Goal: Information Seeking & Learning: Learn about a topic

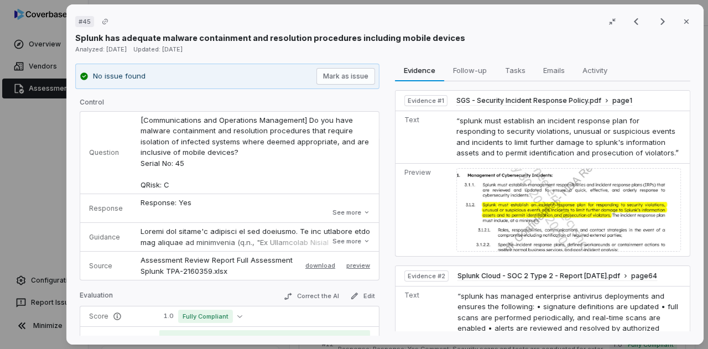
scroll to position [679, 0]
click at [80, 152] on td "Question" at bounding box center [105, 153] width 51 height 82
click at [656, 23] on icon "Next result" at bounding box center [662, 21] width 13 height 13
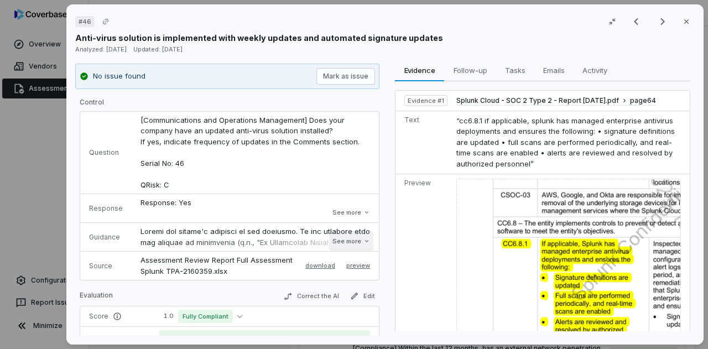
click at [342, 238] on button "See more" at bounding box center [351, 241] width 44 height 20
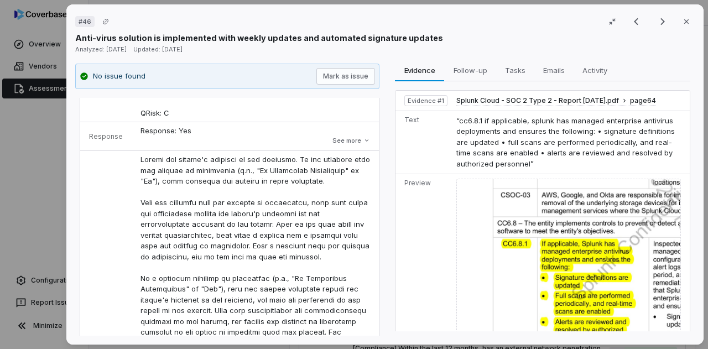
scroll to position [77, 0]
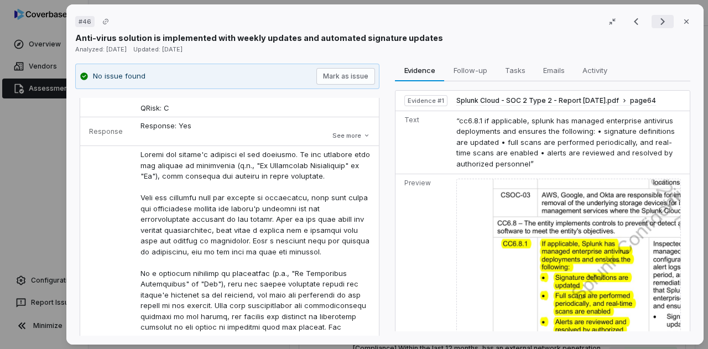
click at [656, 24] on icon "Next result" at bounding box center [662, 21] width 13 height 13
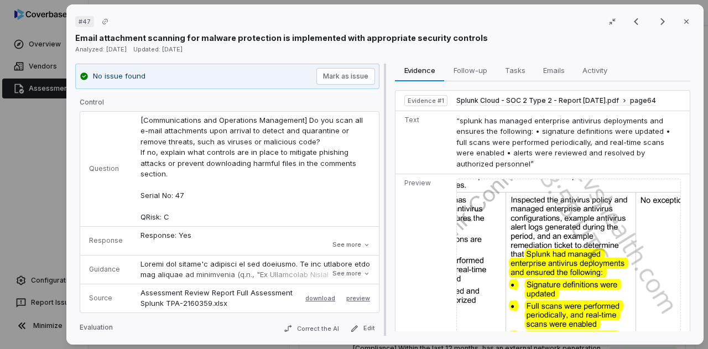
click at [383, 301] on div at bounding box center [385, 200] width 7 height 273
click at [660, 17] on icon "Next result" at bounding box center [662, 21] width 13 height 13
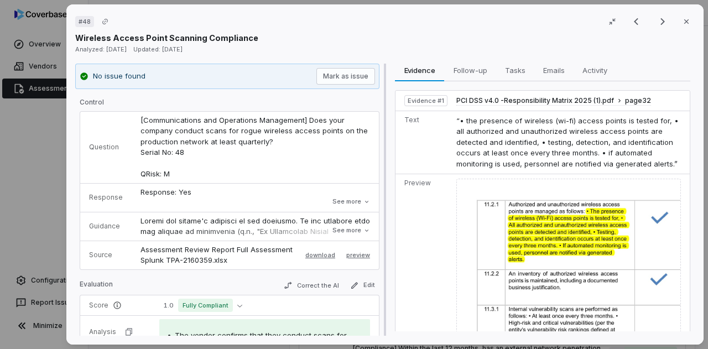
click at [384, 300] on div at bounding box center [385, 200] width 7 height 273
click at [656, 19] on icon "Next result" at bounding box center [662, 21] width 13 height 13
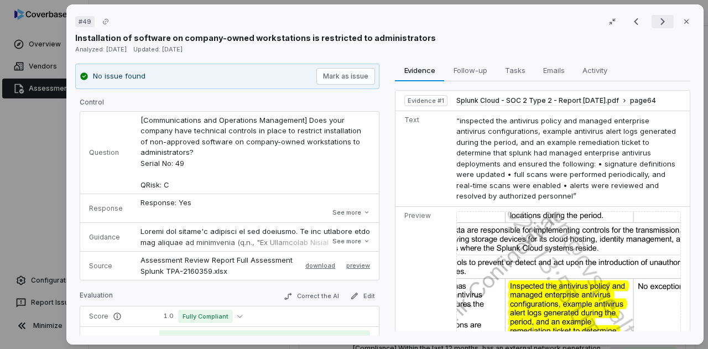
click at [656, 23] on icon "Next result" at bounding box center [662, 21] width 13 height 13
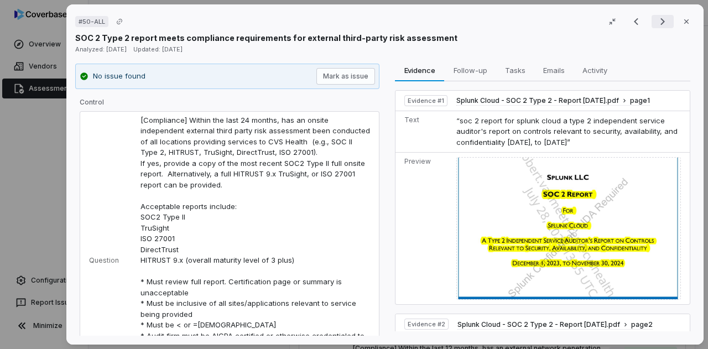
click at [651, 24] on button "Next result" at bounding box center [662, 21] width 22 height 13
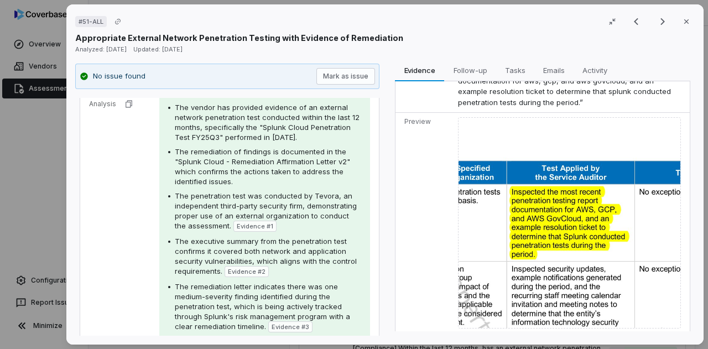
scroll to position [304, 0]
click at [659, 22] on icon "Next result" at bounding box center [662, 21] width 13 height 13
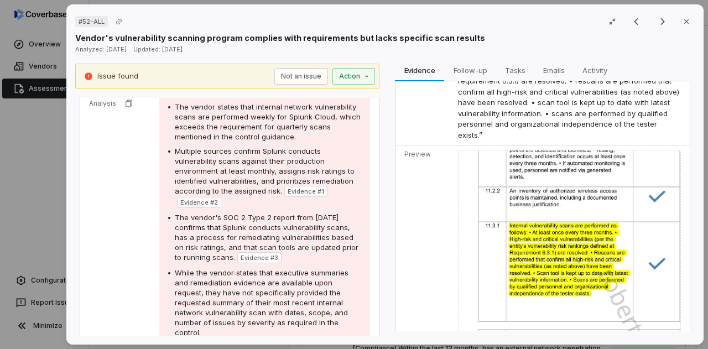
scroll to position [817, 0]
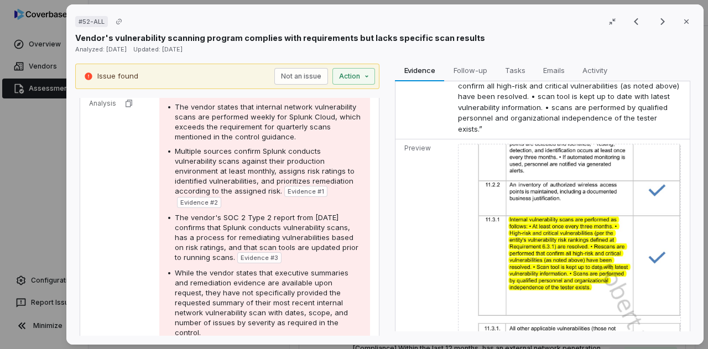
click at [540, 217] on img at bounding box center [569, 253] width 223 height 219
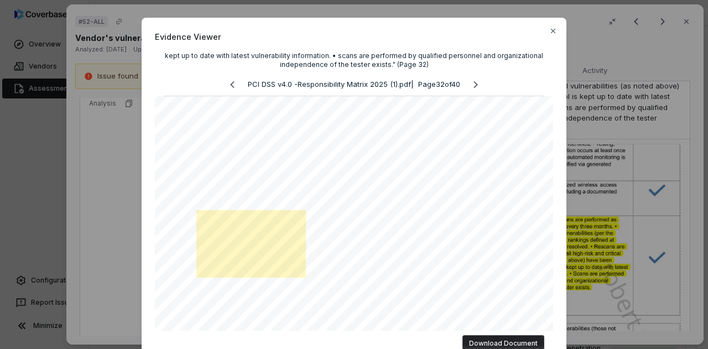
scroll to position [0, 0]
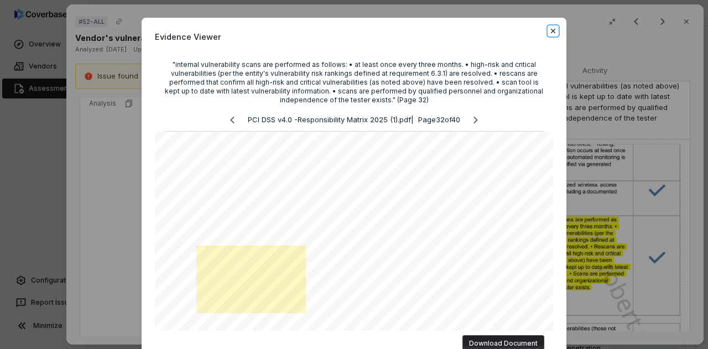
click at [549, 30] on icon "button" at bounding box center [553, 31] width 9 height 9
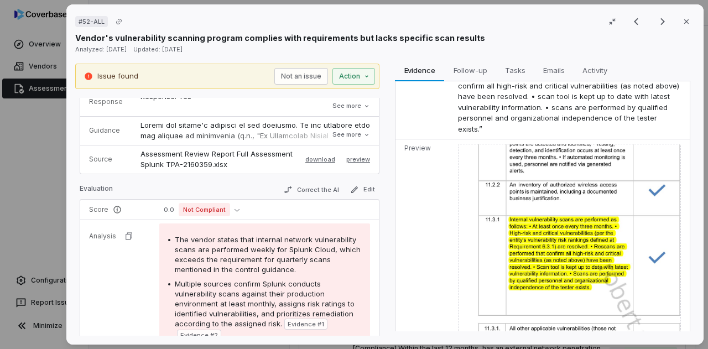
scroll to position [123, 0]
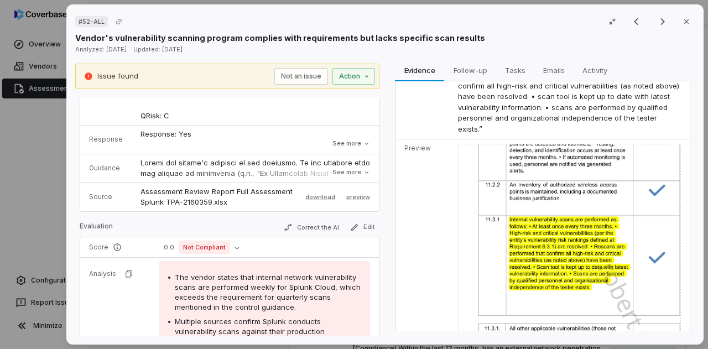
click at [217, 110] on td "[Compliance] Are internal network vulnerability scans performed on the environm…" at bounding box center [255, 57] width 247 height 137
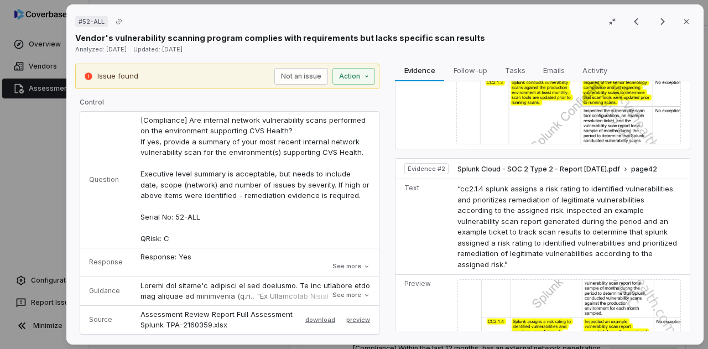
scroll to position [0, 0]
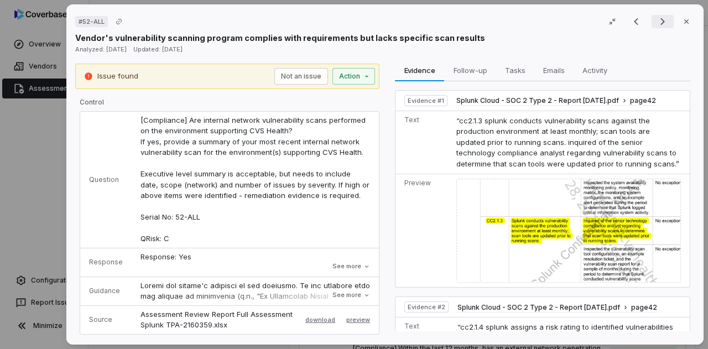
click at [656, 18] on icon "Next result" at bounding box center [662, 21] width 13 height 13
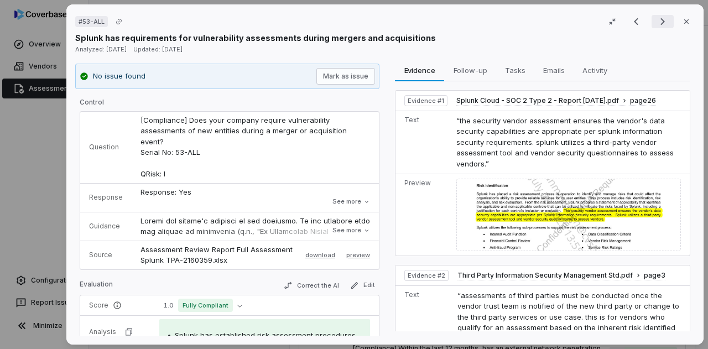
click at [656, 20] on icon "Next result" at bounding box center [662, 21] width 13 height 13
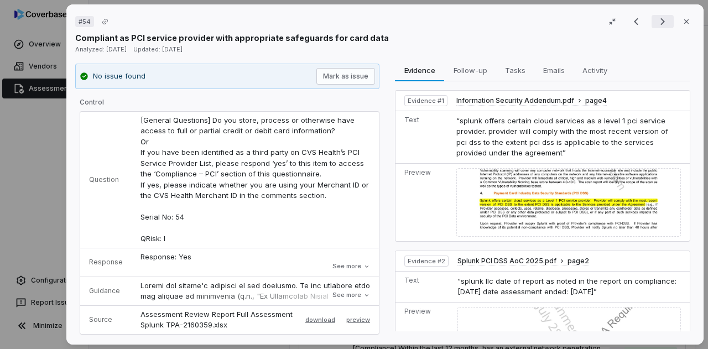
click at [656, 20] on icon "Next result" at bounding box center [662, 21] width 13 height 13
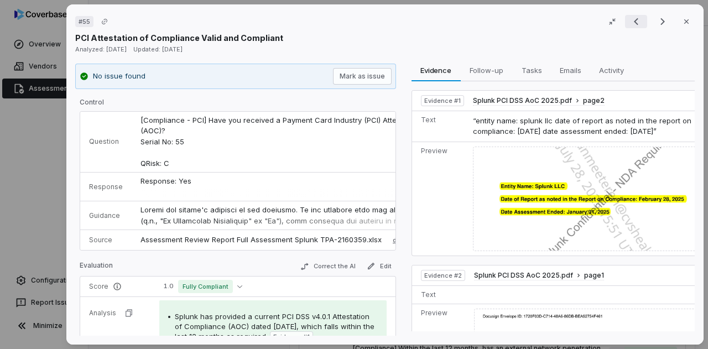
click at [639, 23] on button "Previous result" at bounding box center [636, 21] width 22 height 13
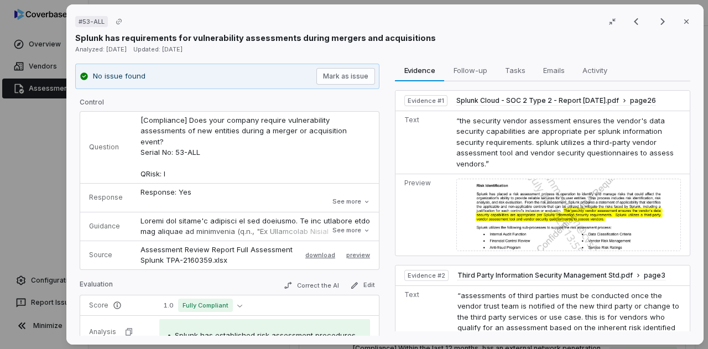
click at [654, 14] on div "Result 34 of 262 Close" at bounding box center [660, 21] width 70 height 17
click at [660, 19] on icon "Next result" at bounding box center [662, 21] width 4 height 7
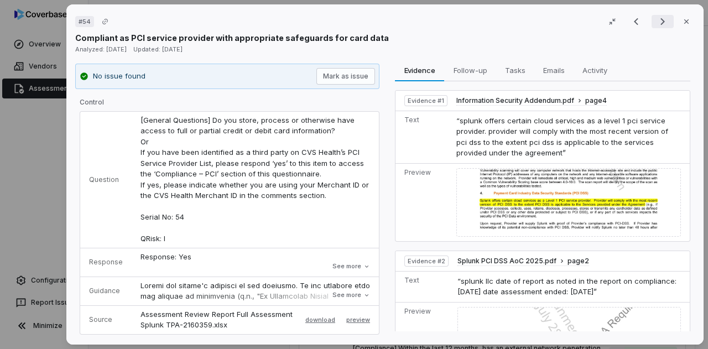
click at [656, 23] on icon "Next result" at bounding box center [662, 21] width 13 height 13
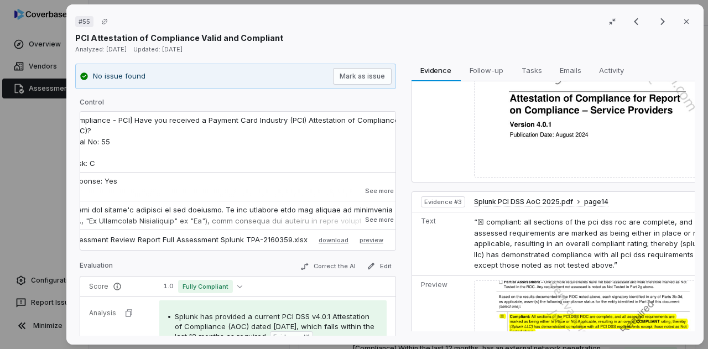
scroll to position [489, 0]
click at [656, 18] on icon "Next result" at bounding box center [662, 21] width 13 height 13
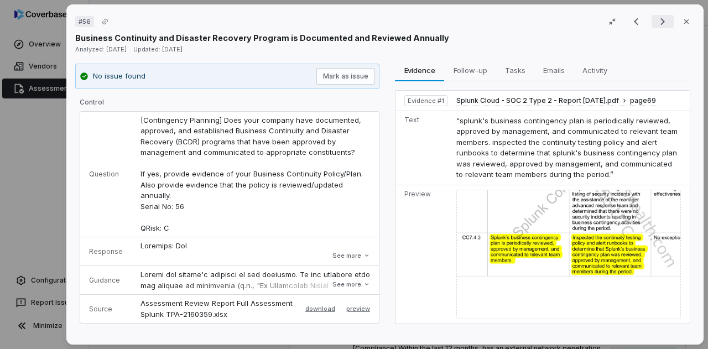
click at [660, 22] on icon "Next result" at bounding box center [662, 21] width 13 height 13
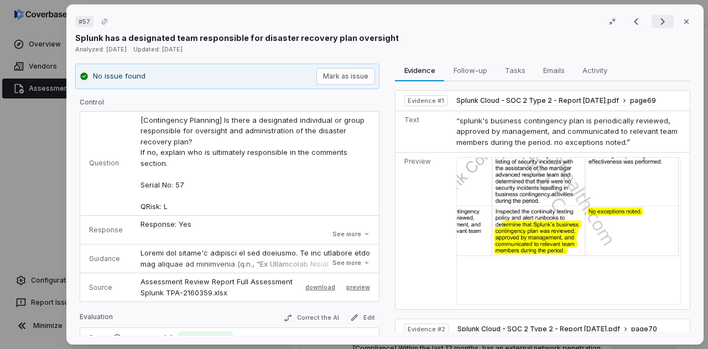
click at [660, 22] on icon "Next result" at bounding box center [662, 21] width 13 height 13
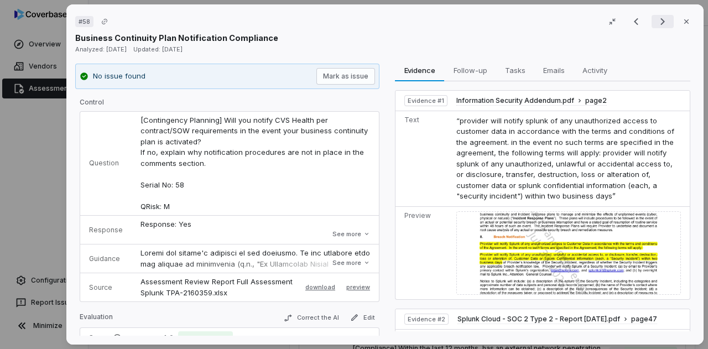
click at [660, 22] on icon "Next result" at bounding box center [662, 21] width 13 height 13
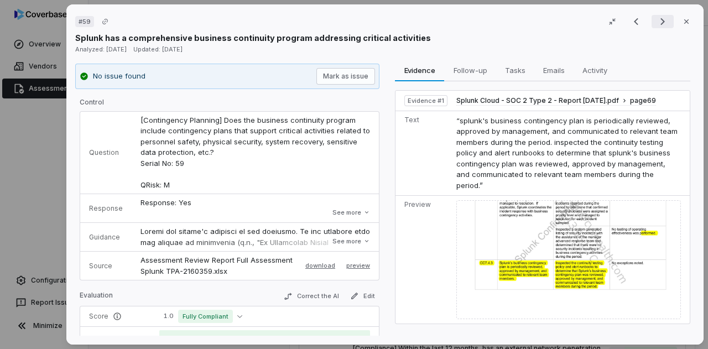
click at [660, 22] on icon "Next result" at bounding box center [662, 21] width 13 height 13
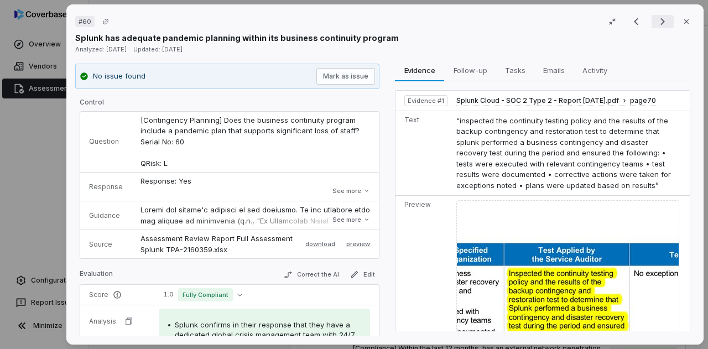
click at [660, 22] on icon "Next result" at bounding box center [662, 21] width 13 height 13
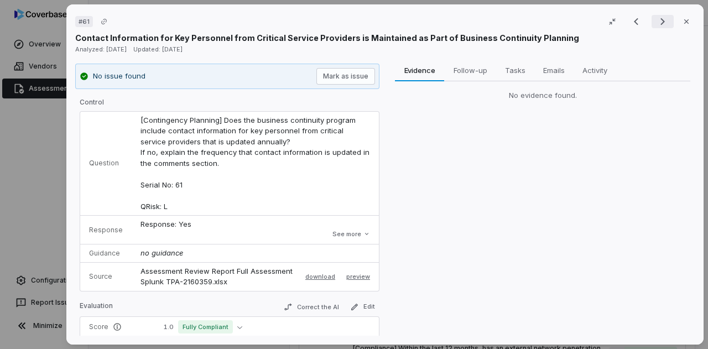
click at [660, 22] on icon "Next result" at bounding box center [662, 21] width 13 height 13
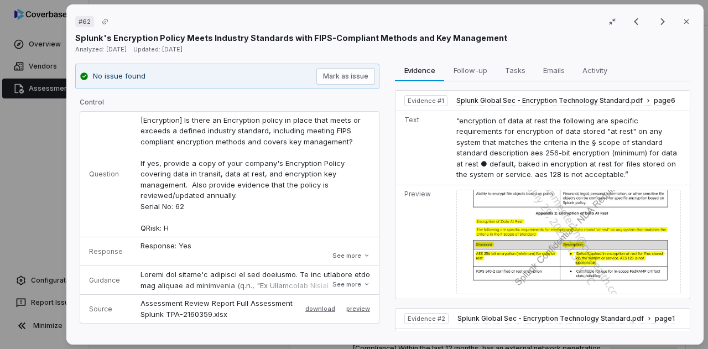
click at [538, 209] on img at bounding box center [568, 242] width 225 height 105
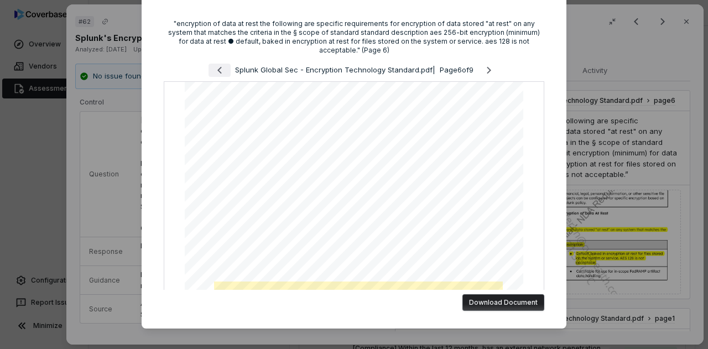
click at [213, 64] on icon "Previous page" at bounding box center [219, 70] width 13 height 13
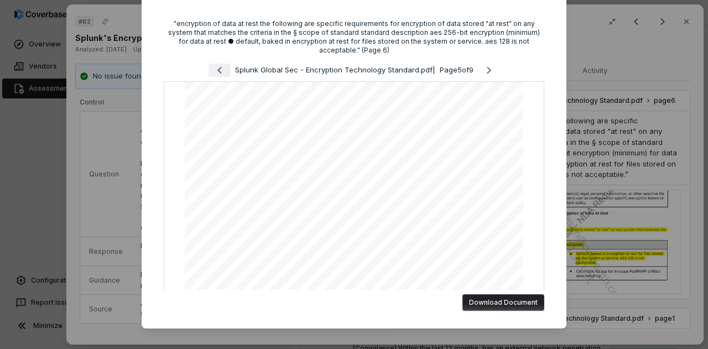
click at [213, 64] on icon "Previous page" at bounding box center [219, 70] width 13 height 13
click at [487, 67] on icon "Next page" at bounding box center [489, 70] width 4 height 7
click at [638, 133] on div "Evidence Viewer "encryption of data at rest the following are specific requirem…" at bounding box center [354, 154] width 708 height 390
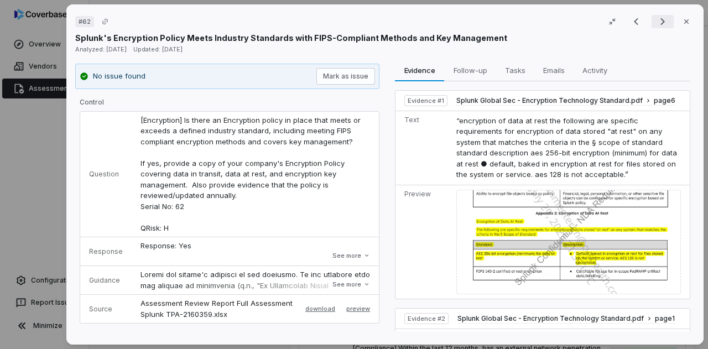
click at [656, 25] on icon "Next result" at bounding box center [662, 21] width 13 height 13
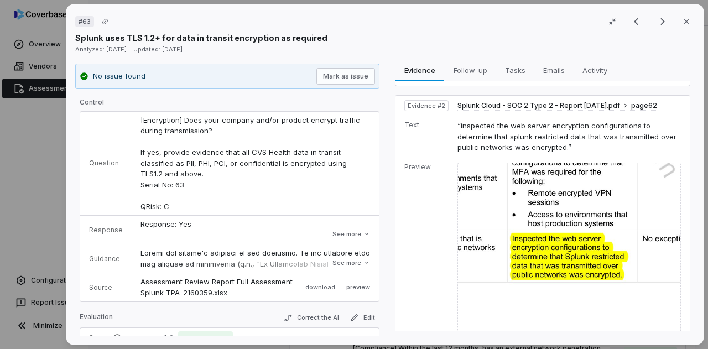
scroll to position [192, 0]
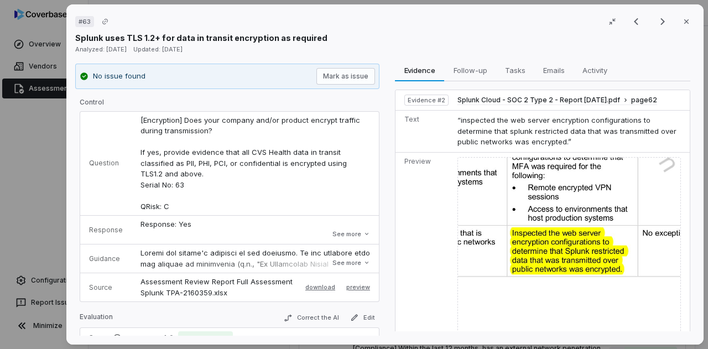
click at [566, 232] on img at bounding box center [568, 250] width 223 height 187
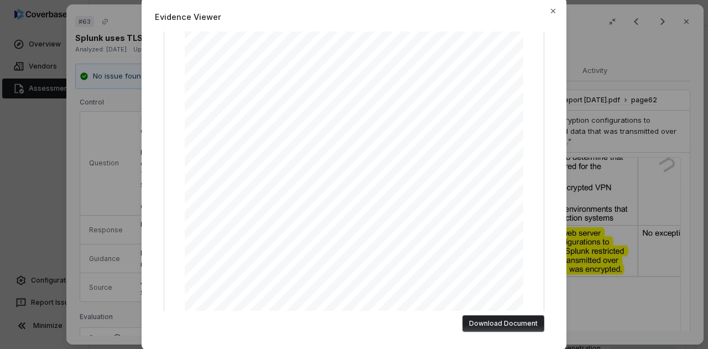
scroll to position [0, 0]
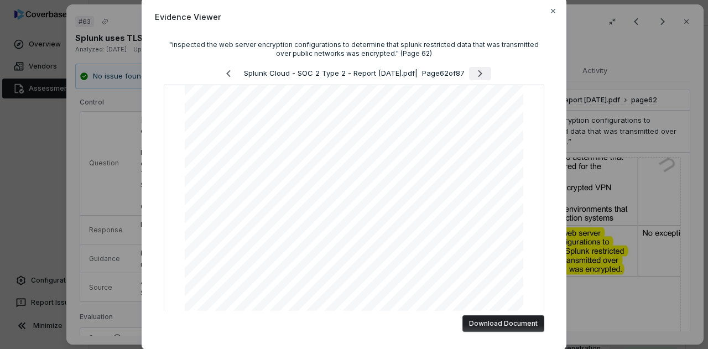
click at [487, 70] on icon "Next page" at bounding box center [479, 73] width 13 height 13
click at [555, 9] on div "Evidence Viewer "inspected the web server encryption configurations to determin…" at bounding box center [354, 174] width 425 height 352
click at [554, 9] on div "Evidence Viewer "inspected the web server encryption configurations to determin…" at bounding box center [354, 174] width 425 height 352
click at [549, 10] on icon "button" at bounding box center [553, 11] width 9 height 9
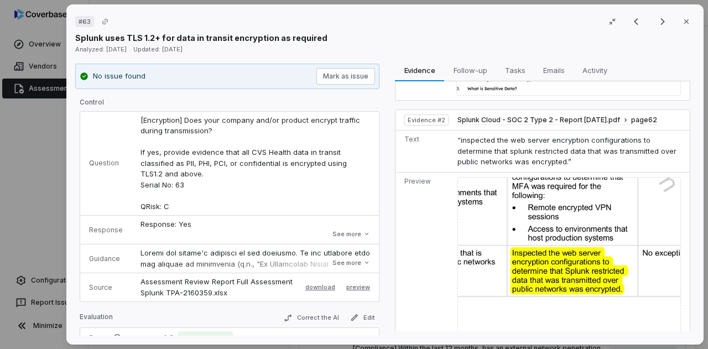
scroll to position [170, 0]
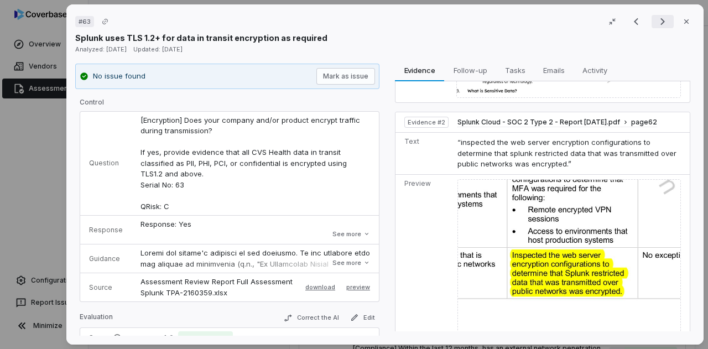
click at [656, 27] on icon "Next result" at bounding box center [662, 21] width 13 height 13
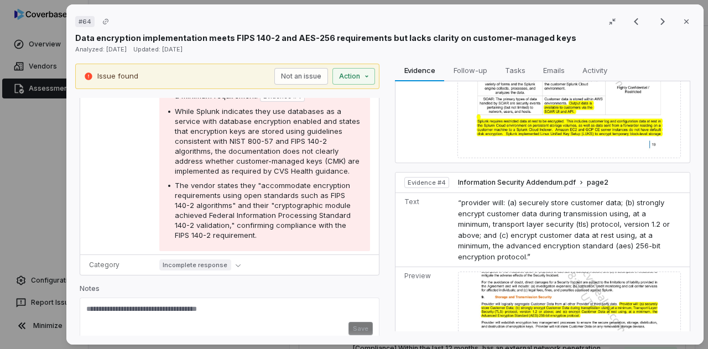
scroll to position [449, 0]
click at [236, 271] on button "Incomplete response" at bounding box center [202, 264] width 86 height 13
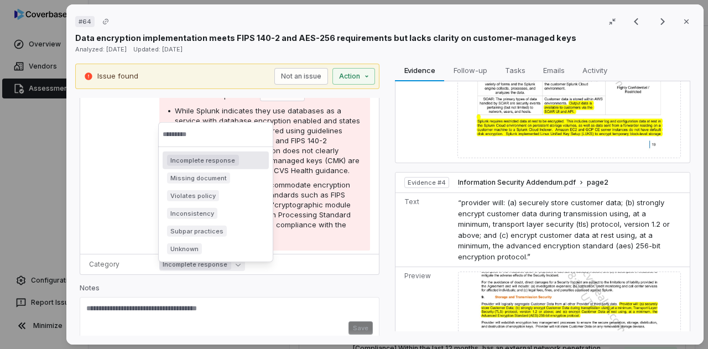
click at [253, 271] on div "Incomplete response" at bounding box center [264, 264] width 211 height 13
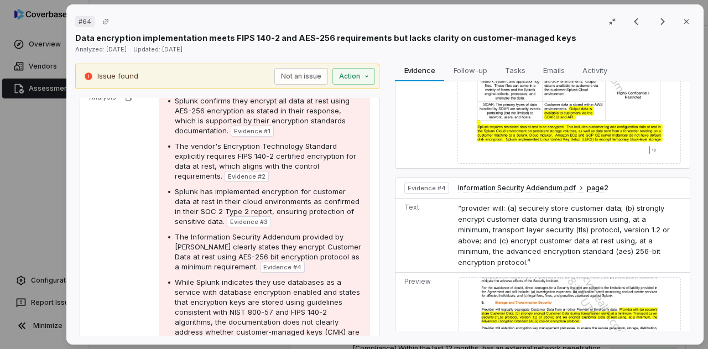
scroll to position [708, 0]
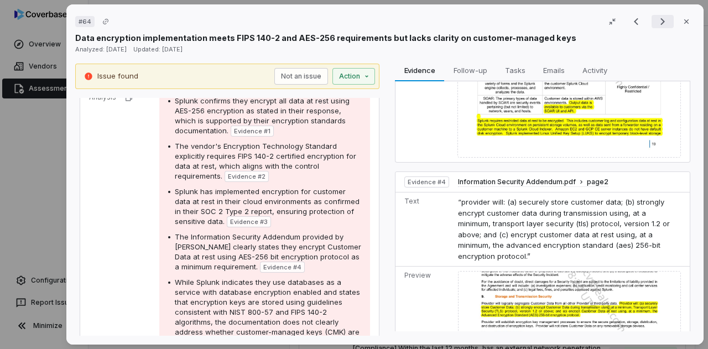
click at [656, 20] on icon "Next result" at bounding box center [662, 21] width 13 height 13
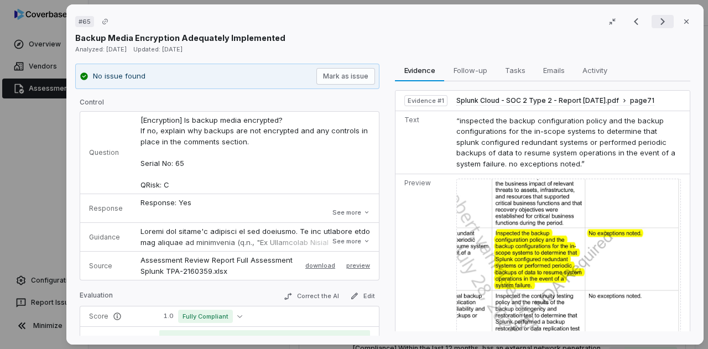
click at [656, 22] on icon "Next result" at bounding box center [662, 21] width 13 height 13
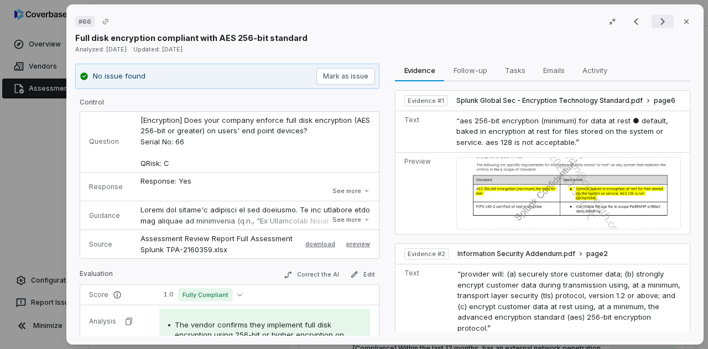
click at [656, 22] on icon "Next result" at bounding box center [662, 21] width 13 height 13
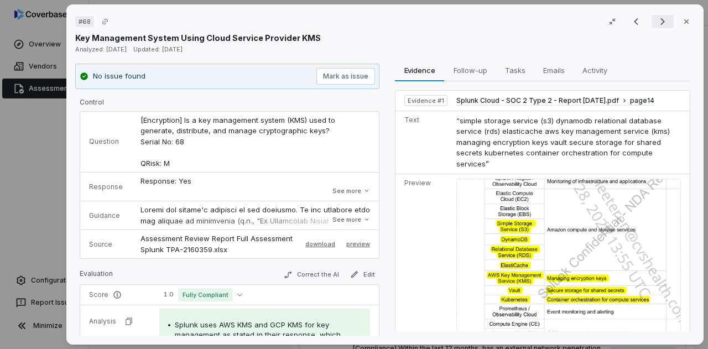
click at [656, 22] on icon "Next result" at bounding box center [662, 21] width 13 height 13
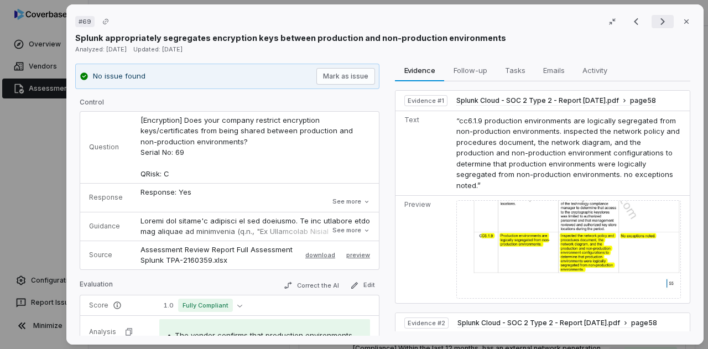
click at [656, 22] on icon "Next result" at bounding box center [662, 21] width 13 height 13
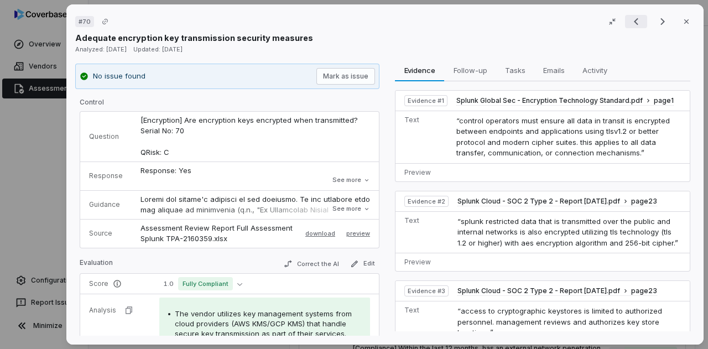
click at [633, 25] on icon "Previous result" at bounding box center [635, 21] width 13 height 13
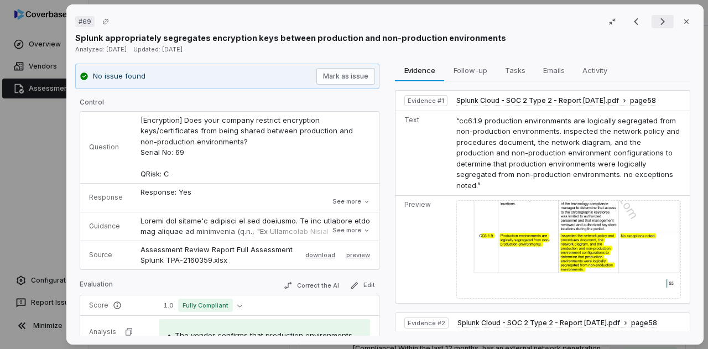
click at [656, 27] on icon "Next result" at bounding box center [662, 21] width 13 height 13
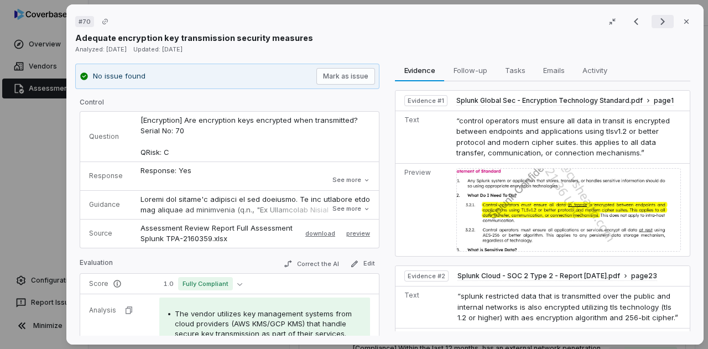
click at [656, 27] on icon "Next result" at bounding box center [662, 21] width 13 height 13
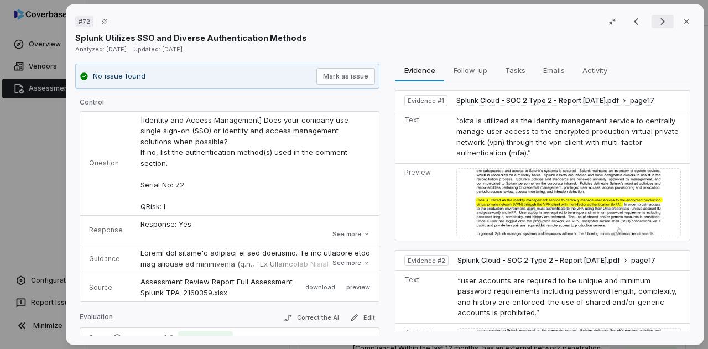
click at [656, 17] on icon "Next result" at bounding box center [662, 21] width 13 height 13
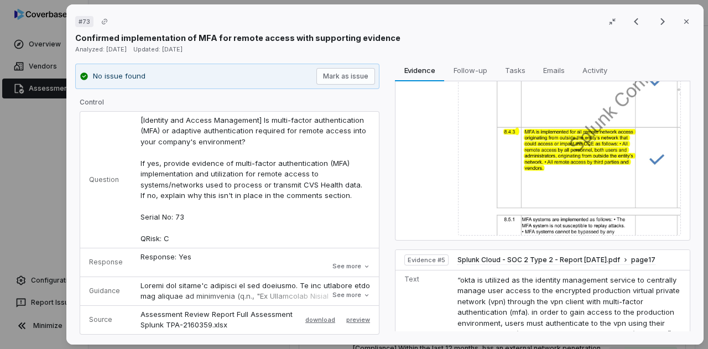
scroll to position [911, 0]
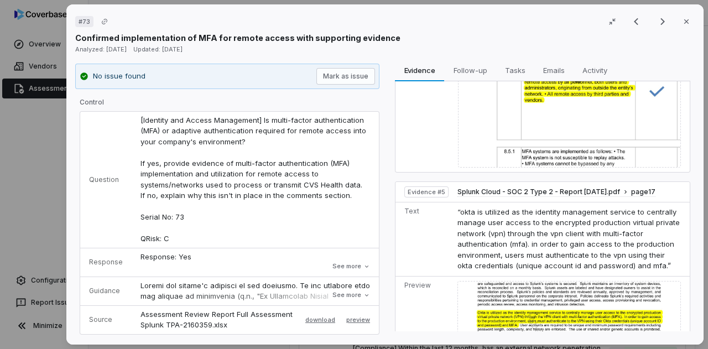
click at [453, 204] on td "“okta is utilized as the identity management service to centrally manage user a…" at bounding box center [571, 239] width 237 height 74
click at [656, 15] on icon "Next result" at bounding box center [662, 21] width 13 height 13
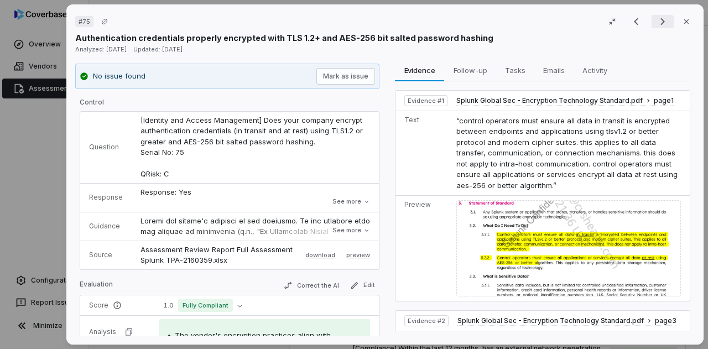
click at [656, 15] on icon "Next result" at bounding box center [662, 21] width 13 height 13
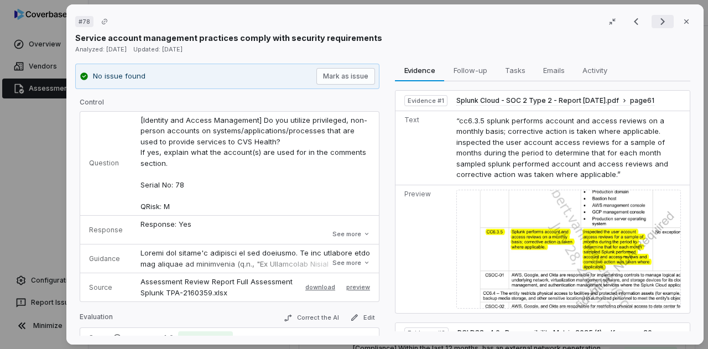
click at [656, 20] on icon "Next result" at bounding box center [662, 21] width 13 height 13
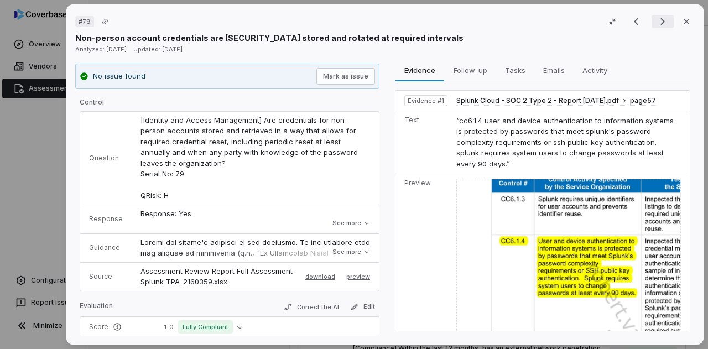
click at [656, 20] on icon "Next result" at bounding box center [662, 21] width 13 height 13
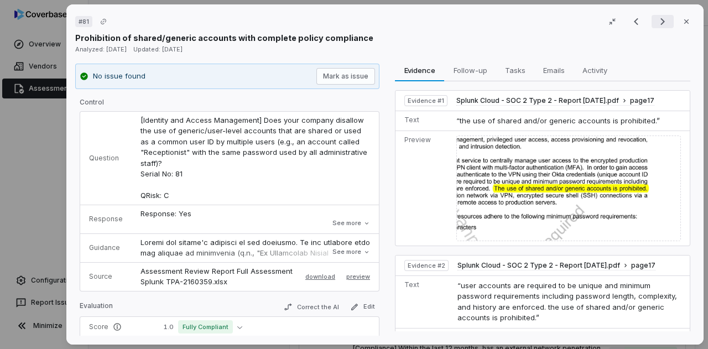
click at [656, 20] on icon "Next result" at bounding box center [662, 21] width 13 height 13
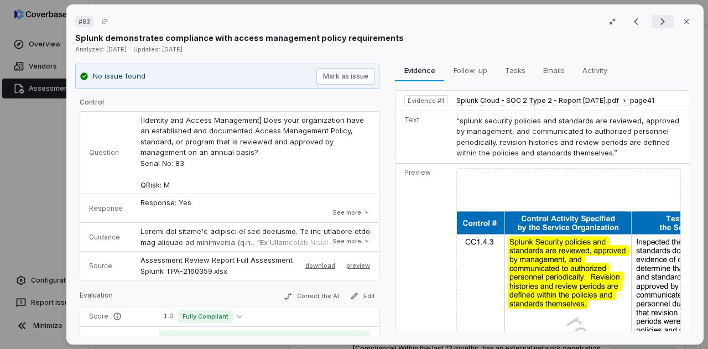
click at [656, 20] on icon "Next result" at bounding box center [662, 21] width 13 height 13
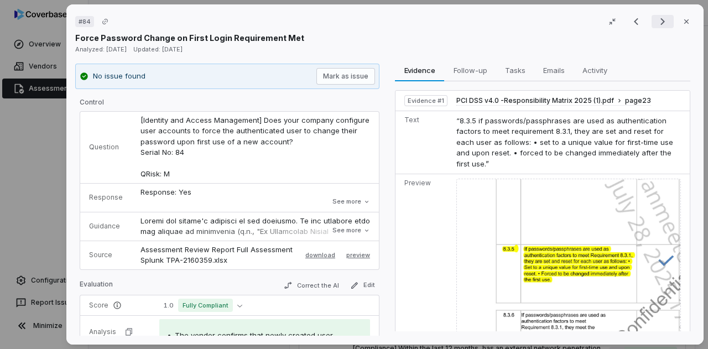
click at [656, 20] on icon "Next result" at bounding box center [662, 21] width 13 height 13
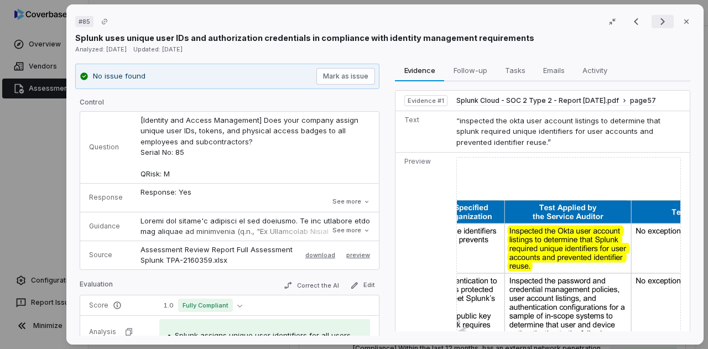
click at [656, 20] on icon "Next result" at bounding box center [662, 21] width 13 height 13
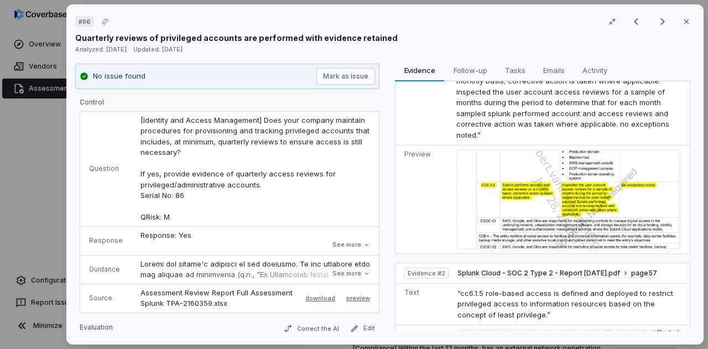
scroll to position [24, 0]
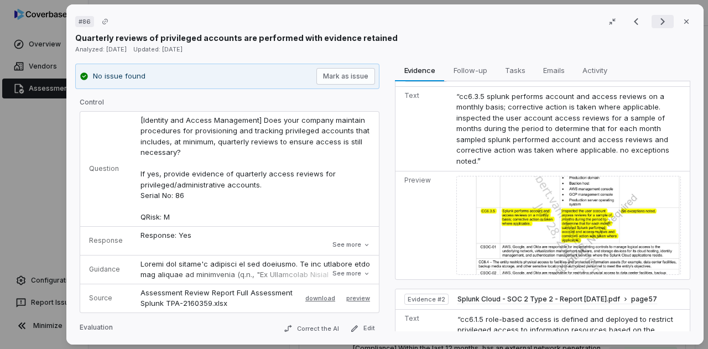
click at [656, 18] on icon "Next result" at bounding box center [662, 21] width 13 height 13
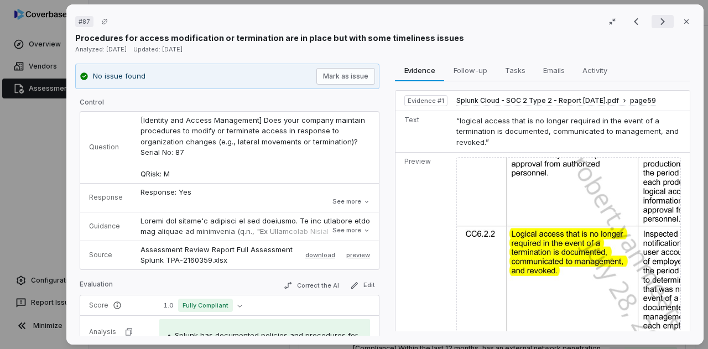
click at [656, 22] on icon "Next result" at bounding box center [662, 21] width 13 height 13
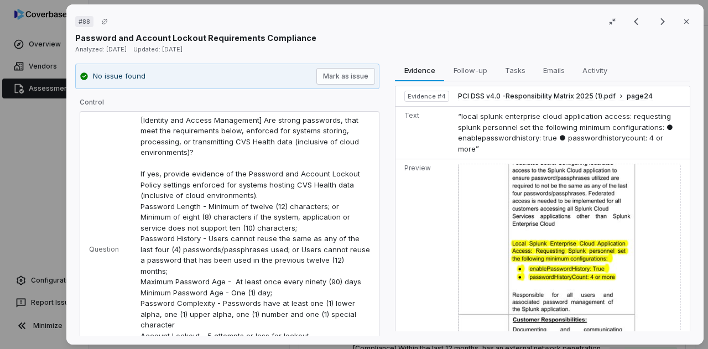
scroll to position [609, 0]
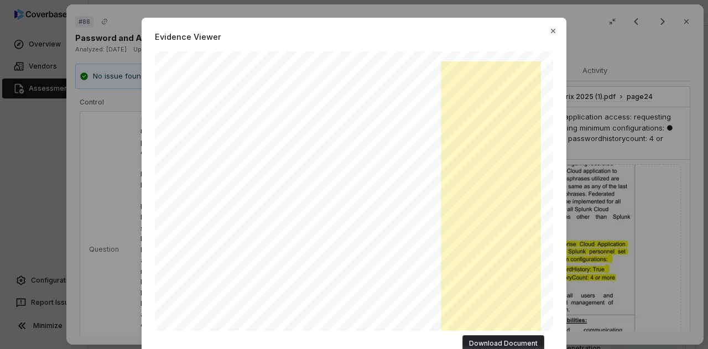
scroll to position [144, 0]
click at [552, 29] on icon "button" at bounding box center [553, 31] width 4 height 4
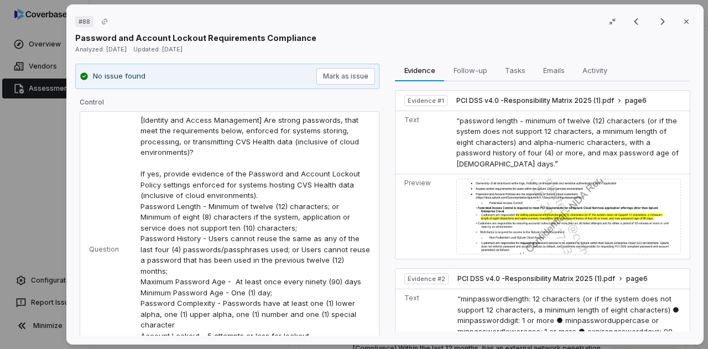
scroll to position [38, 0]
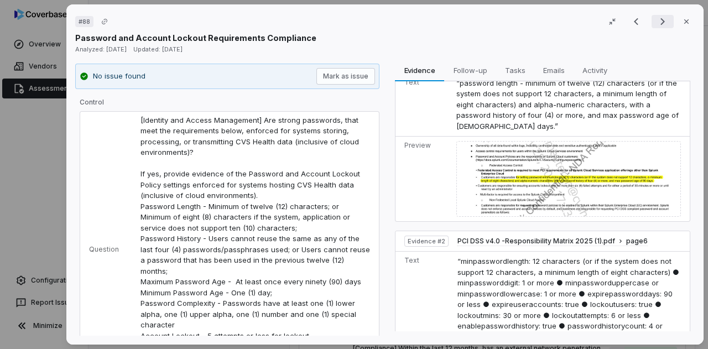
click at [656, 22] on icon "Next result" at bounding box center [662, 21] width 13 height 13
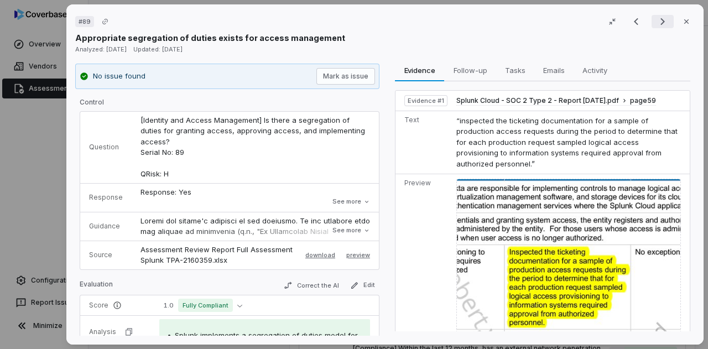
click at [656, 18] on icon "Next result" at bounding box center [662, 21] width 13 height 13
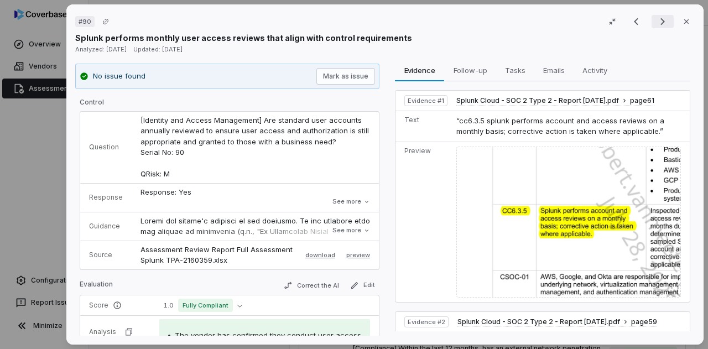
click at [656, 18] on icon "Next result" at bounding box center [662, 21] width 13 height 13
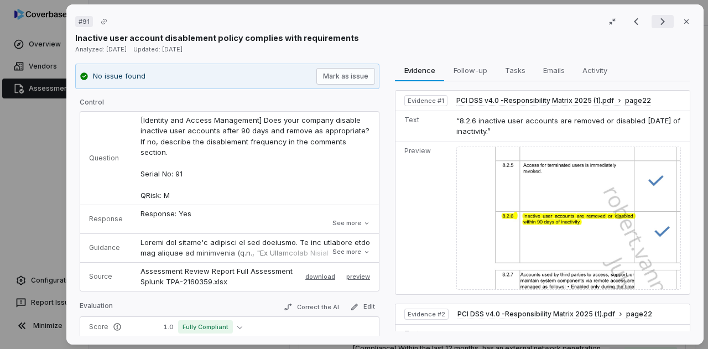
click at [656, 20] on icon "Next result" at bounding box center [662, 21] width 13 height 13
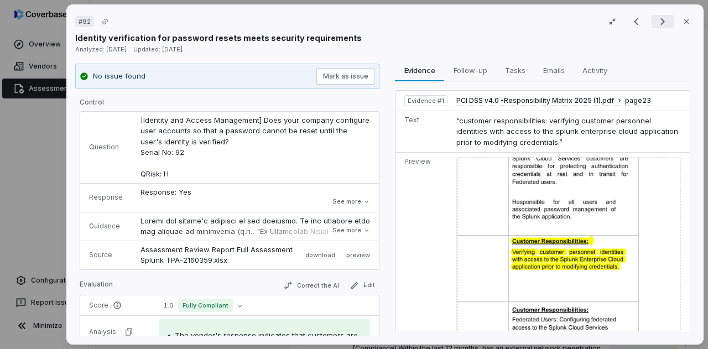
click at [656, 20] on icon "Next result" at bounding box center [662, 21] width 13 height 13
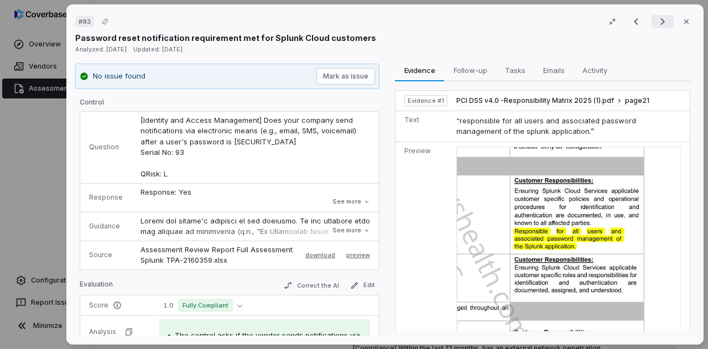
click at [656, 20] on icon "Next result" at bounding box center [662, 21] width 13 height 13
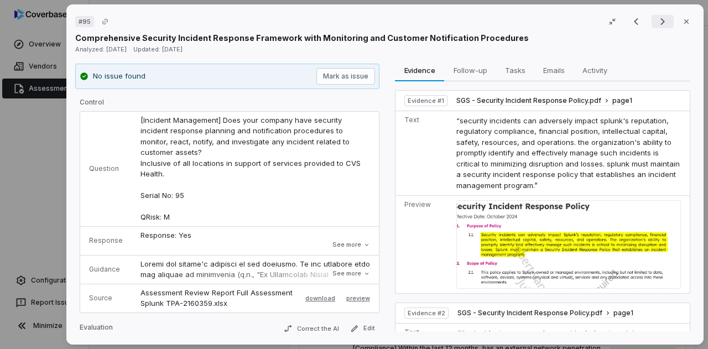
click at [656, 20] on icon "Next result" at bounding box center [662, 21] width 13 height 13
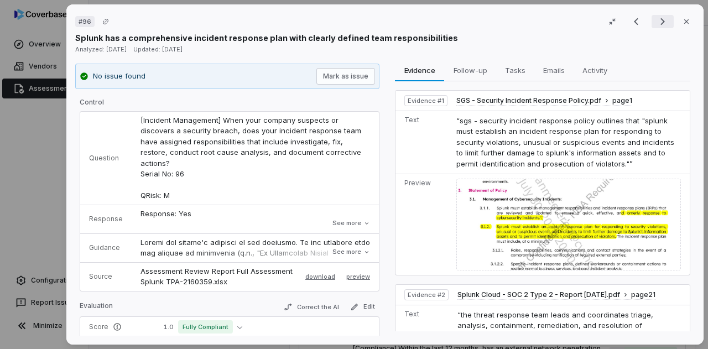
click at [656, 20] on icon "Next result" at bounding box center [662, 21] width 13 height 13
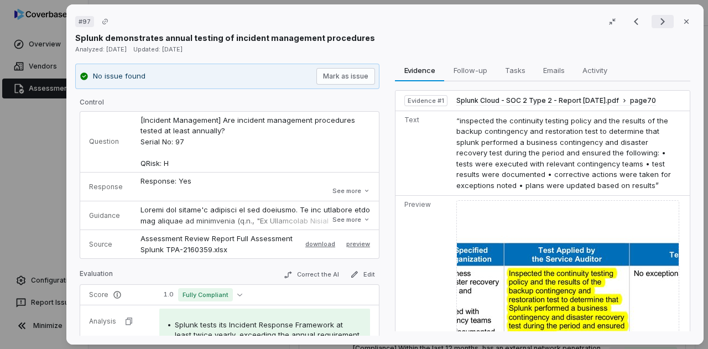
click at [656, 20] on icon "Next result" at bounding box center [662, 21] width 13 height 13
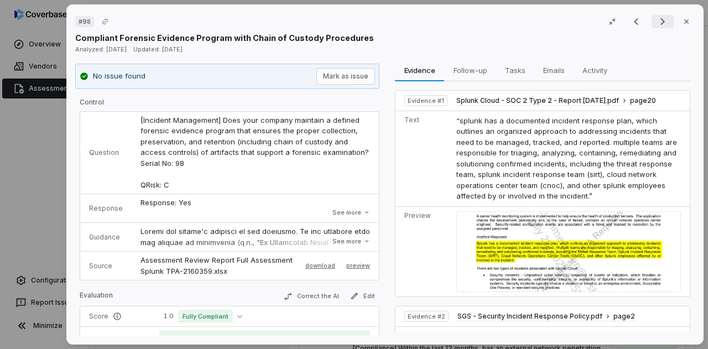
click at [656, 20] on icon "Next result" at bounding box center [662, 21] width 13 height 13
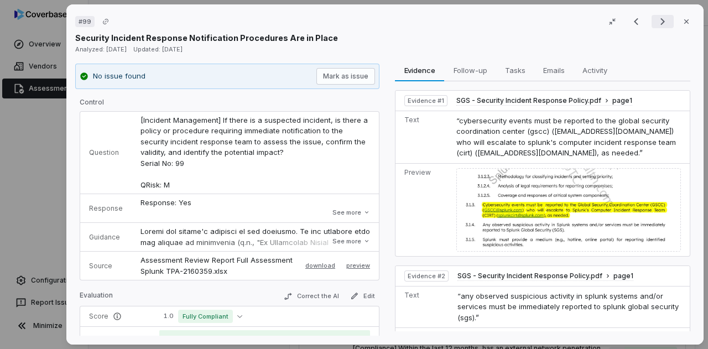
click at [656, 20] on icon "Next result" at bounding box center [662, 21] width 13 height 13
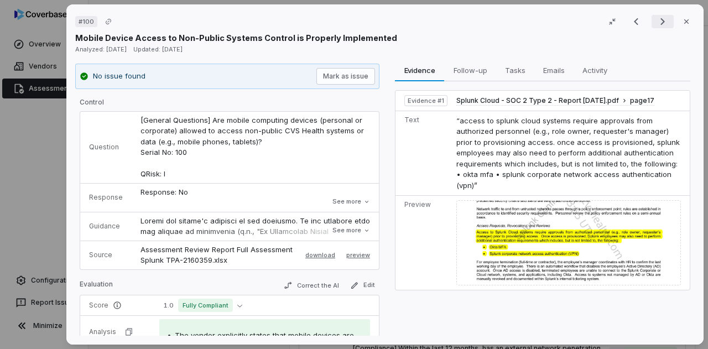
click at [656, 20] on icon "Next result" at bounding box center [662, 21] width 13 height 13
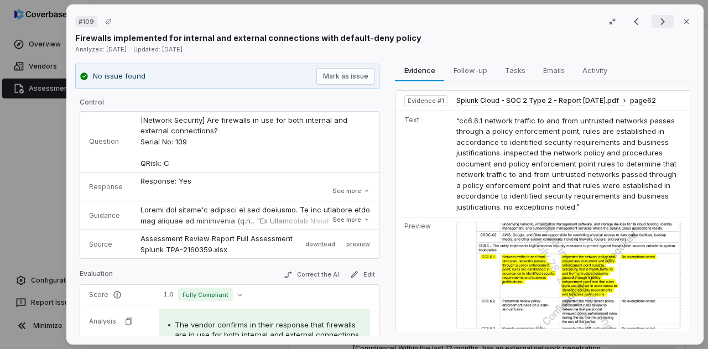
click at [656, 20] on icon "Next result" at bounding box center [662, 21] width 13 height 13
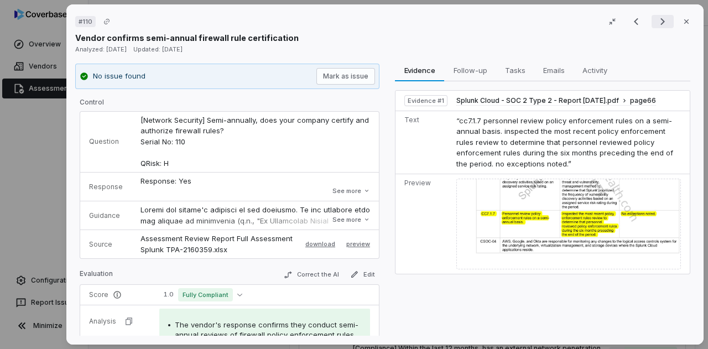
click at [656, 20] on icon "Next result" at bounding box center [662, 21] width 13 height 13
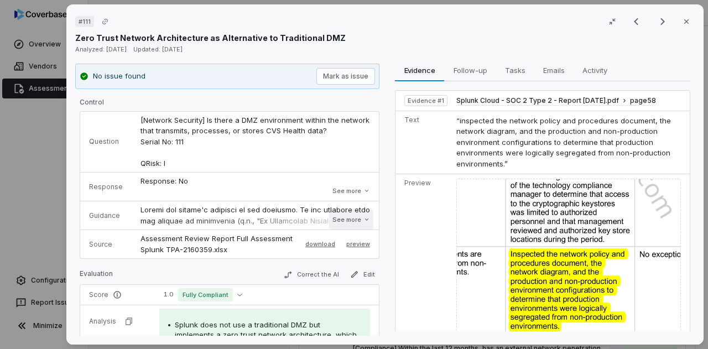
click at [337, 218] on button "See more" at bounding box center [351, 220] width 44 height 20
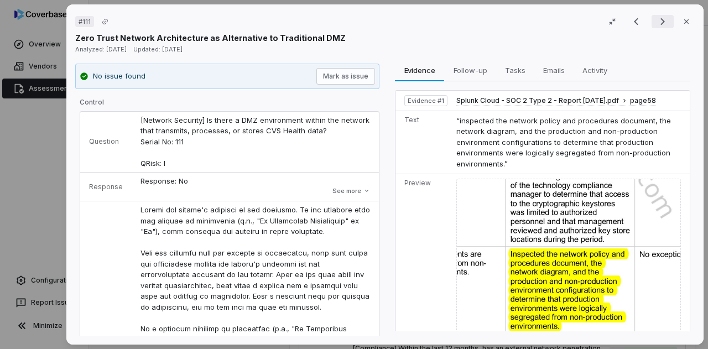
click at [656, 25] on icon "Next result" at bounding box center [662, 21] width 13 height 13
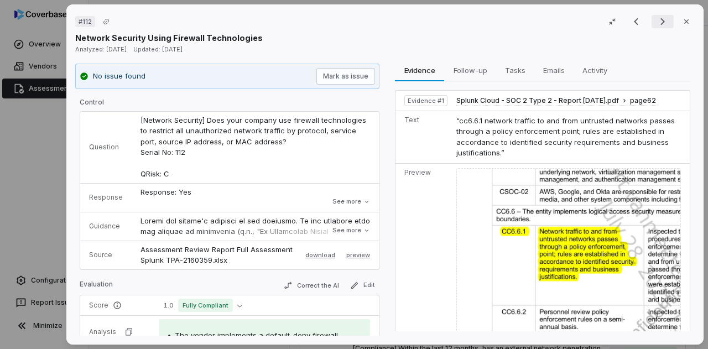
click at [656, 23] on icon "Next result" at bounding box center [662, 21] width 13 height 13
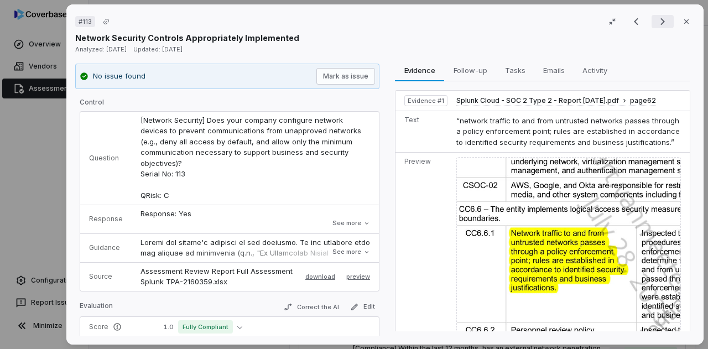
click at [656, 23] on icon "Next result" at bounding box center [662, 21] width 13 height 13
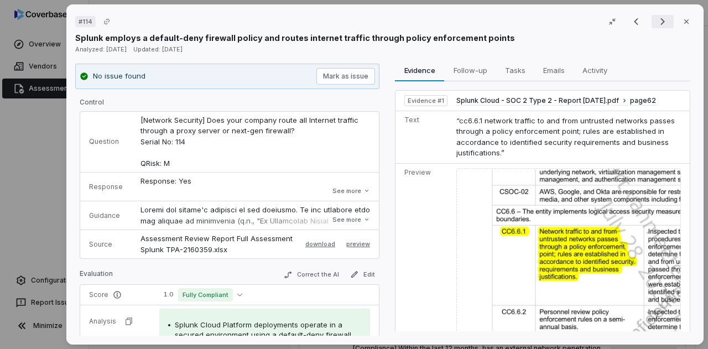
click at [656, 23] on icon "Next result" at bounding box center [662, 21] width 13 height 13
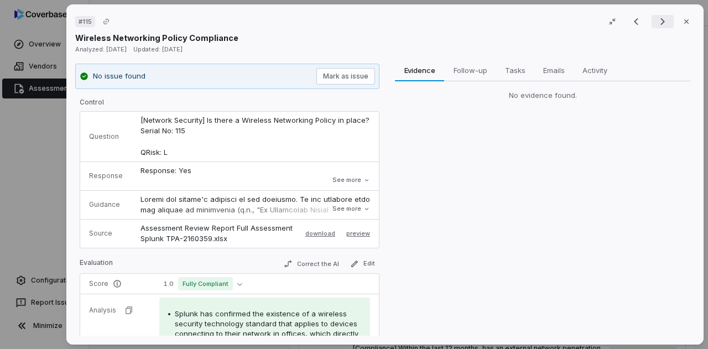
click at [656, 23] on icon "Next result" at bounding box center [662, 21] width 13 height 13
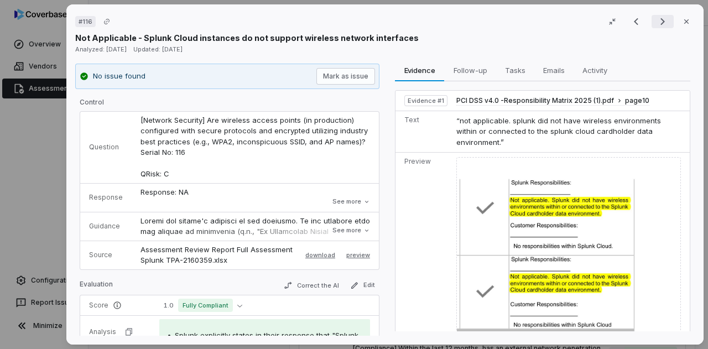
click at [656, 15] on icon "Next result" at bounding box center [662, 21] width 13 height 13
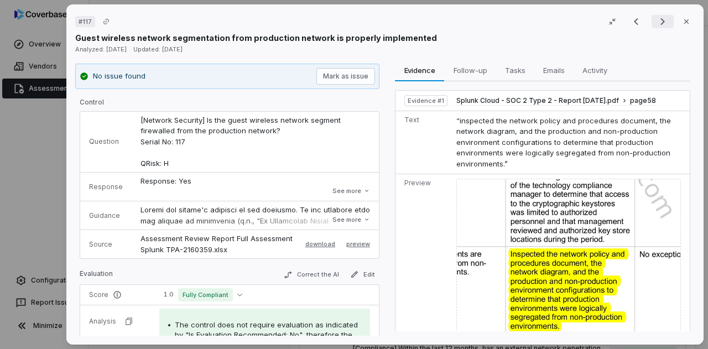
click at [656, 15] on icon "Next result" at bounding box center [662, 21] width 13 height 13
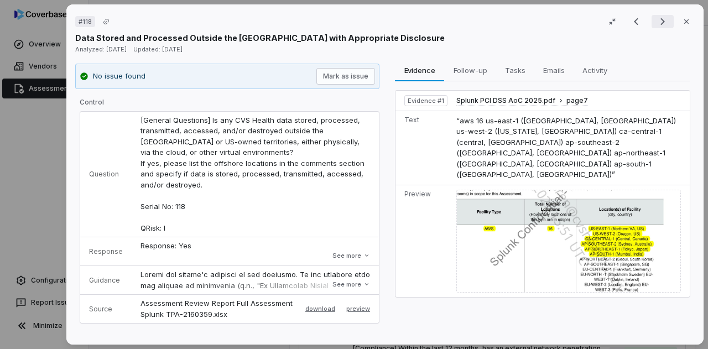
click at [656, 22] on icon "Next result" at bounding box center [662, 21] width 13 height 13
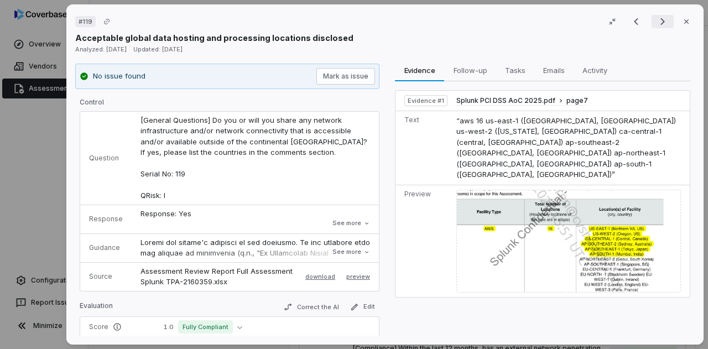
click at [656, 22] on icon "Next result" at bounding box center [662, 21] width 13 height 13
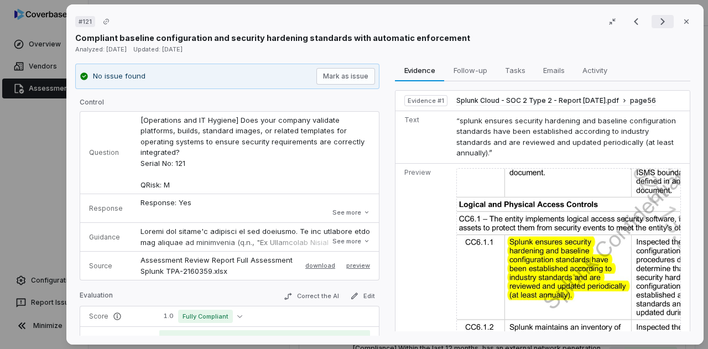
click at [656, 22] on icon "Next result" at bounding box center [662, 21] width 13 height 13
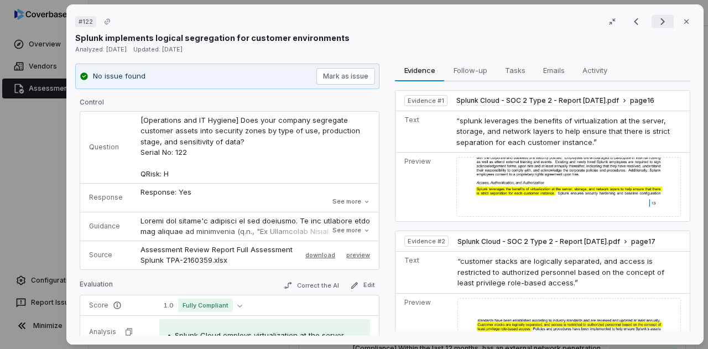
click at [656, 22] on icon "Next result" at bounding box center [662, 21] width 13 height 13
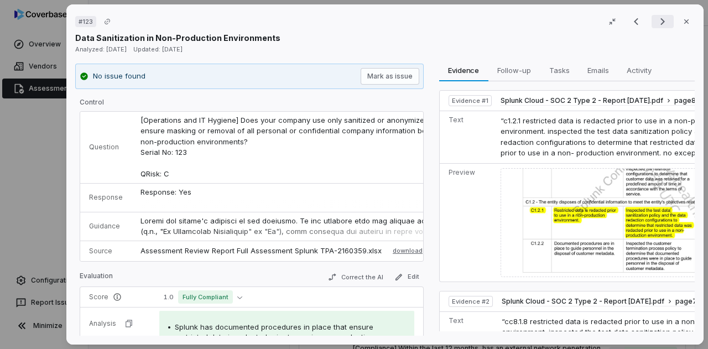
click at [656, 22] on icon "Next result" at bounding box center [662, 21] width 13 height 13
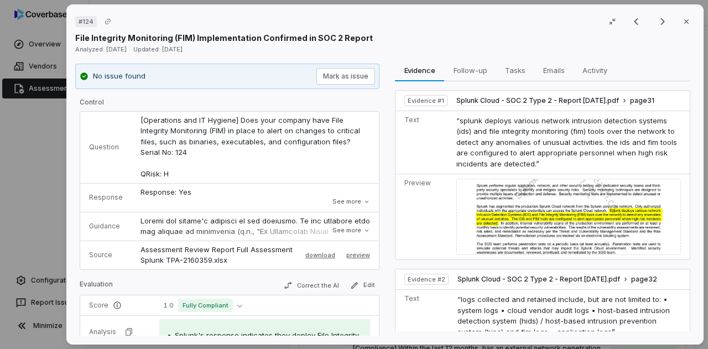
scroll to position [117, 0]
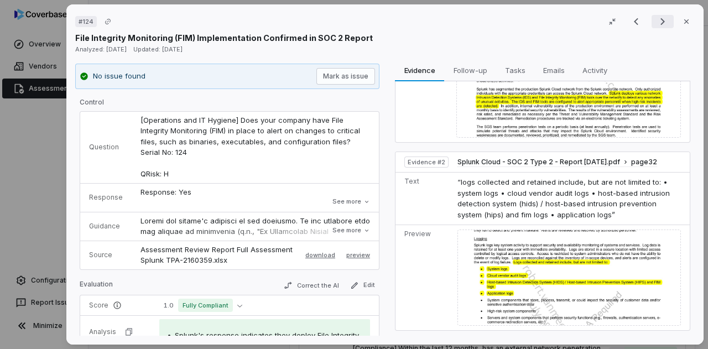
click at [656, 22] on icon "Next result" at bounding box center [662, 21] width 13 height 13
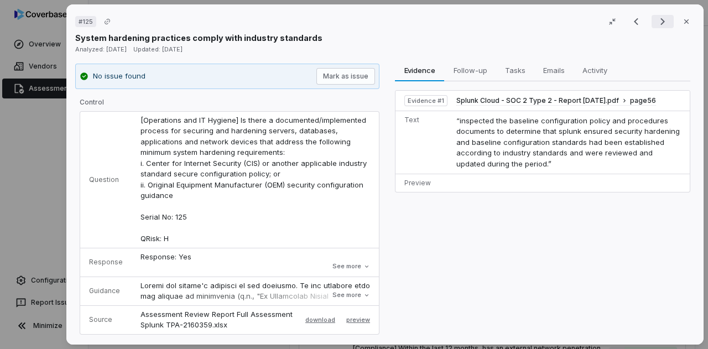
click at [656, 22] on icon "Next result" at bounding box center [662, 21] width 13 height 13
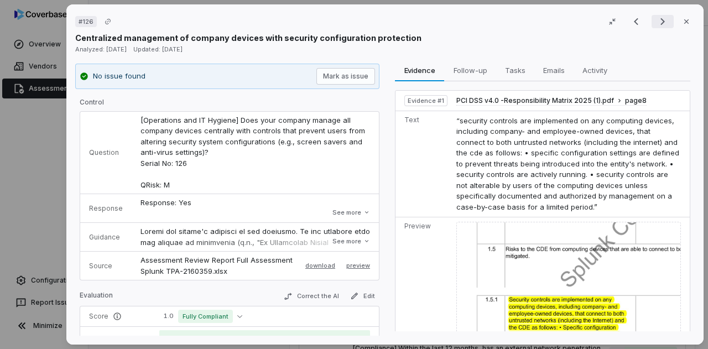
click at [656, 22] on icon "Next result" at bounding box center [662, 21] width 13 height 13
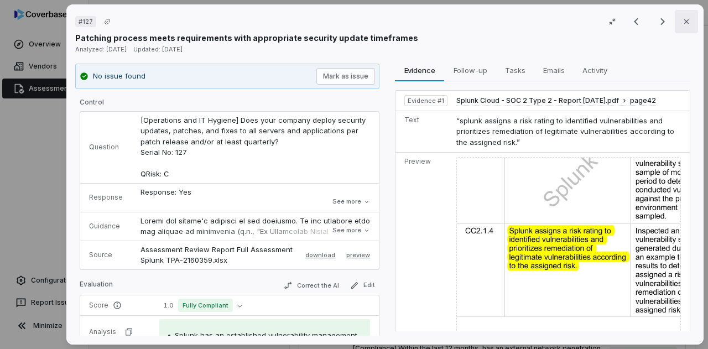
click at [682, 23] on icon "button" at bounding box center [686, 21] width 9 height 9
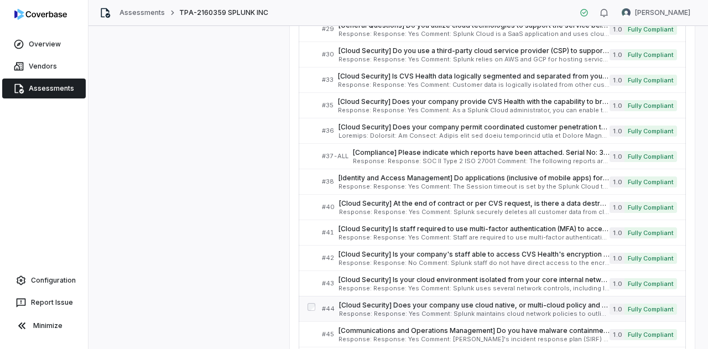
scroll to position [543, 0]
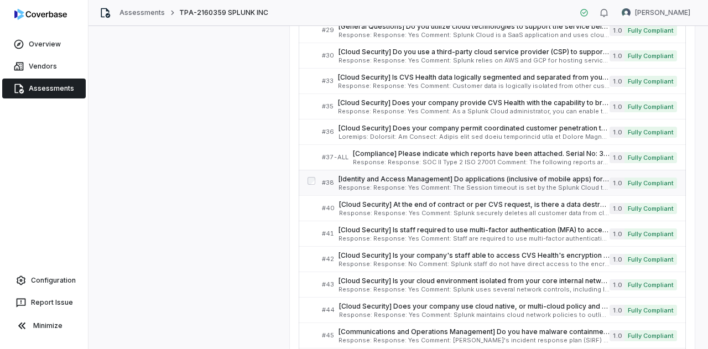
click at [414, 179] on span "[Identity and Access Management] Do applications (inclusive of mobile apps) for…" at bounding box center [473, 179] width 271 height 9
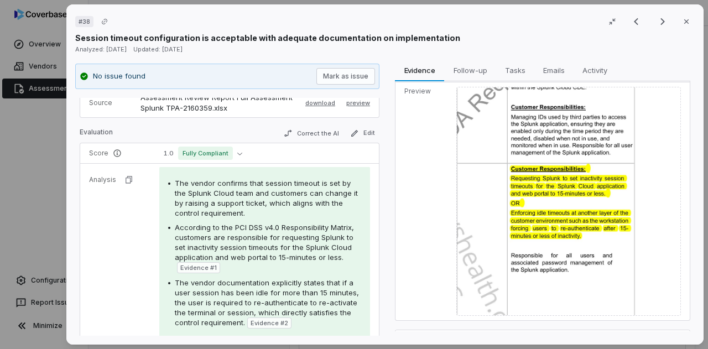
scroll to position [197, 0]
click at [576, 186] on img at bounding box center [568, 201] width 225 height 229
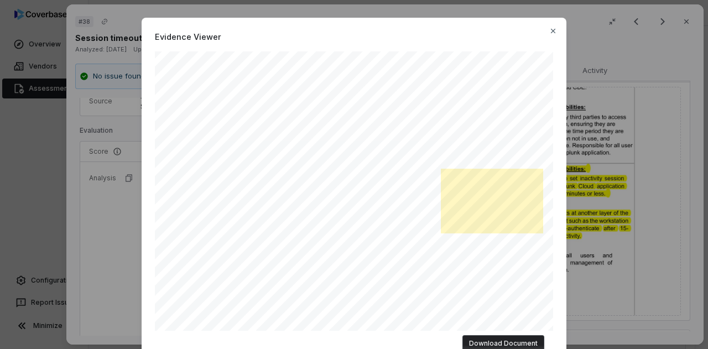
scroll to position [331, 0]
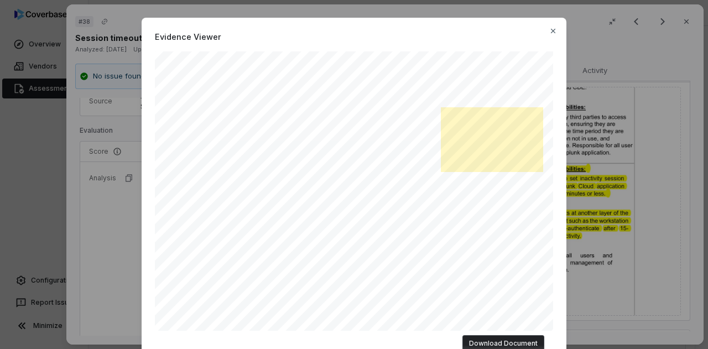
click at [551, 23] on div "Evidence Viewer "customer responsibilities: requesting splunk to set inactivity…" at bounding box center [354, 194] width 425 height 352
click at [551, 24] on div "Evidence Viewer "customer responsibilities: requesting splunk to set inactivity…" at bounding box center [354, 194] width 425 height 352
click at [551, 27] on icon "button" at bounding box center [553, 31] width 9 height 9
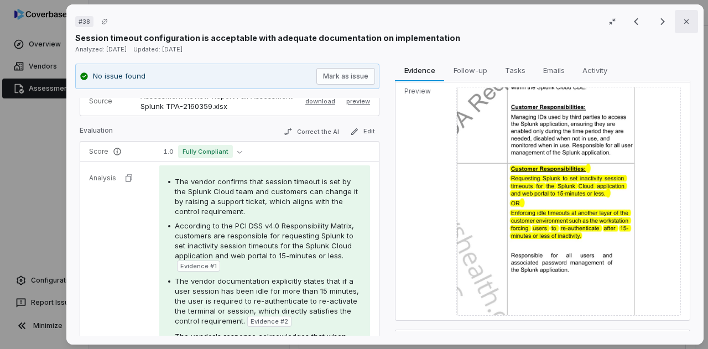
click at [675, 20] on button "Close" at bounding box center [686, 21] width 23 height 23
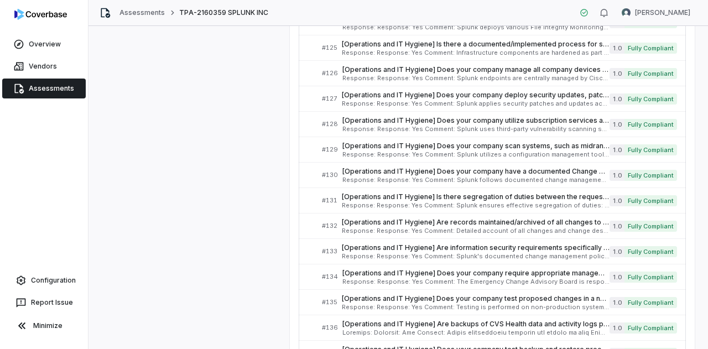
scroll to position [2432, 0]
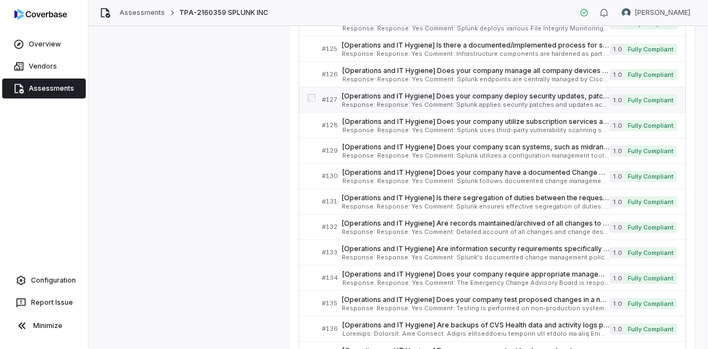
click at [423, 92] on span "[Operations and IT Hygiene] Does your company deploy security updates, patches,…" at bounding box center [476, 96] width 268 height 9
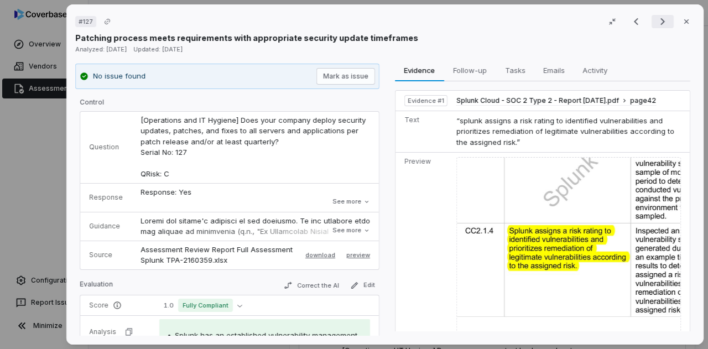
click at [661, 25] on icon "Next result" at bounding box center [662, 21] width 13 height 13
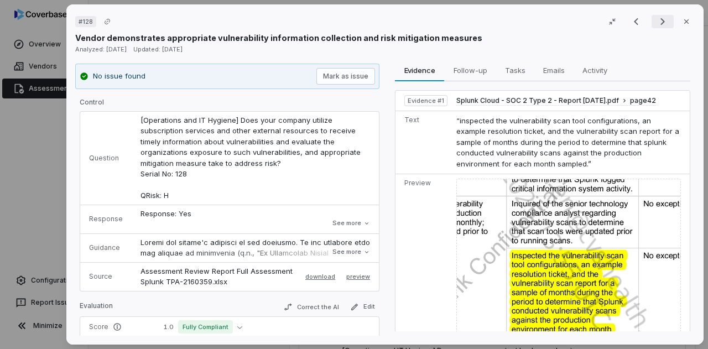
click at [661, 25] on icon "Next result" at bounding box center [662, 21] width 13 height 13
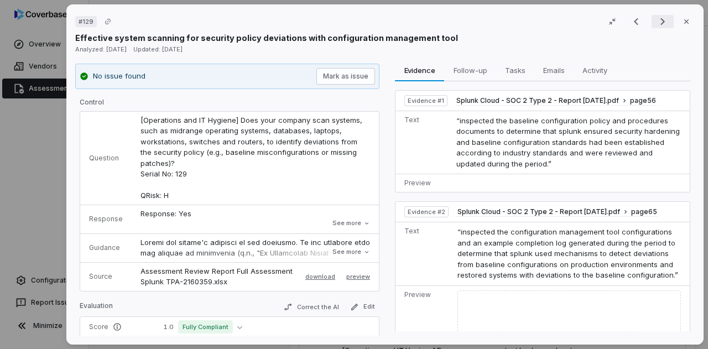
click at [661, 25] on icon "Next result" at bounding box center [662, 21] width 13 height 13
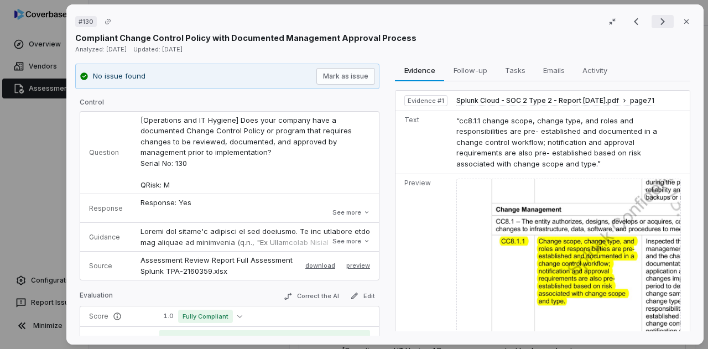
click at [661, 25] on icon "Next result" at bounding box center [662, 21] width 13 height 13
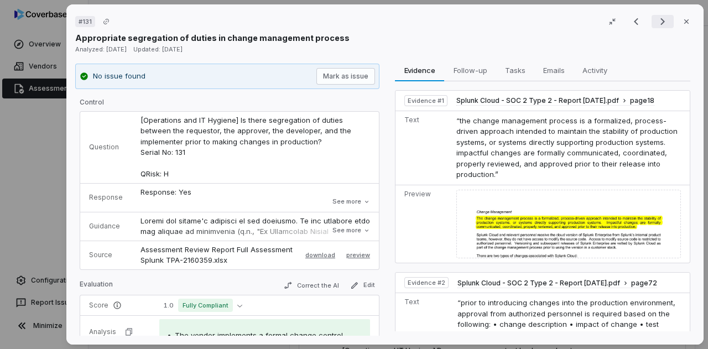
click at [661, 25] on icon "Next result" at bounding box center [662, 21] width 13 height 13
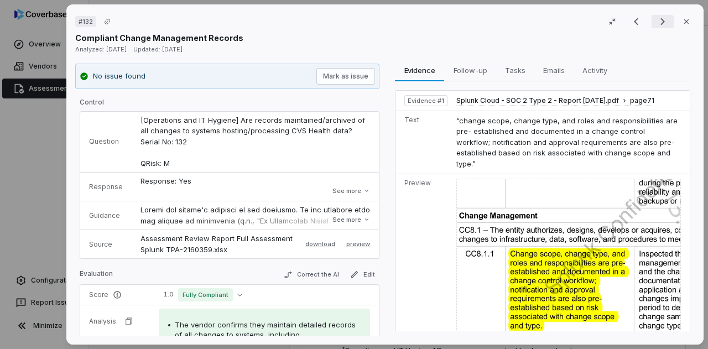
click at [661, 25] on icon "Next result" at bounding box center [662, 21] width 13 height 13
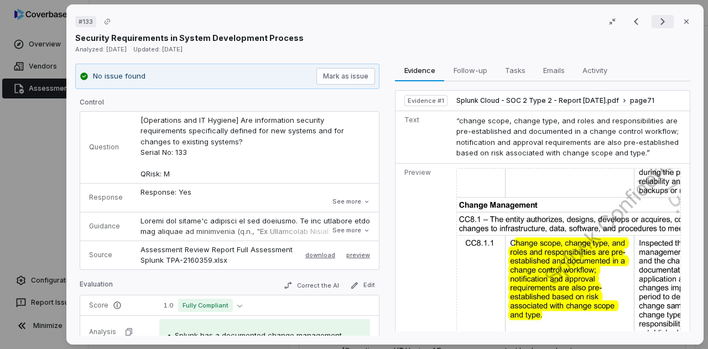
click at [661, 25] on icon "Next result" at bounding box center [662, 21] width 13 height 13
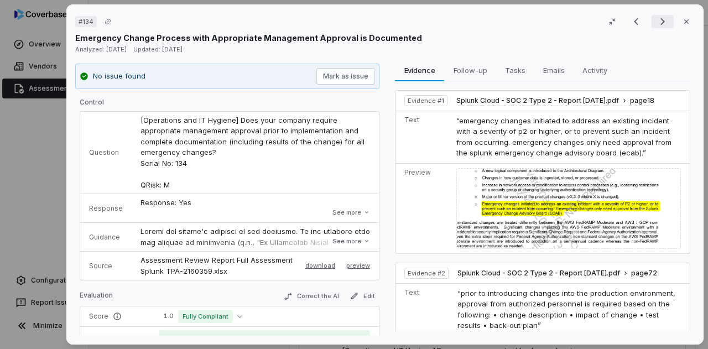
click at [661, 25] on icon "Next result" at bounding box center [662, 21] width 13 height 13
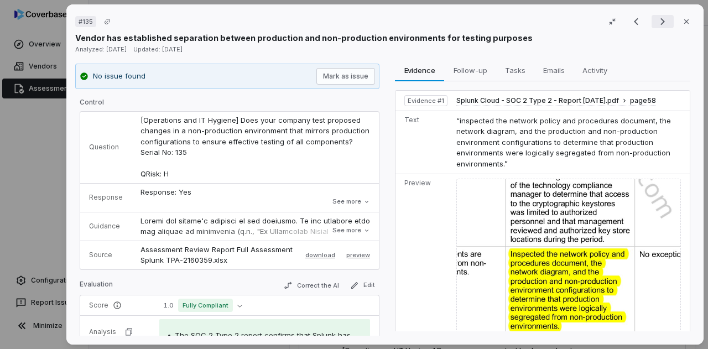
click at [656, 23] on icon "Next result" at bounding box center [662, 21] width 13 height 13
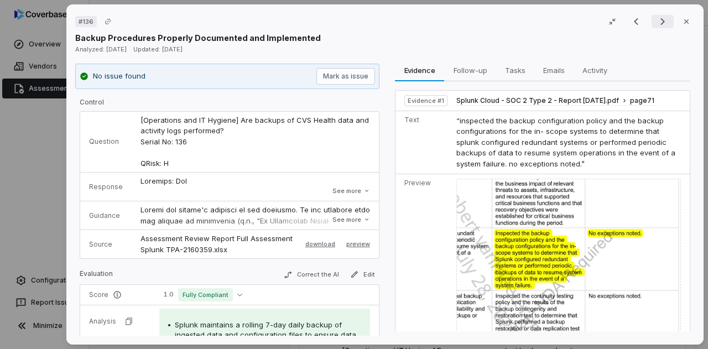
click at [659, 18] on icon "Next result" at bounding box center [662, 21] width 13 height 13
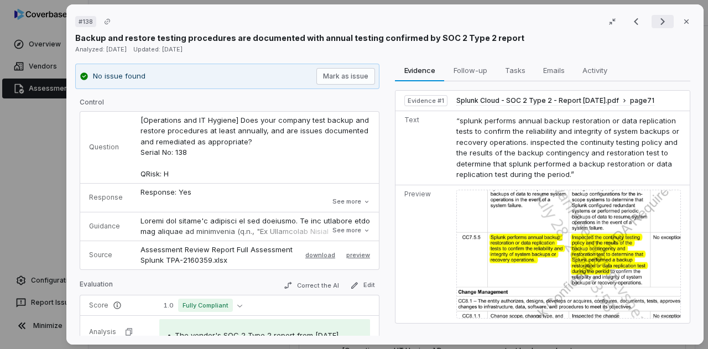
click at [659, 18] on icon "Next result" at bounding box center [662, 21] width 13 height 13
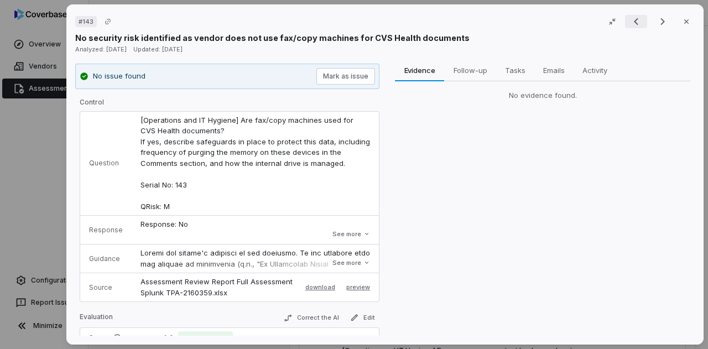
click at [636, 17] on button "Previous result" at bounding box center [636, 21] width 22 height 13
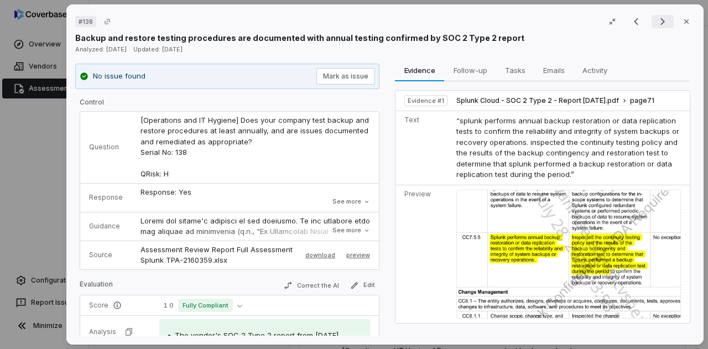
click at [660, 19] on icon "Next result" at bounding box center [662, 21] width 4 height 7
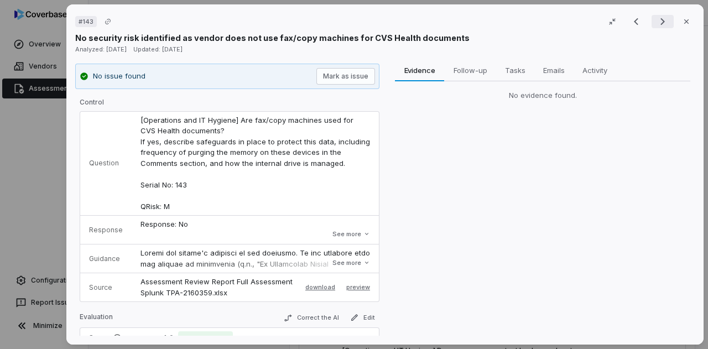
click at [657, 18] on icon "Next result" at bounding box center [662, 21] width 13 height 13
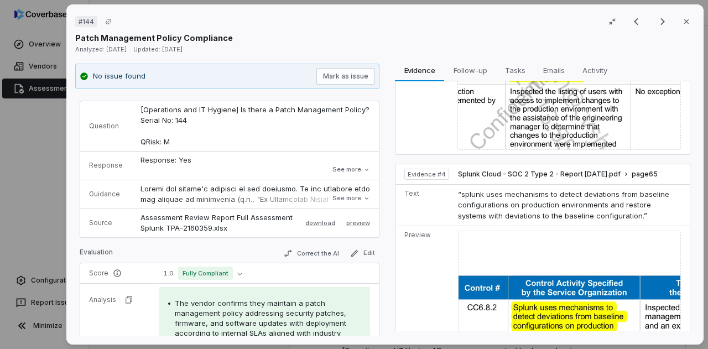
scroll to position [940, 0]
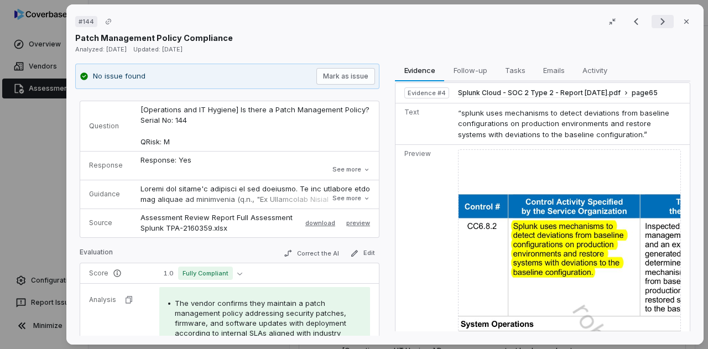
click at [663, 17] on button "Next result" at bounding box center [662, 21] width 22 height 13
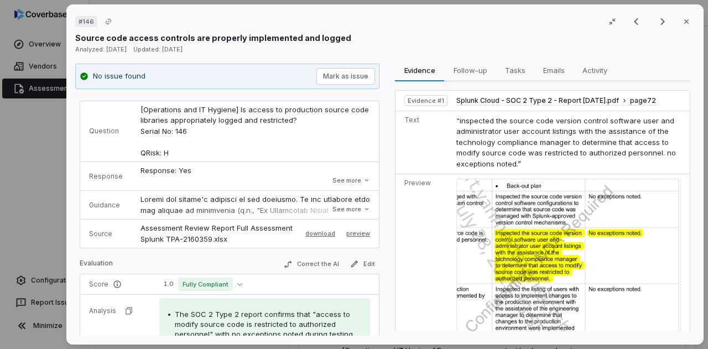
click at [664, 50] on div "Analyzed: [DATE] Updated: [DATE]" at bounding box center [384, 49] width 619 height 11
click at [656, 22] on icon "Next result" at bounding box center [662, 21] width 13 height 13
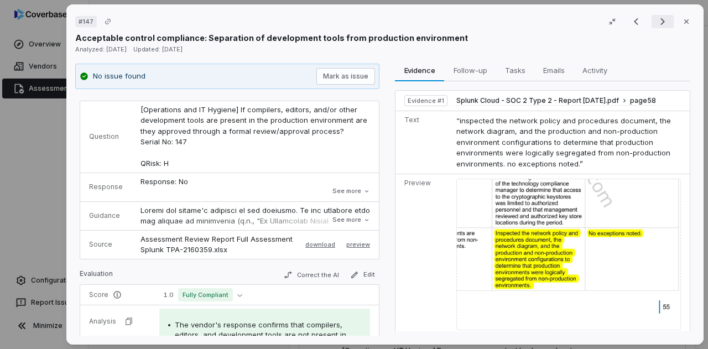
click at [656, 22] on icon "Next result" at bounding box center [662, 21] width 13 height 13
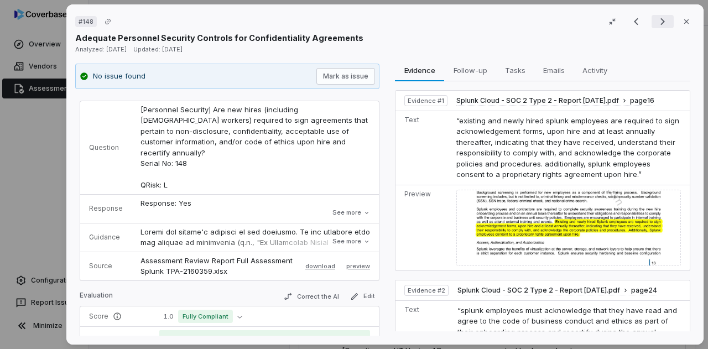
click at [656, 22] on icon "Next result" at bounding box center [662, 21] width 13 height 13
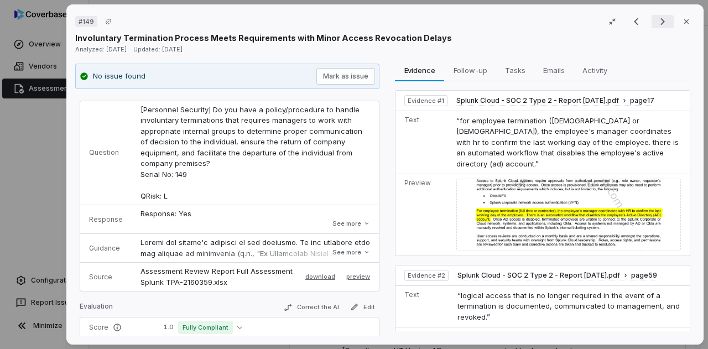
click at [656, 22] on icon "Next result" at bounding box center [662, 21] width 13 height 13
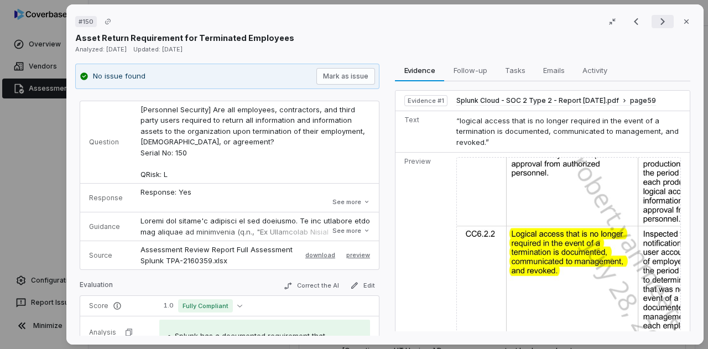
click at [656, 22] on icon "Next result" at bounding box center [662, 21] width 13 height 13
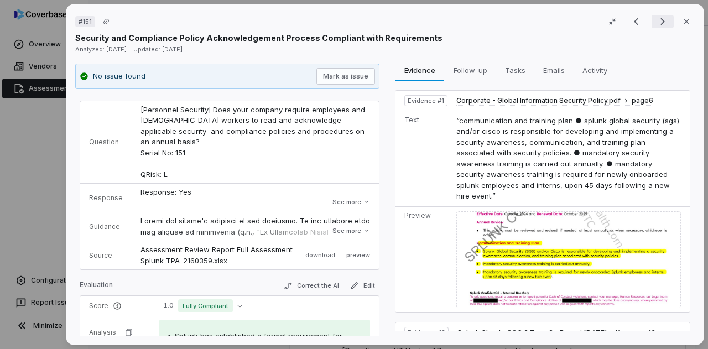
click at [656, 22] on icon "Next result" at bounding box center [662, 21] width 13 height 13
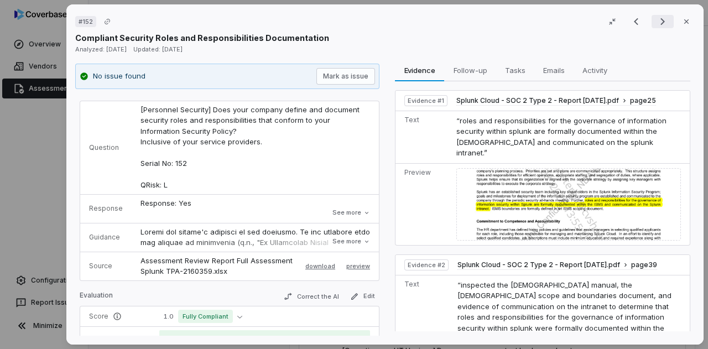
click at [656, 22] on icon "Next result" at bounding box center [662, 21] width 13 height 13
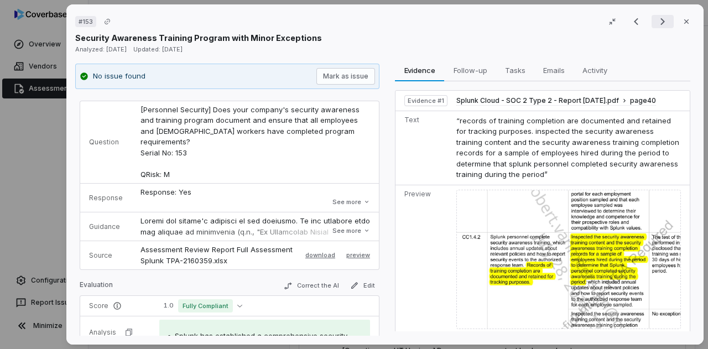
click at [656, 17] on icon "Next result" at bounding box center [662, 21] width 13 height 13
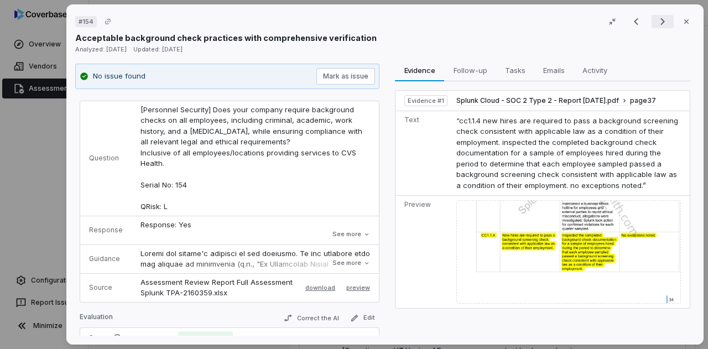
click at [656, 17] on icon "Next result" at bounding box center [662, 21] width 13 height 13
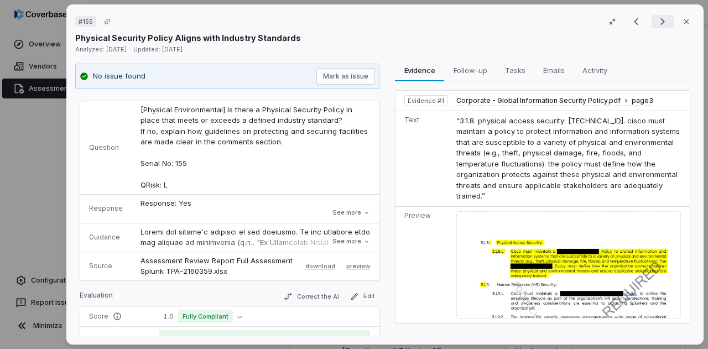
click at [656, 26] on icon "Next result" at bounding box center [662, 21] width 13 height 13
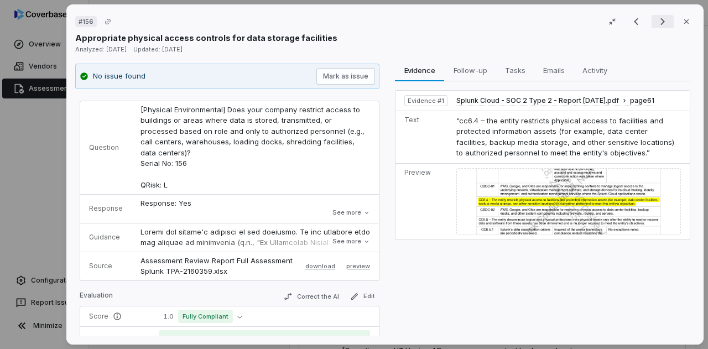
click at [656, 26] on icon "Next result" at bounding box center [662, 21] width 13 height 13
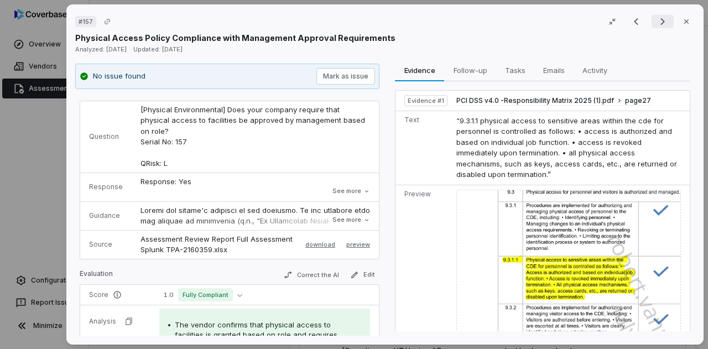
click at [658, 17] on icon "Next result" at bounding box center [662, 21] width 13 height 13
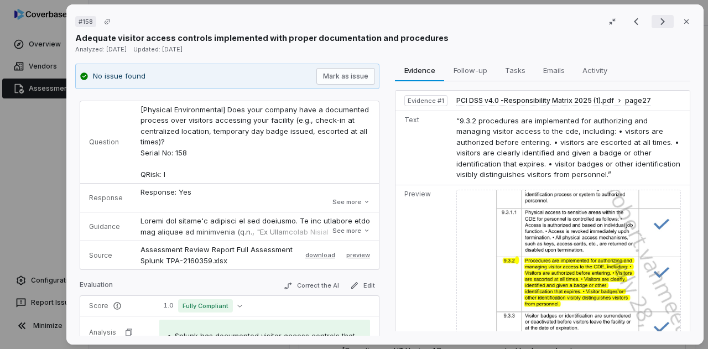
click at [658, 17] on icon "Next result" at bounding box center [662, 21] width 13 height 13
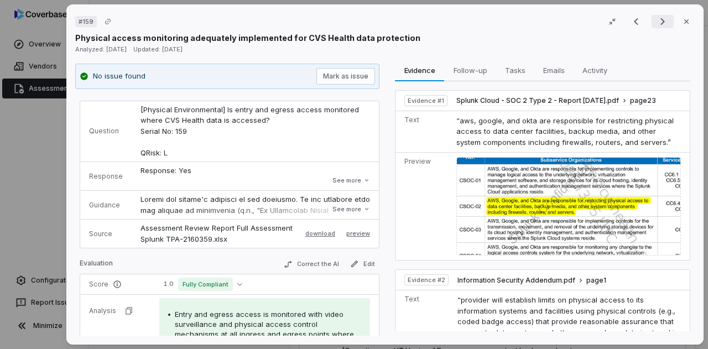
click at [658, 17] on icon "Next result" at bounding box center [662, 21] width 13 height 13
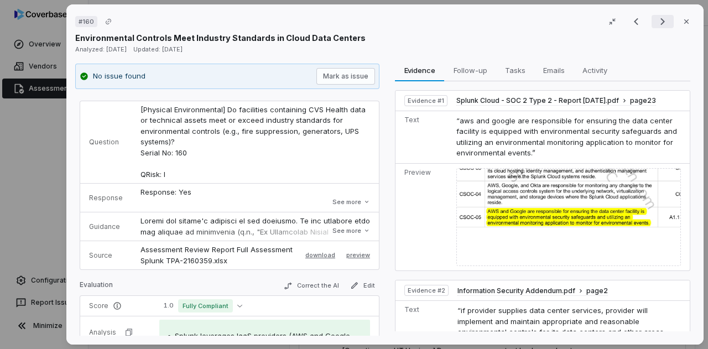
click at [658, 17] on icon "Next result" at bounding box center [662, 21] width 13 height 13
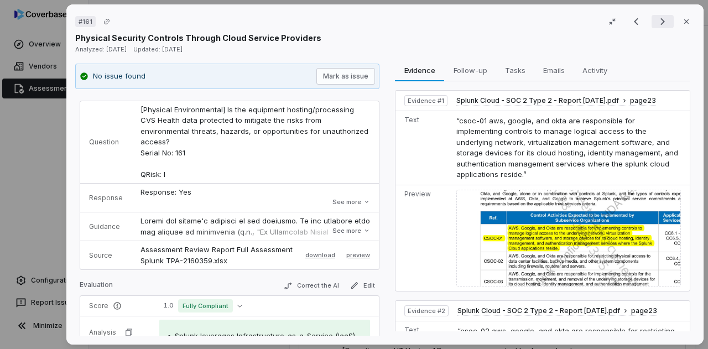
click at [658, 17] on icon "Next result" at bounding box center [662, 21] width 13 height 13
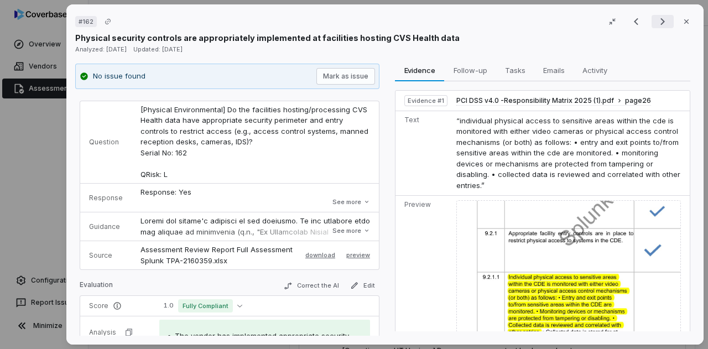
click at [658, 17] on icon "Next result" at bounding box center [662, 21] width 13 height 13
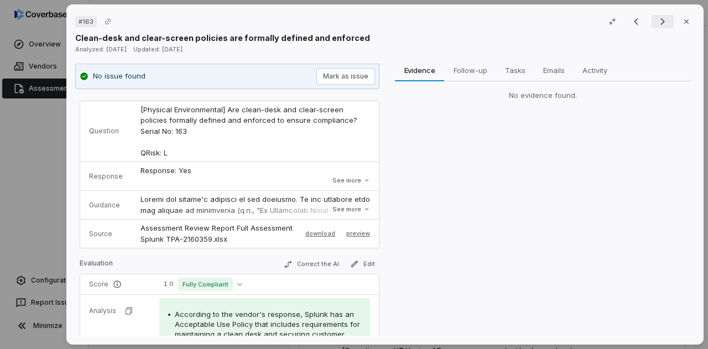
click at [658, 17] on icon "Next result" at bounding box center [662, 21] width 13 height 13
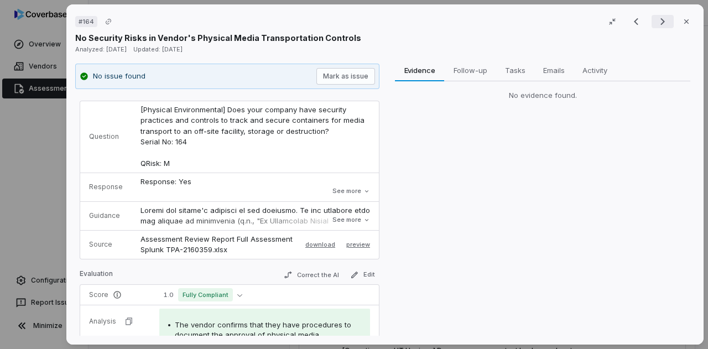
click at [658, 17] on icon "Next result" at bounding box center [662, 21] width 13 height 13
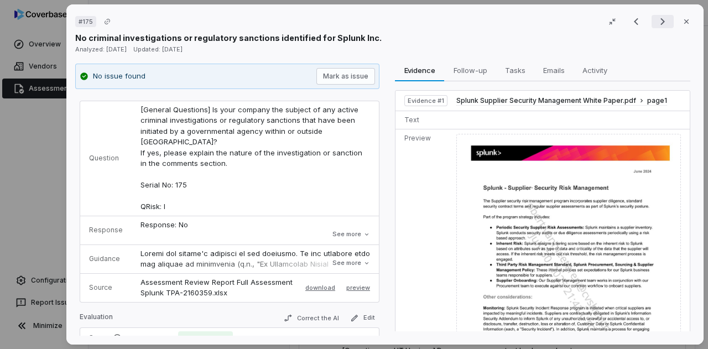
click at [658, 17] on icon "Next result" at bounding box center [662, 21] width 13 height 13
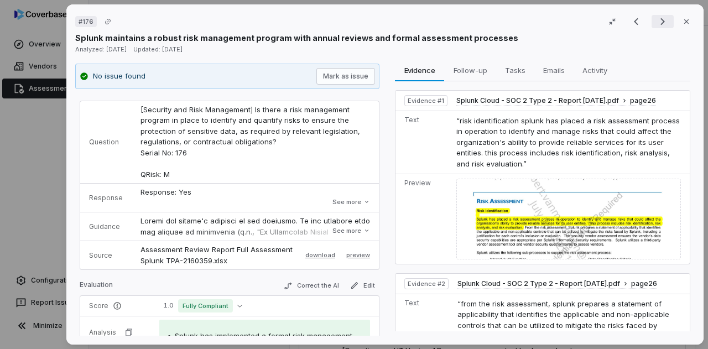
click at [658, 17] on icon "Next result" at bounding box center [662, 21] width 13 height 13
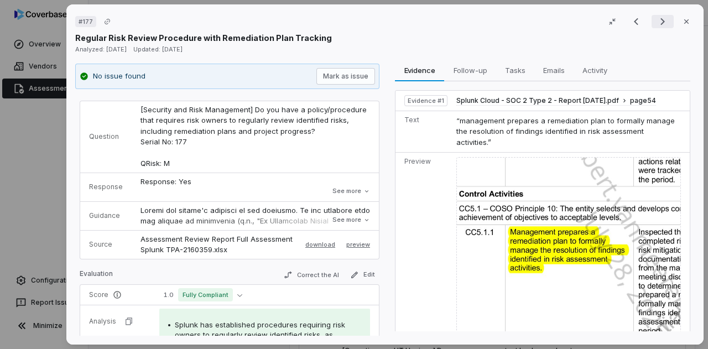
click at [658, 17] on icon "Next result" at bounding box center [662, 21] width 13 height 13
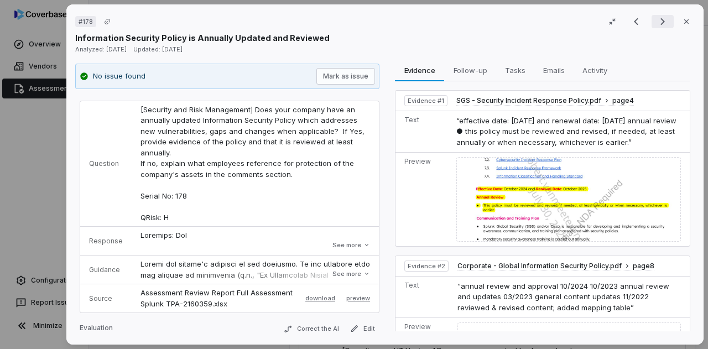
click at [658, 21] on icon "Next result" at bounding box center [662, 21] width 13 height 13
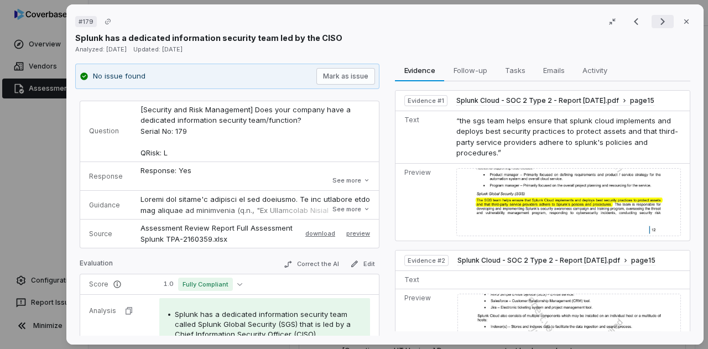
click at [658, 21] on icon "Next result" at bounding box center [662, 21] width 13 height 13
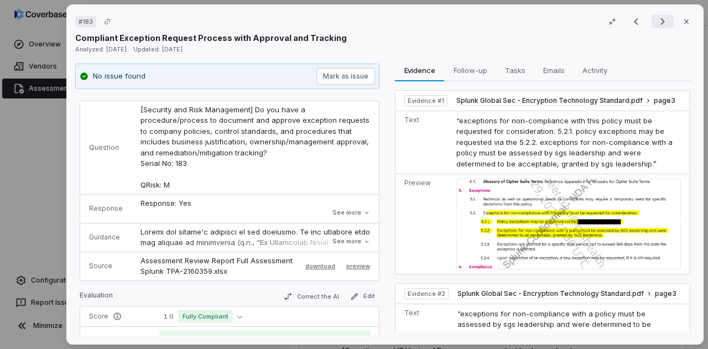
click at [656, 17] on icon "Next result" at bounding box center [662, 21] width 13 height 13
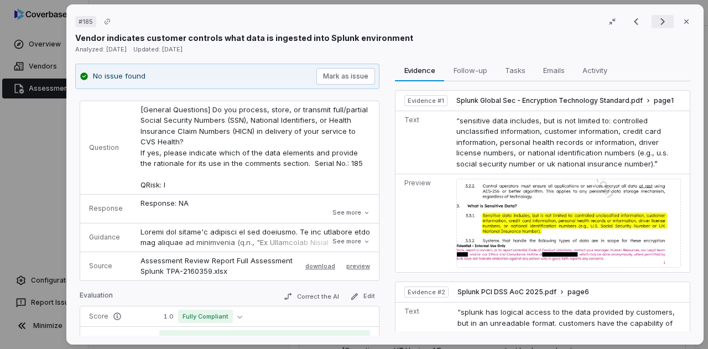
click at [656, 17] on icon "Next result" at bounding box center [662, 21] width 13 height 13
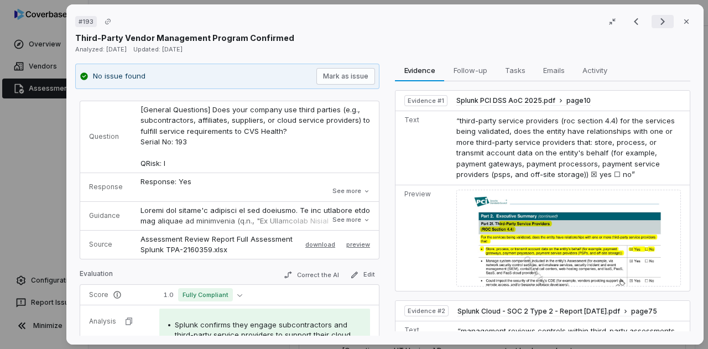
click at [656, 25] on icon "Next result" at bounding box center [662, 21] width 13 height 13
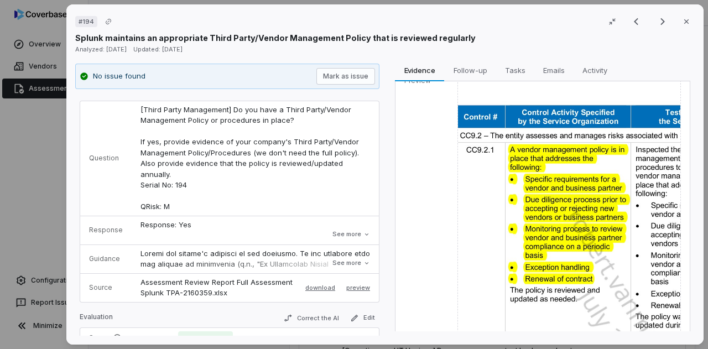
scroll to position [1140, 0]
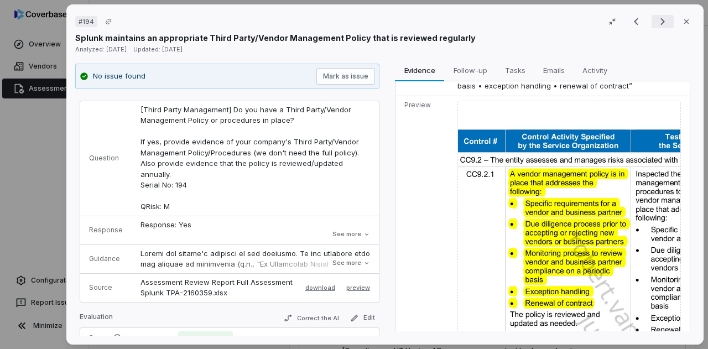
click at [656, 16] on icon "Next result" at bounding box center [662, 21] width 13 height 13
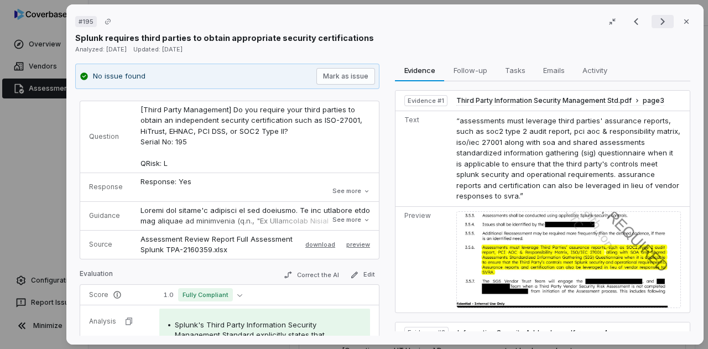
click at [656, 16] on icon "Next result" at bounding box center [662, 21] width 13 height 13
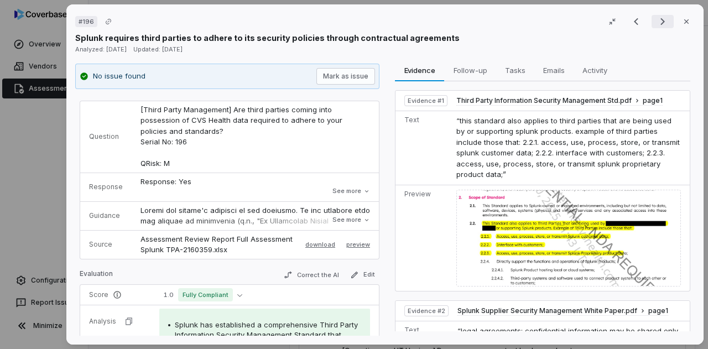
click at [656, 16] on icon "Next result" at bounding box center [662, 21] width 13 height 13
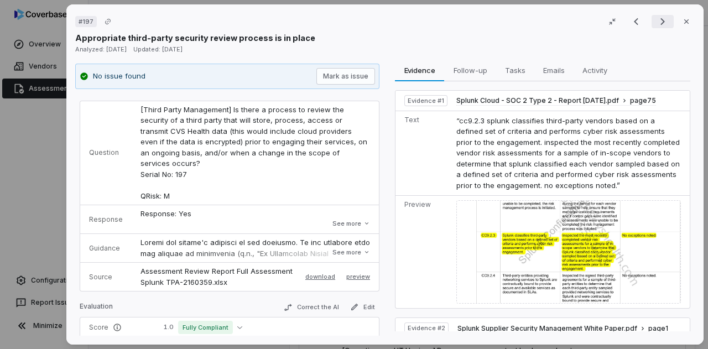
click at [656, 16] on icon "Next result" at bounding box center [662, 21] width 13 height 13
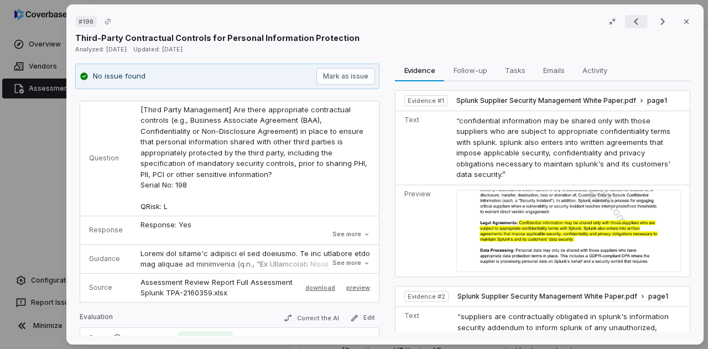
click at [635, 20] on icon "Previous result" at bounding box center [635, 21] width 13 height 13
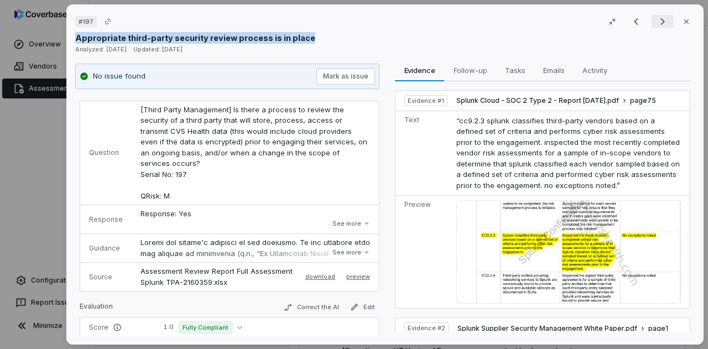
drag, startPoint x: 639, startPoint y: 43, endPoint x: 652, endPoint y: 17, distance: 29.4
click at [652, 17] on div "# 197 Result 134 of 262 Close Appropriate third-party security review process i…" at bounding box center [384, 28] width 619 height 30
click at [635, 36] on div "Appropriate third-party security review process is in place" at bounding box center [384, 38] width 619 height 12
click at [656, 25] on icon "Next result" at bounding box center [662, 21] width 13 height 13
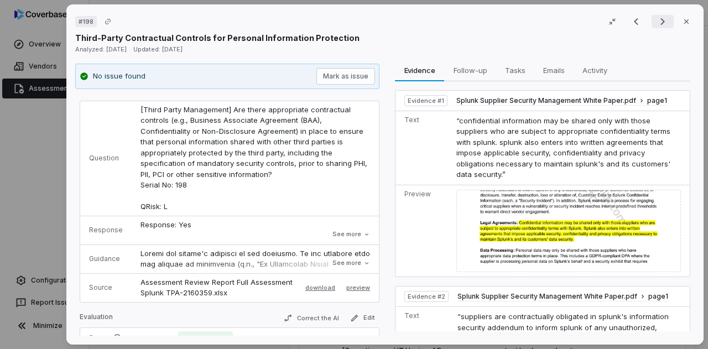
click at [656, 25] on icon "Next result" at bounding box center [662, 21] width 13 height 13
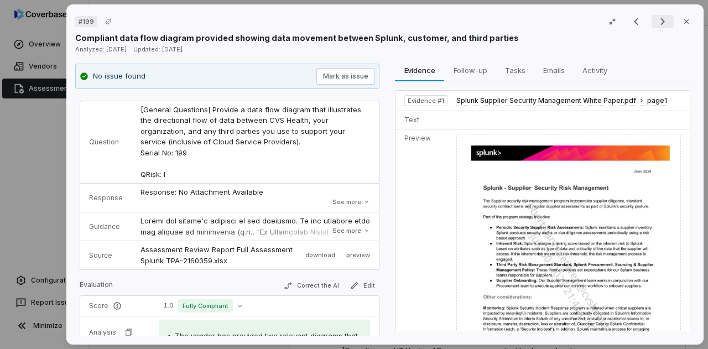
click at [656, 27] on icon "Next result" at bounding box center [662, 21] width 13 height 13
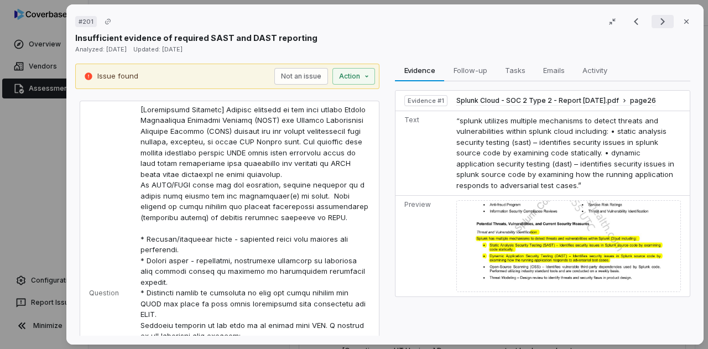
click at [656, 20] on icon "Next result" at bounding box center [662, 21] width 13 height 13
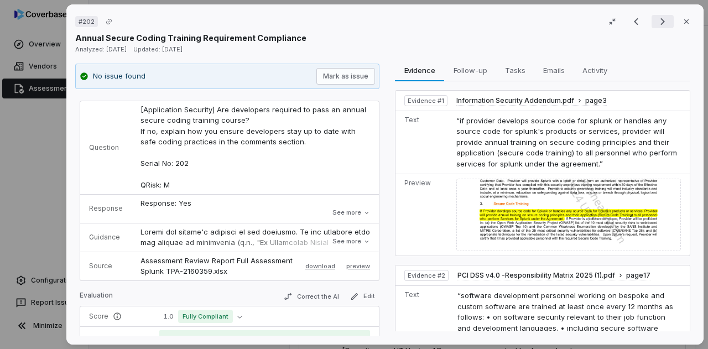
click at [660, 23] on icon "Next result" at bounding box center [662, 21] width 4 height 7
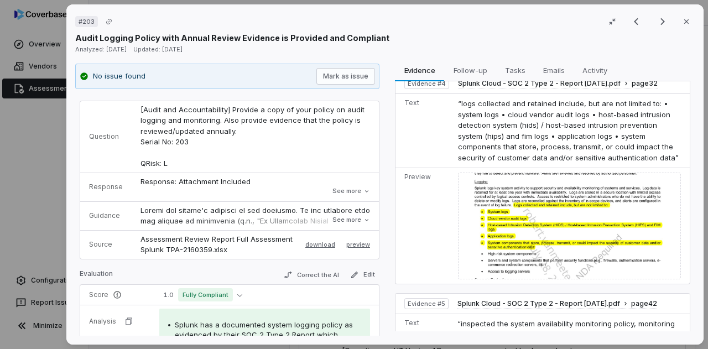
scroll to position [757, 0]
click at [563, 218] on img at bounding box center [569, 225] width 223 height 107
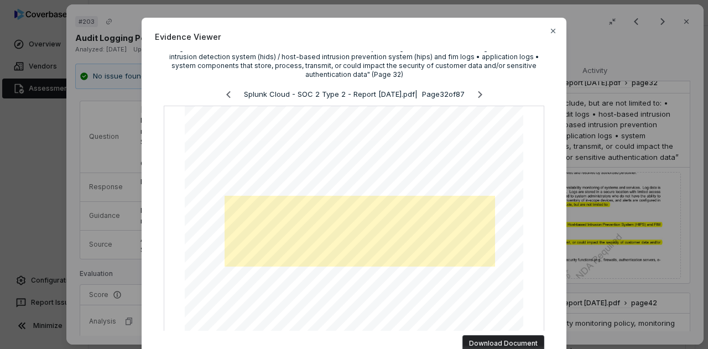
scroll to position [17, 0]
click at [549, 32] on icon "button" at bounding box center [553, 31] width 9 height 9
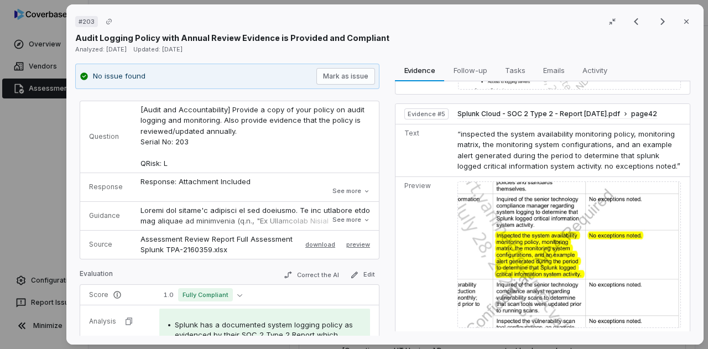
scroll to position [950, 0]
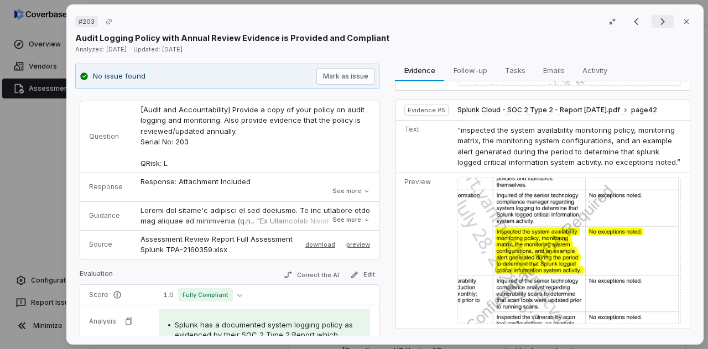
click at [658, 25] on icon "Next result" at bounding box center [662, 21] width 13 height 13
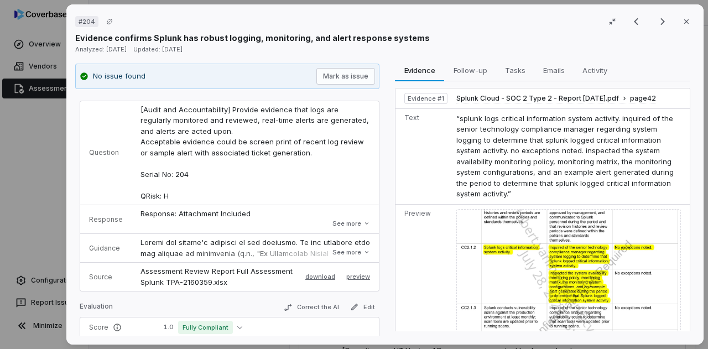
scroll to position [3, 0]
click at [656, 27] on icon "Next result" at bounding box center [662, 21] width 13 height 13
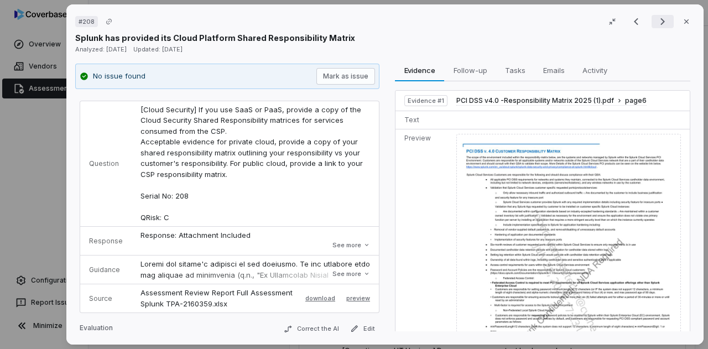
click at [656, 25] on icon "Next result" at bounding box center [662, 21] width 13 height 13
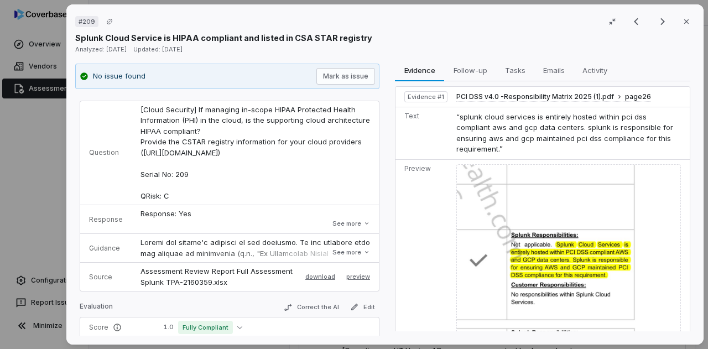
scroll to position [5, 0]
click at [656, 17] on icon "Next result" at bounding box center [662, 21] width 13 height 13
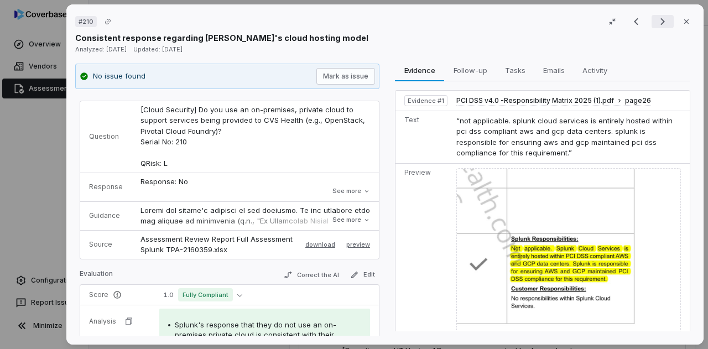
click at [656, 20] on icon "Next result" at bounding box center [662, 21] width 13 height 13
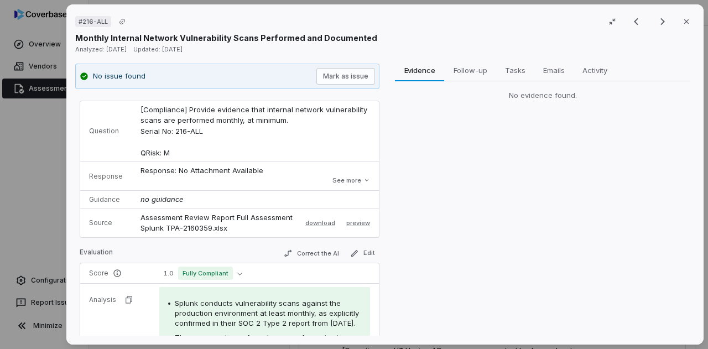
drag, startPoint x: 409, startPoint y: 176, endPoint x: 364, endPoint y: 207, distance: 54.9
click at [364, 207] on div "No issue found [PERSON_NAME] as issue Control Question [Compliance] Provide evi…" at bounding box center [384, 200] width 619 height 273
click at [274, 185] on div "Response: No Attachment Available Comment: Internal vulnerability scans are per…" at bounding box center [255, 176] width 230 height 22
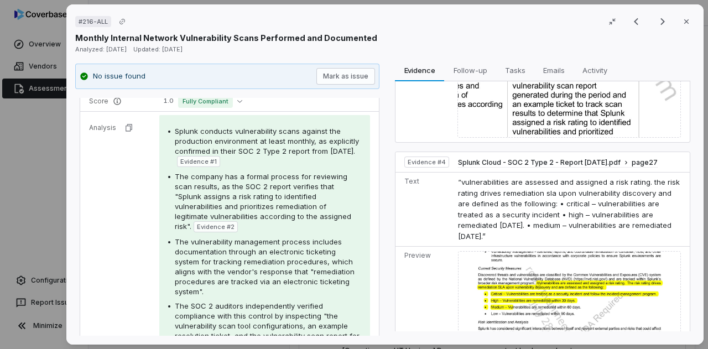
scroll to position [190, 0]
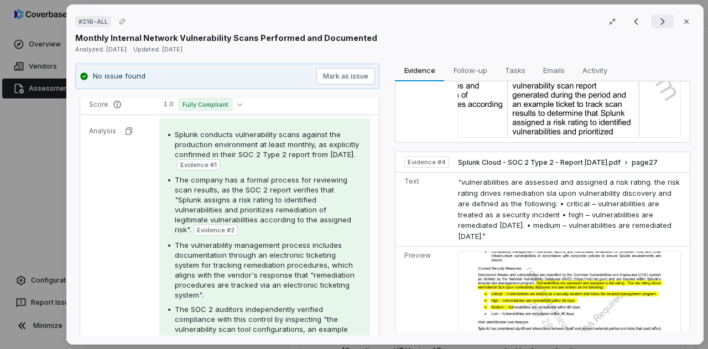
click at [656, 18] on icon "Next result" at bounding box center [662, 21] width 13 height 13
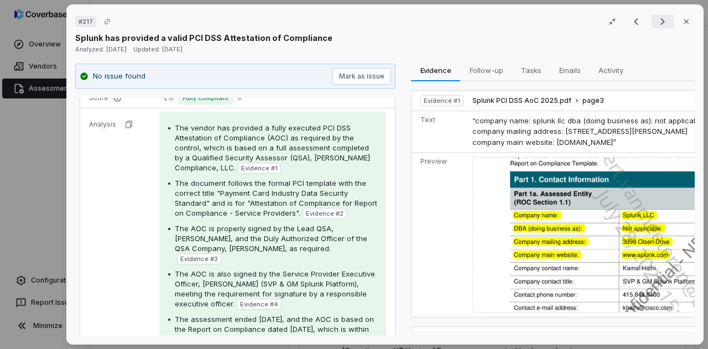
click at [656, 20] on icon "Next result" at bounding box center [662, 21] width 13 height 13
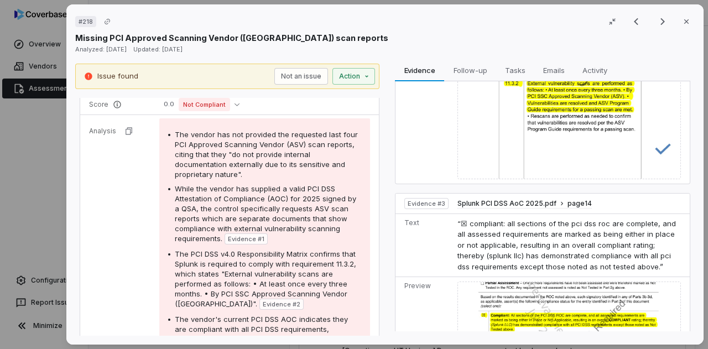
scroll to position [254, 0]
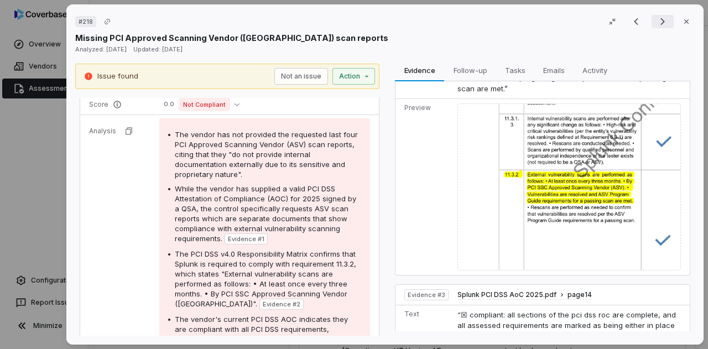
click at [656, 17] on icon "Next result" at bounding box center [662, 21] width 13 height 13
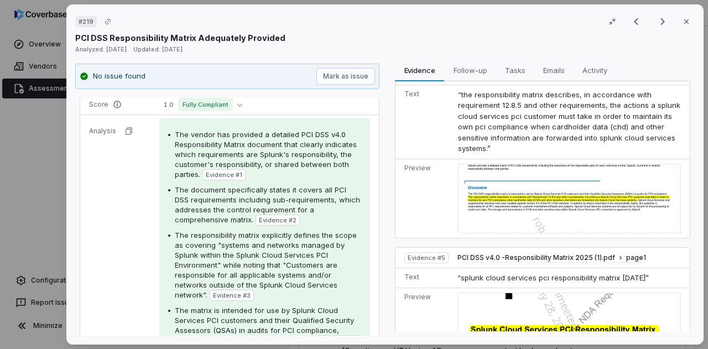
scroll to position [568, 0]
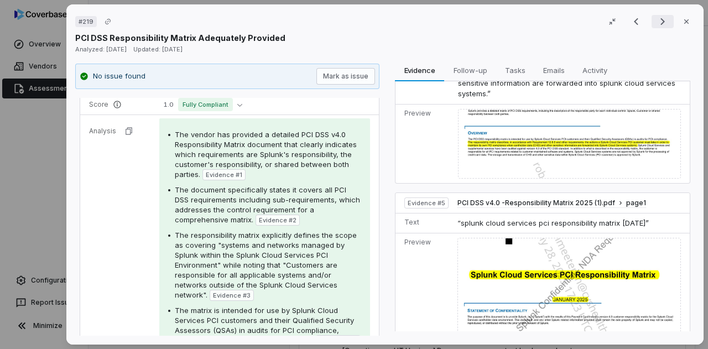
click at [656, 15] on icon "Next result" at bounding box center [662, 21] width 13 height 13
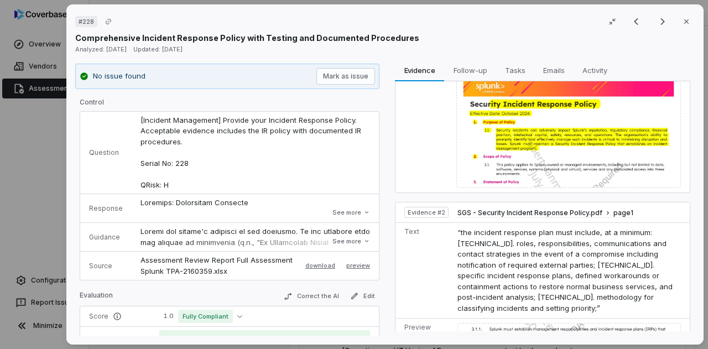
scroll to position [140, 0]
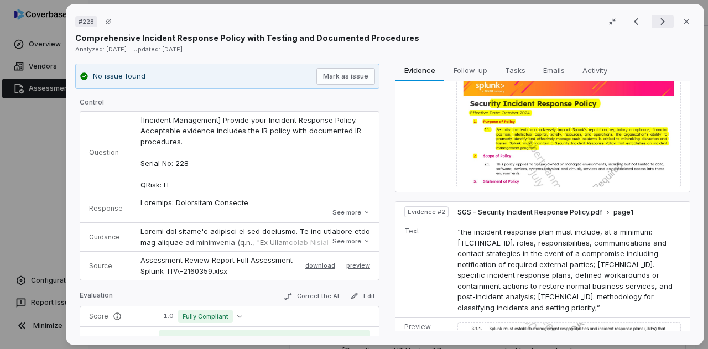
click at [660, 19] on icon "Next result" at bounding box center [662, 21] width 4 height 7
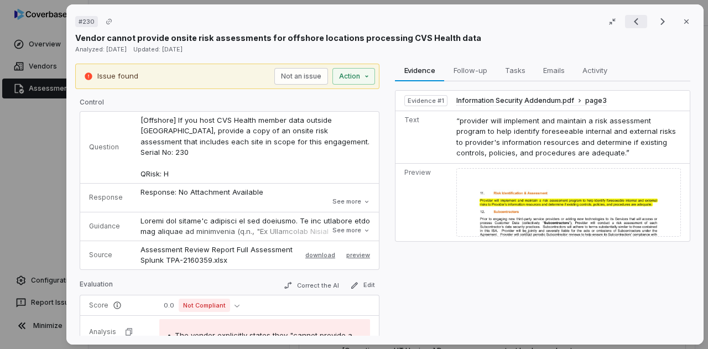
click at [634, 18] on icon "Previous result" at bounding box center [635, 21] width 13 height 13
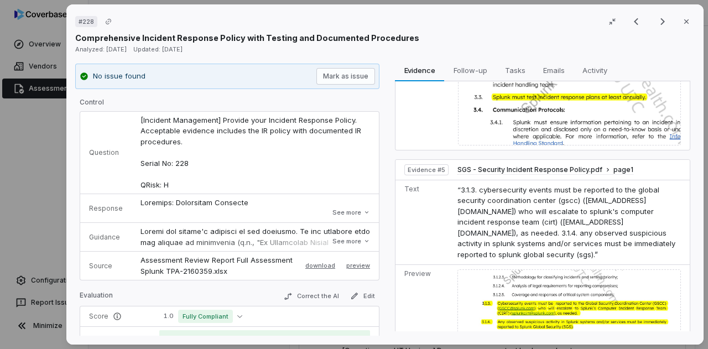
scroll to position [771, 0]
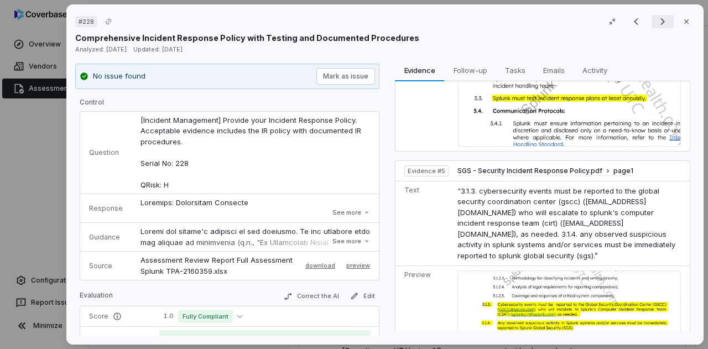
click at [656, 25] on icon "Next result" at bounding box center [662, 21] width 13 height 13
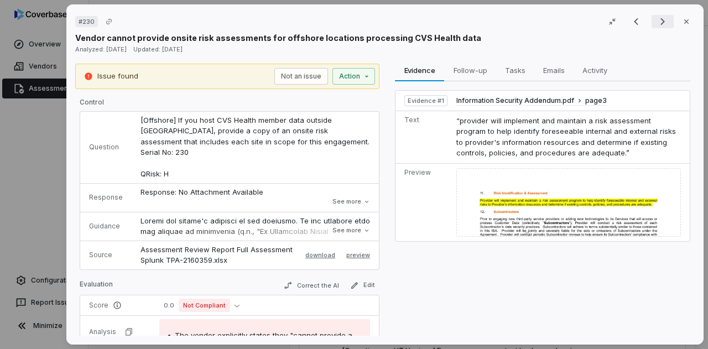
click at [656, 18] on icon "Next result" at bounding box center [662, 21] width 13 height 13
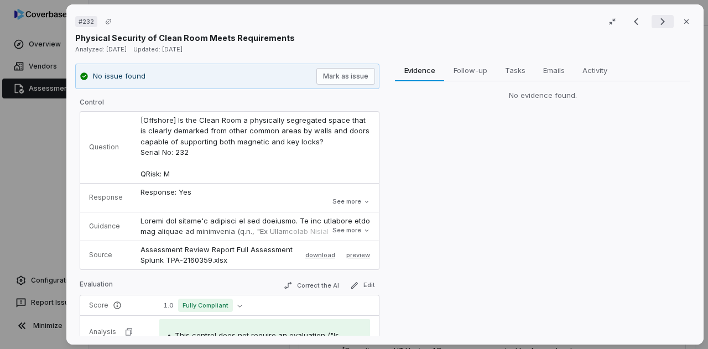
click at [656, 18] on icon "Next result" at bounding box center [662, 21] width 13 height 13
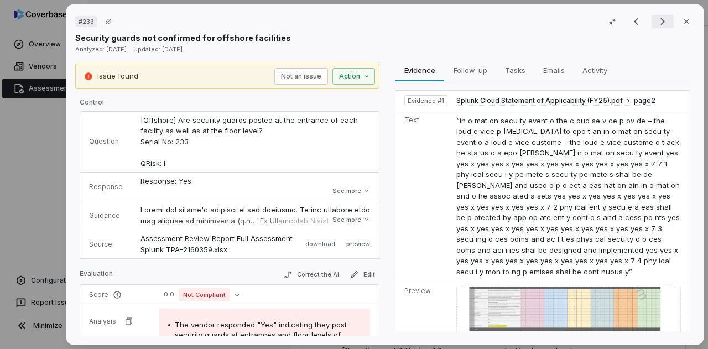
click at [656, 18] on icon "Next result" at bounding box center [662, 21] width 13 height 13
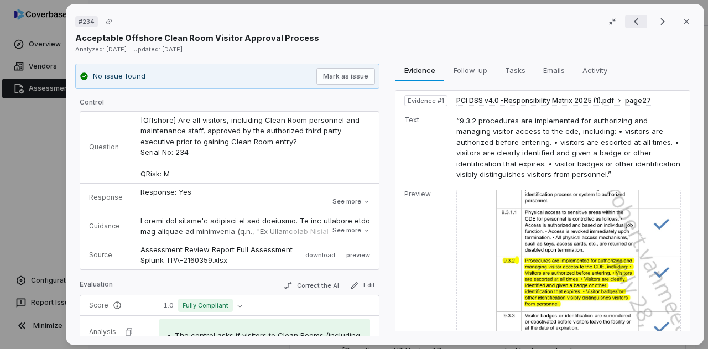
click at [639, 18] on button "Previous result" at bounding box center [636, 21] width 22 height 13
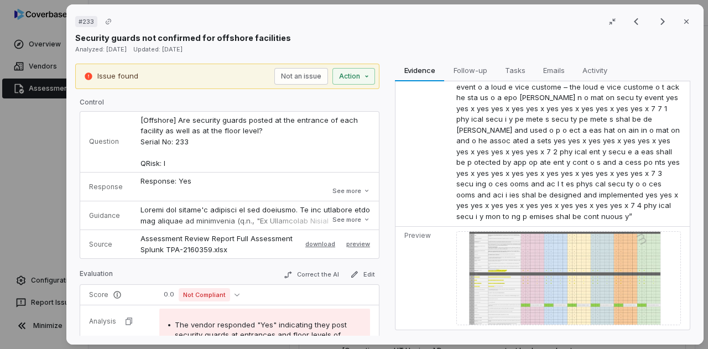
click at [635, 11] on div "# 233 Result 151 of 262 Close Security guards not confirmed for offshore facili…" at bounding box center [384, 174] width 637 height 340
click at [635, 12] on div "# 233 Result 151 of 262 Close Security guards not confirmed for offshore facili…" at bounding box center [384, 174] width 637 height 340
click at [635, 18] on icon "Previous result" at bounding box center [635, 21] width 13 height 13
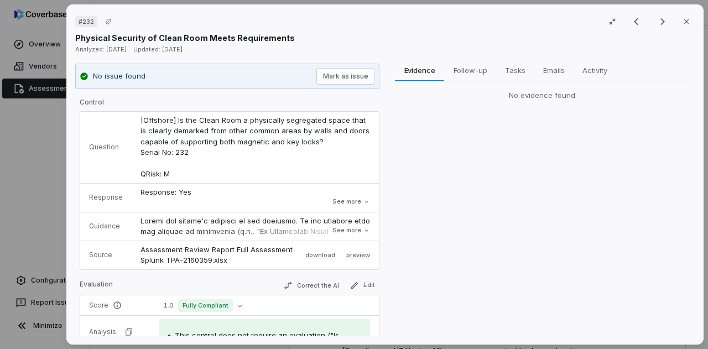
click at [633, 30] on div "# 232 Result 150 of 262 Close Physical Security of Clean Room Meets Requirements" at bounding box center [384, 28] width 619 height 30
click at [633, 27] on icon "Previous result" at bounding box center [635, 21] width 13 height 13
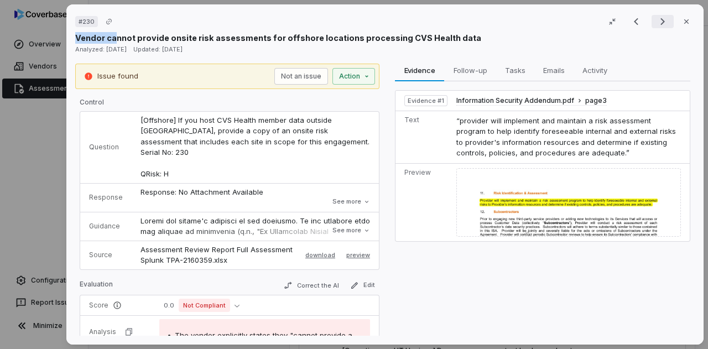
click at [660, 19] on icon "Next result" at bounding box center [662, 21] width 13 height 13
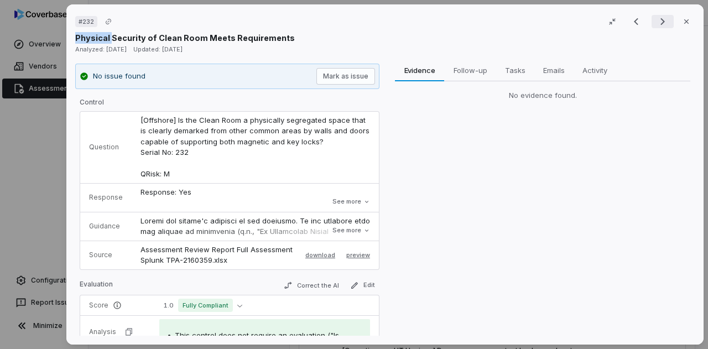
click at [660, 19] on icon "Next result" at bounding box center [662, 21] width 13 height 13
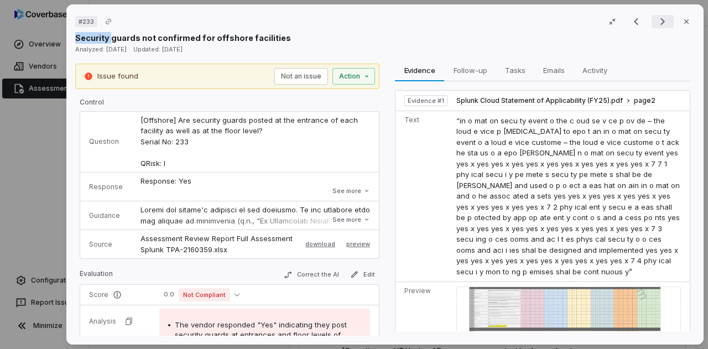
click at [656, 23] on icon "Next result" at bounding box center [662, 21] width 13 height 13
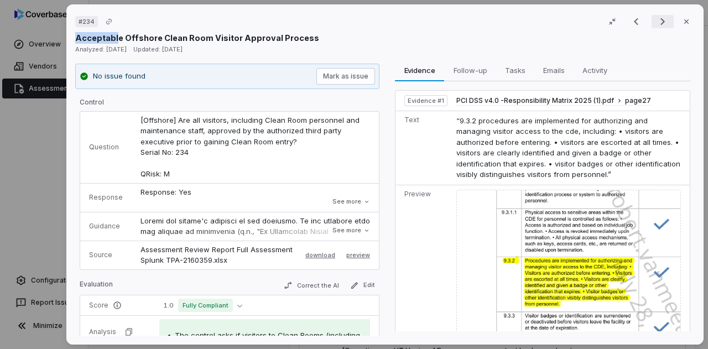
click at [656, 24] on icon "Next result" at bounding box center [662, 21] width 13 height 13
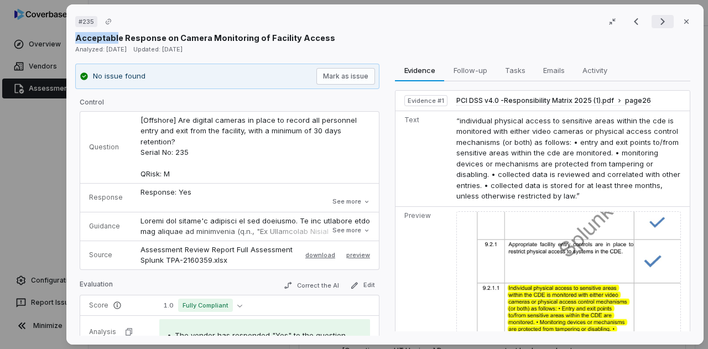
click at [656, 24] on icon "Next result" at bounding box center [662, 21] width 13 height 13
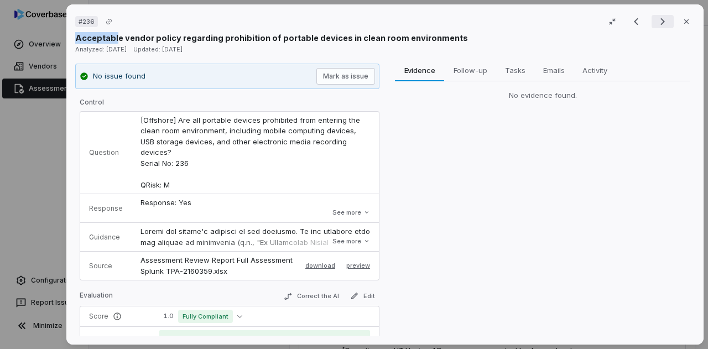
click at [656, 24] on icon "Next result" at bounding box center [662, 21] width 13 height 13
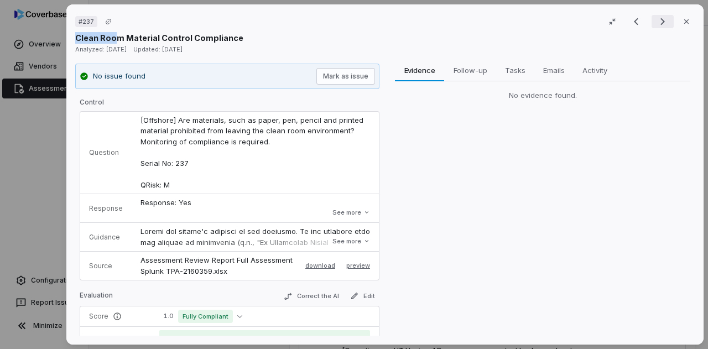
click at [656, 24] on icon "Next result" at bounding box center [662, 21] width 13 height 13
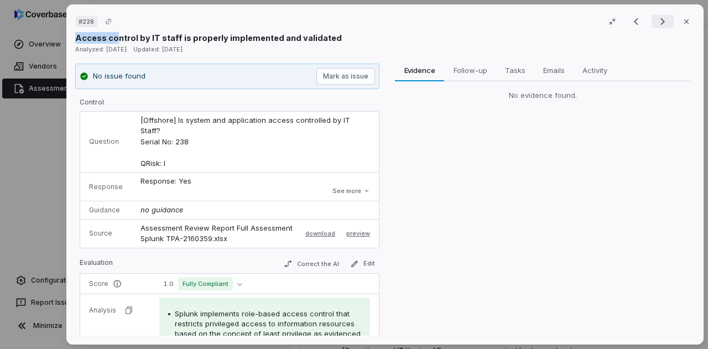
click at [656, 24] on icon "Next result" at bounding box center [662, 21] width 13 height 13
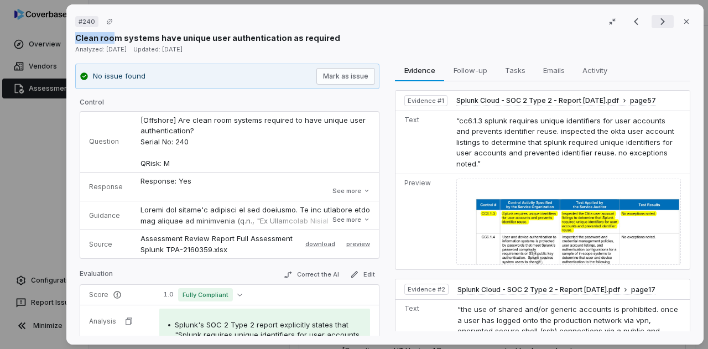
click at [656, 24] on icon "Next result" at bounding box center [662, 21] width 13 height 13
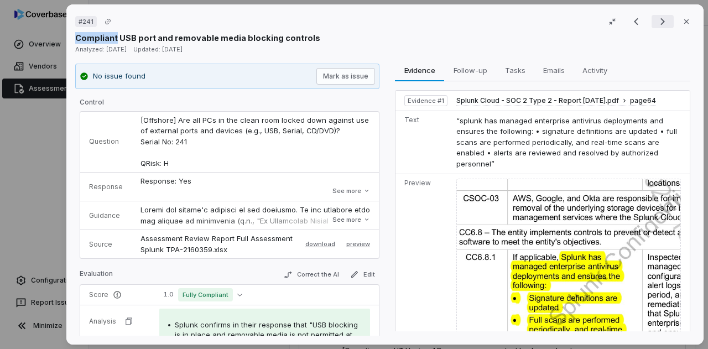
click at [656, 24] on icon "Next result" at bounding box center [662, 21] width 13 height 13
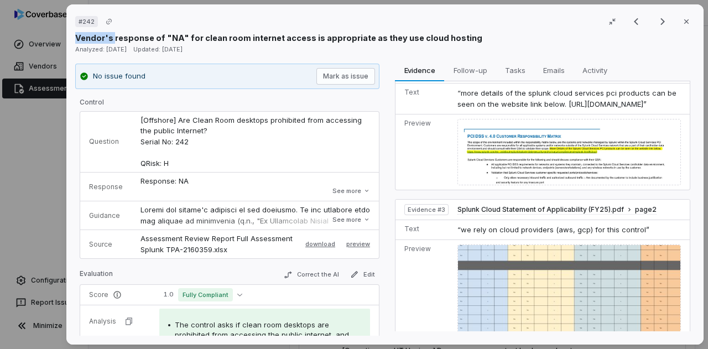
scroll to position [548, 0]
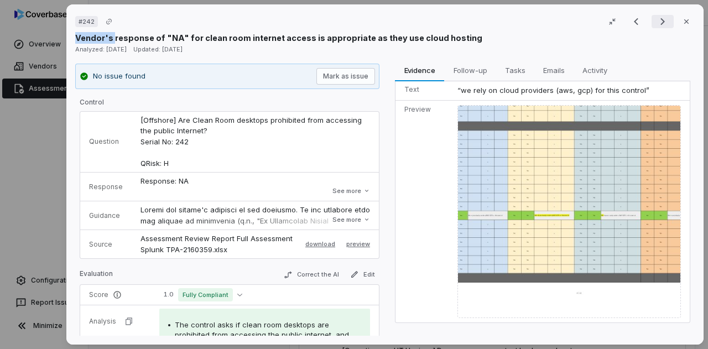
click at [656, 21] on icon "Next result" at bounding box center [662, 21] width 13 height 13
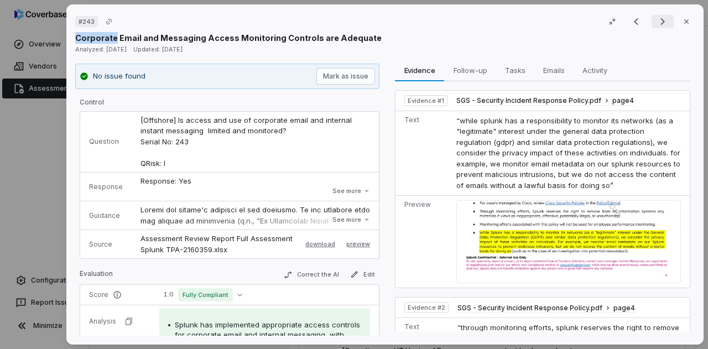
click at [658, 22] on icon "Next result" at bounding box center [662, 21] width 13 height 13
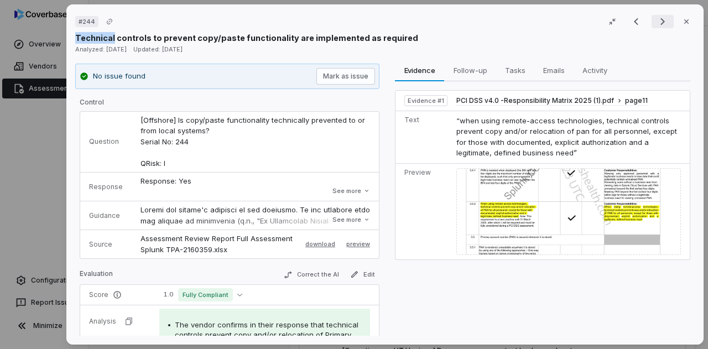
click at [658, 22] on icon "Next result" at bounding box center [662, 21] width 13 height 13
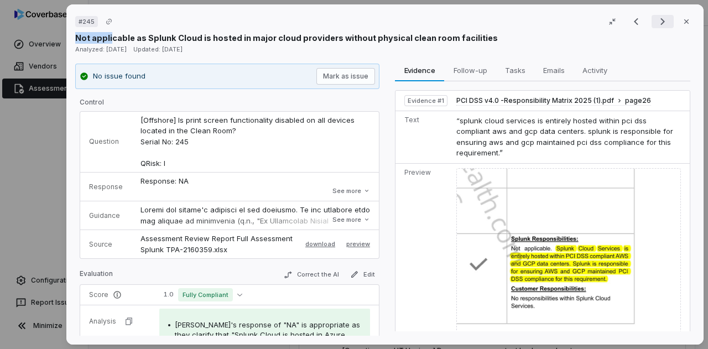
click at [658, 22] on icon "Next result" at bounding box center [662, 21] width 13 height 13
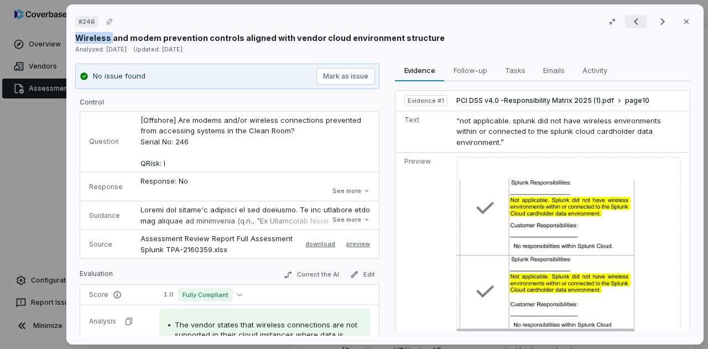
click at [634, 24] on icon "Previous result" at bounding box center [636, 21] width 4 height 7
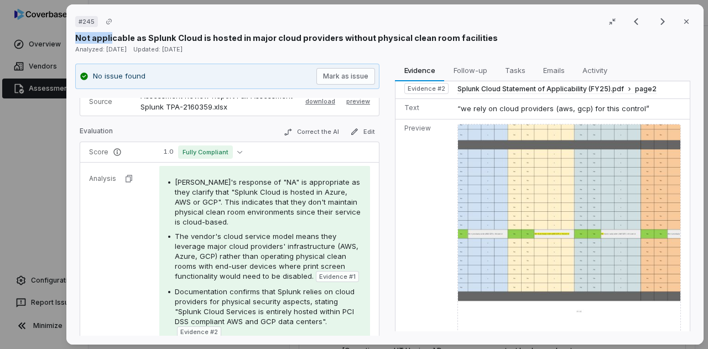
scroll to position [393, 0]
click at [660, 20] on icon "Next result" at bounding box center [662, 21] width 4 height 7
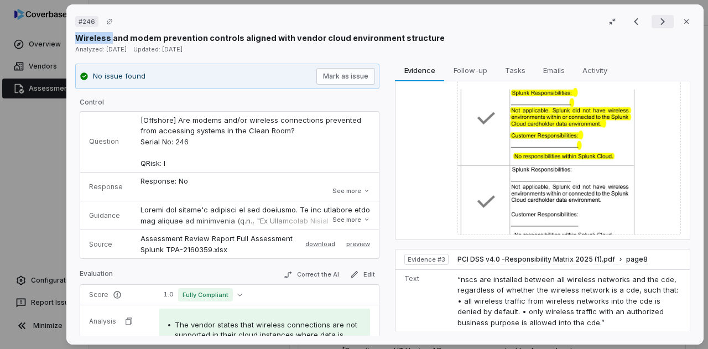
click at [660, 23] on icon "Next result" at bounding box center [662, 21] width 4 height 7
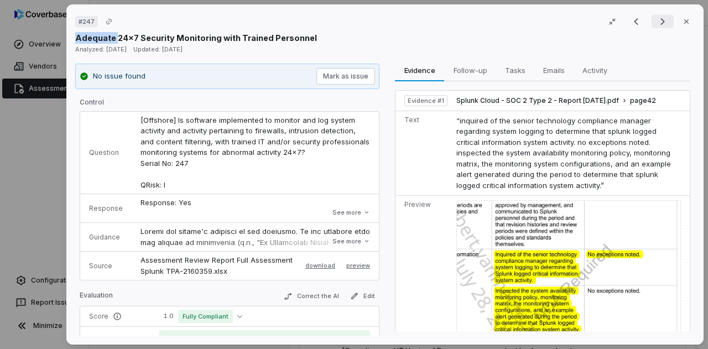
click at [660, 23] on icon "Next result" at bounding box center [662, 21] width 4 height 7
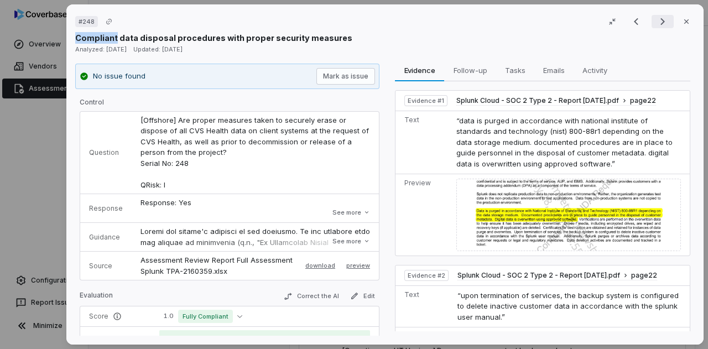
click at [660, 23] on icon "Next result" at bounding box center [662, 21] width 4 height 7
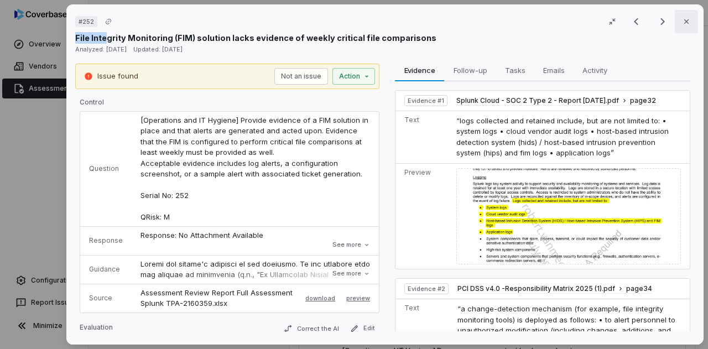
click at [682, 23] on icon "button" at bounding box center [686, 21] width 9 height 9
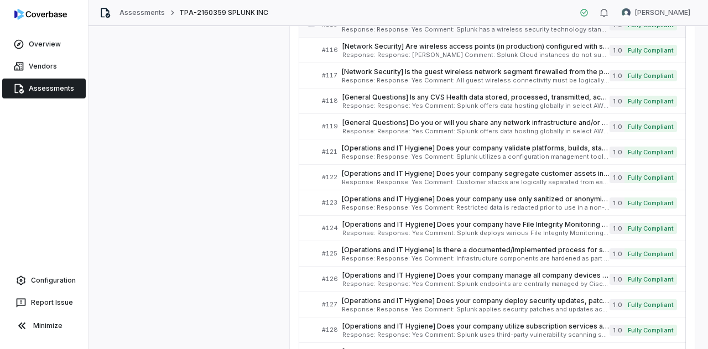
scroll to position [2228, 0]
click at [447, 220] on span "[Operations and IT Hygiene] Does your company have File Integrity Monitoring (F…" at bounding box center [475, 224] width 267 height 9
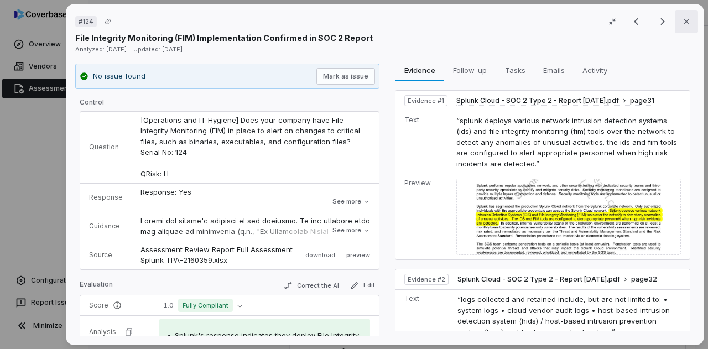
click at [682, 19] on icon "button" at bounding box center [686, 21] width 9 height 9
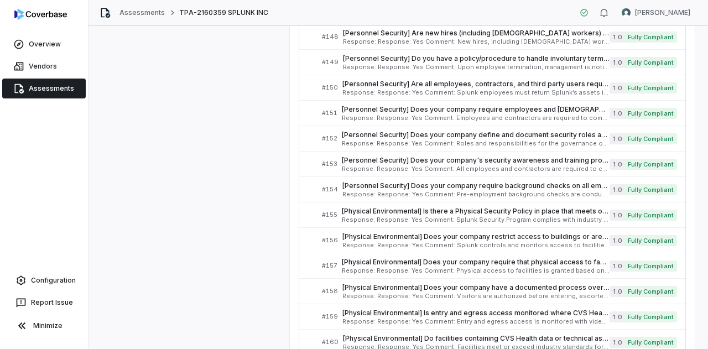
scroll to position [2878, 0]
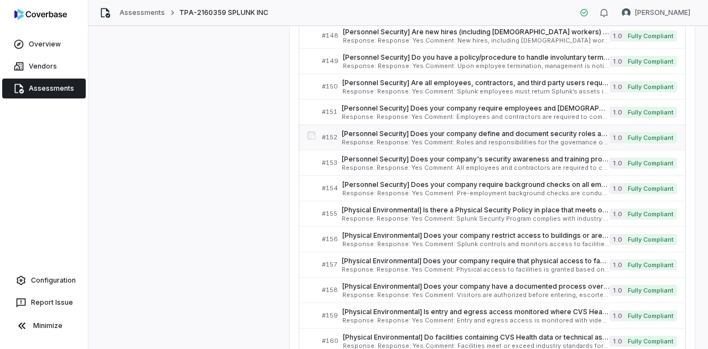
click at [389, 129] on span "[Personnel Security] Does your company define and document security roles and r…" at bounding box center [476, 133] width 268 height 9
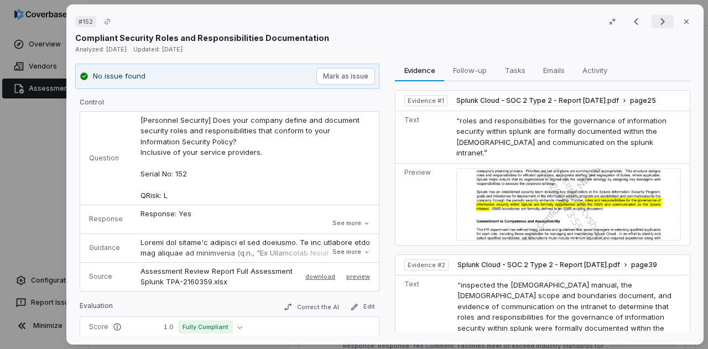
click at [660, 23] on icon "Next result" at bounding box center [662, 21] width 4 height 7
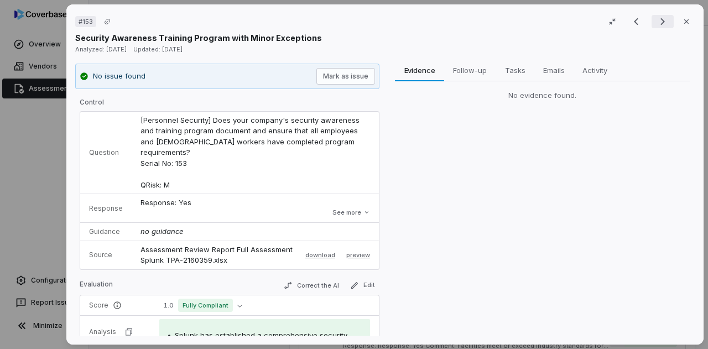
click at [660, 23] on icon "Next result" at bounding box center [662, 21] width 4 height 7
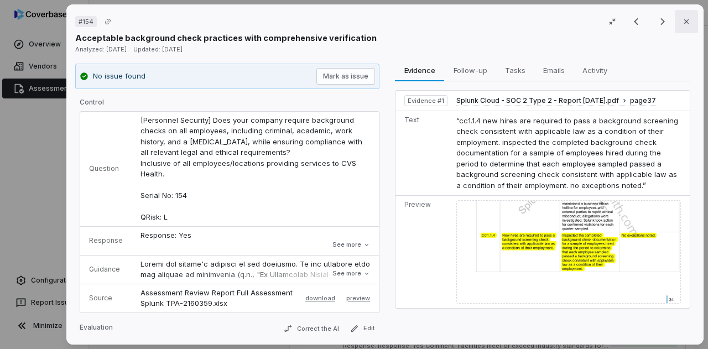
click at [684, 24] on icon "button" at bounding box center [686, 21] width 9 height 9
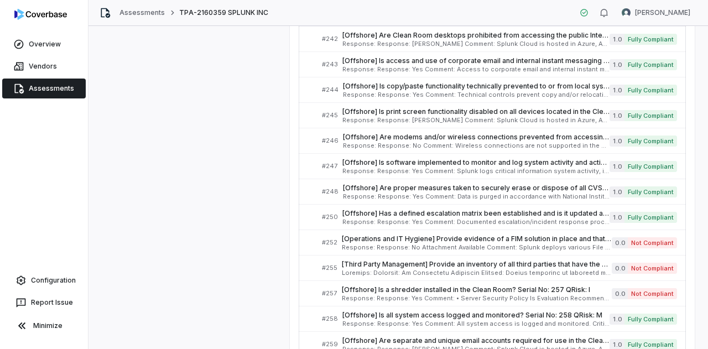
scroll to position [4224, 0]
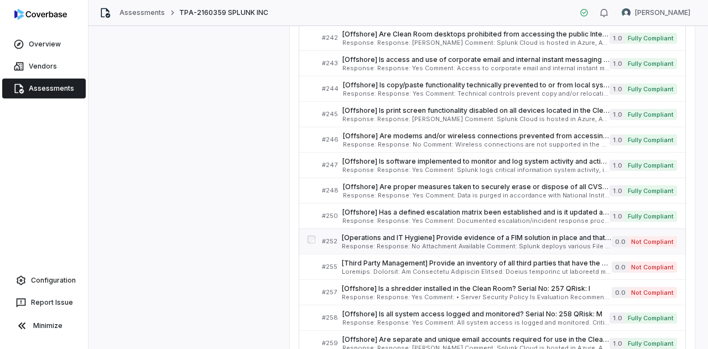
click at [449, 233] on span "[Operations and IT Hygiene] Provide evidence of a FIM solution in place and tha…" at bounding box center [477, 237] width 270 height 9
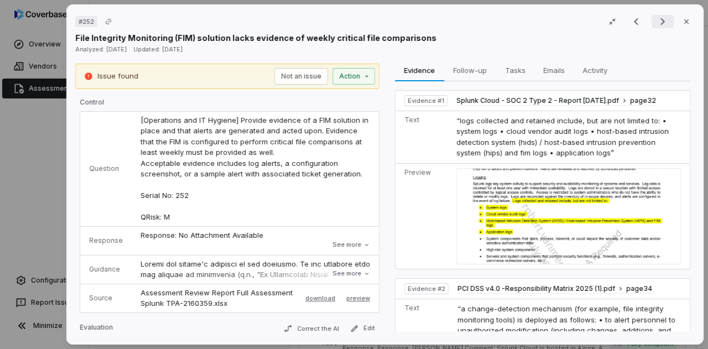
click at [661, 26] on icon "Next result" at bounding box center [662, 21] width 13 height 13
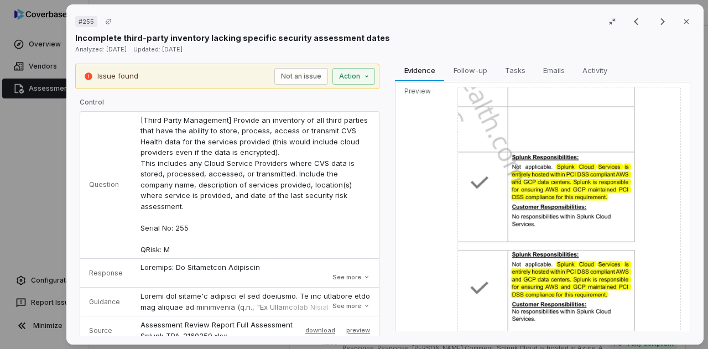
scroll to position [287, 0]
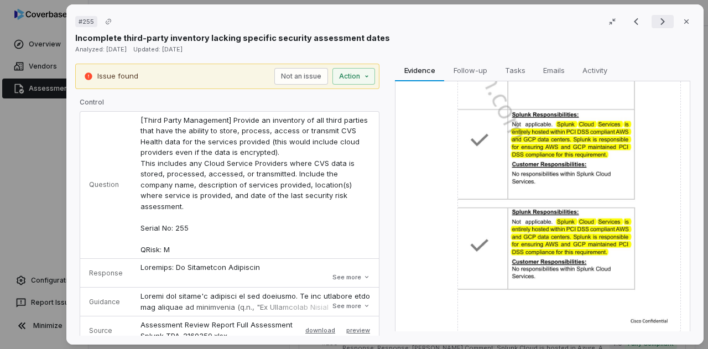
click at [656, 24] on icon "Next result" at bounding box center [662, 21] width 13 height 13
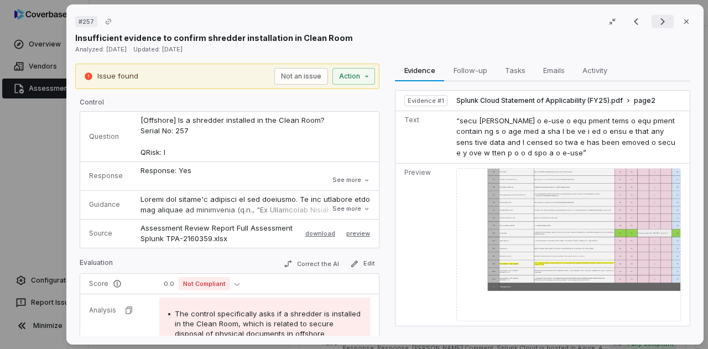
click at [659, 27] on icon "Next result" at bounding box center [662, 21] width 13 height 13
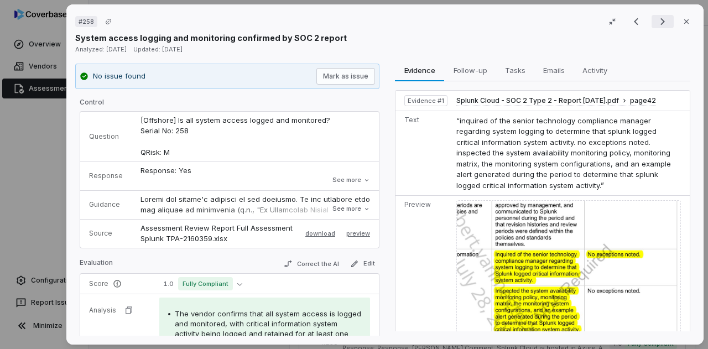
click at [661, 22] on icon "Next result" at bounding box center [662, 21] width 13 height 13
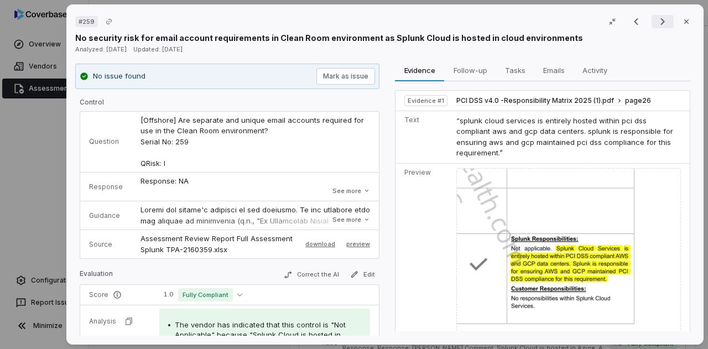
click at [656, 18] on icon "Next result" at bounding box center [662, 21] width 13 height 13
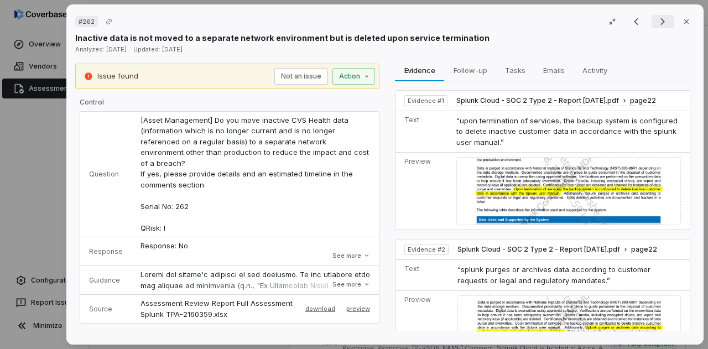
click at [656, 18] on icon "Next result" at bounding box center [662, 21] width 13 height 13
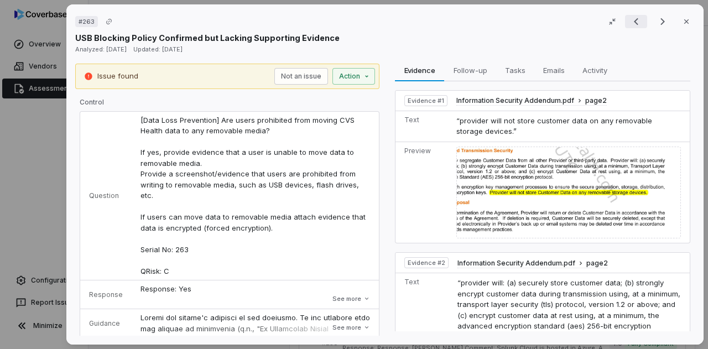
click at [637, 19] on button "Previous result" at bounding box center [636, 21] width 22 height 13
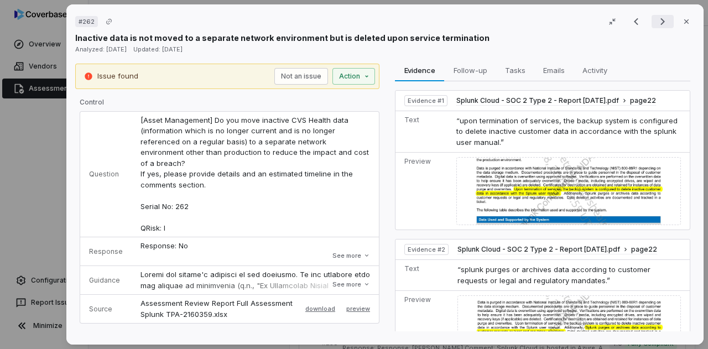
click at [656, 17] on icon "Next result" at bounding box center [662, 21] width 13 height 13
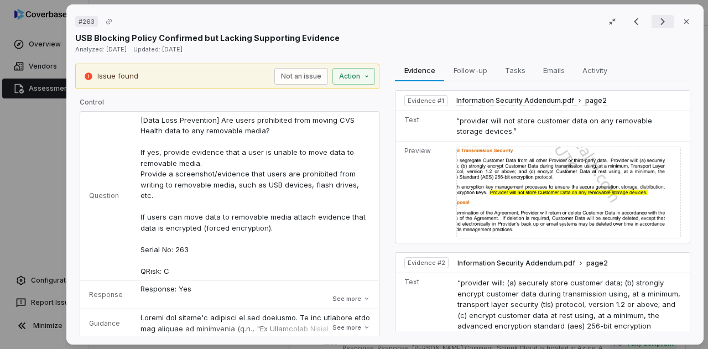
click at [660, 23] on icon "Next result" at bounding box center [662, 21] width 4 height 7
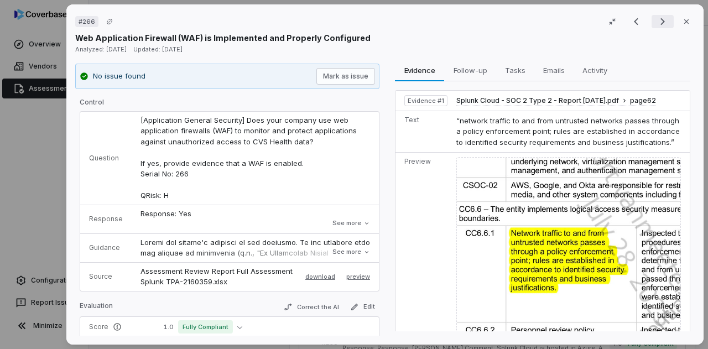
click at [658, 23] on icon "Next result" at bounding box center [662, 21] width 13 height 13
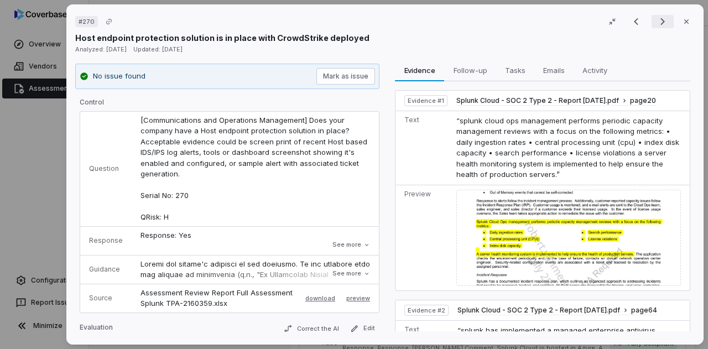
click at [658, 22] on icon "Next result" at bounding box center [662, 21] width 13 height 13
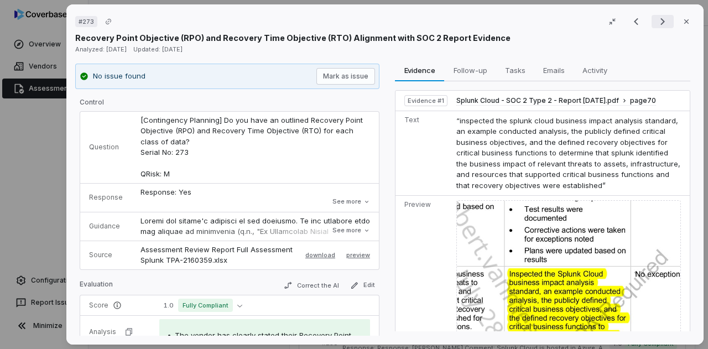
click at [658, 22] on icon "Next result" at bounding box center [662, 21] width 13 height 13
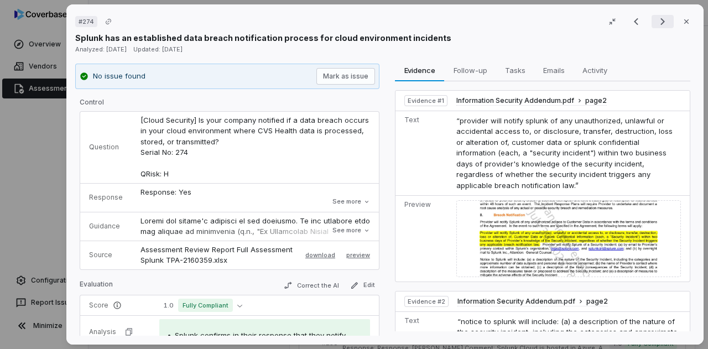
click at [658, 22] on icon "Next result" at bounding box center [662, 21] width 13 height 13
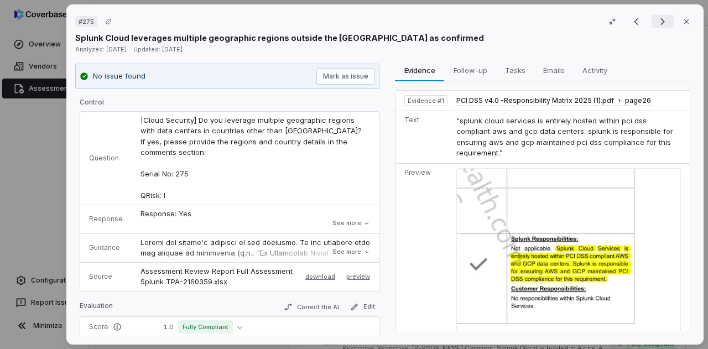
click at [658, 22] on icon "Next result" at bounding box center [662, 21] width 13 height 13
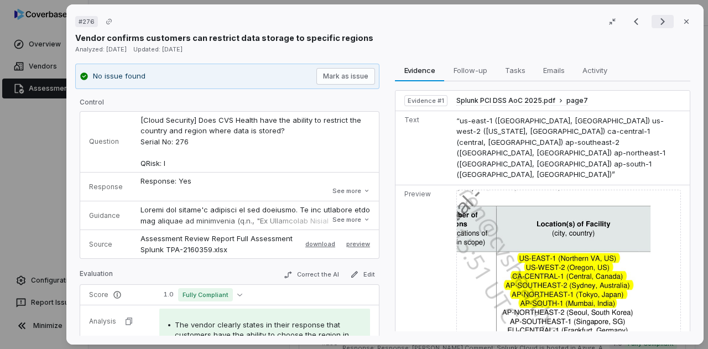
click at [658, 22] on icon "Next result" at bounding box center [662, 21] width 13 height 13
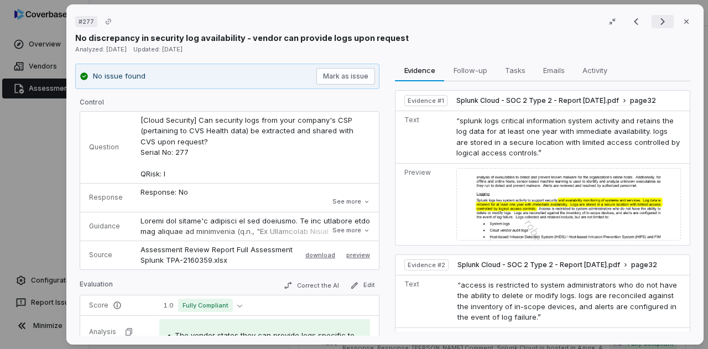
click at [658, 22] on icon "Next result" at bounding box center [662, 21] width 13 height 13
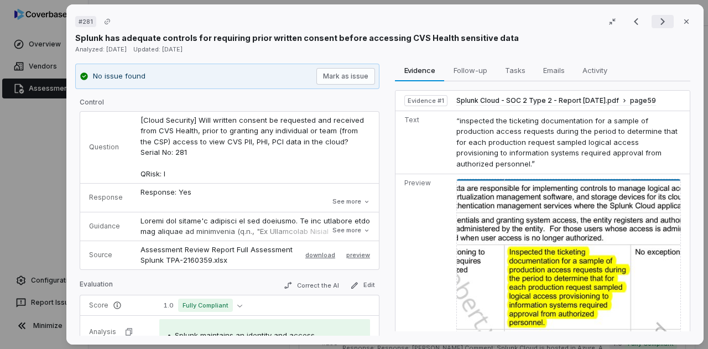
click at [658, 22] on icon "Next result" at bounding box center [662, 21] width 13 height 13
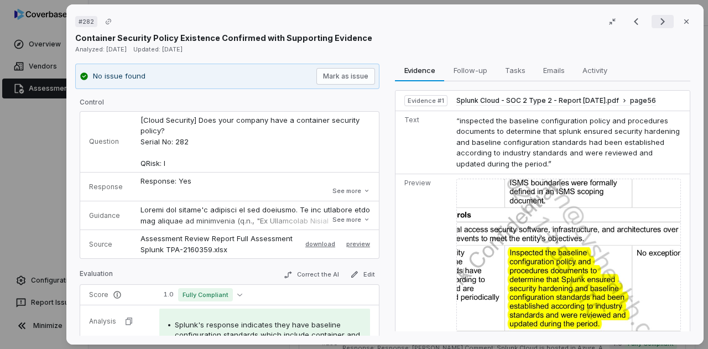
click at [658, 22] on icon "Next result" at bounding box center [662, 21] width 13 height 13
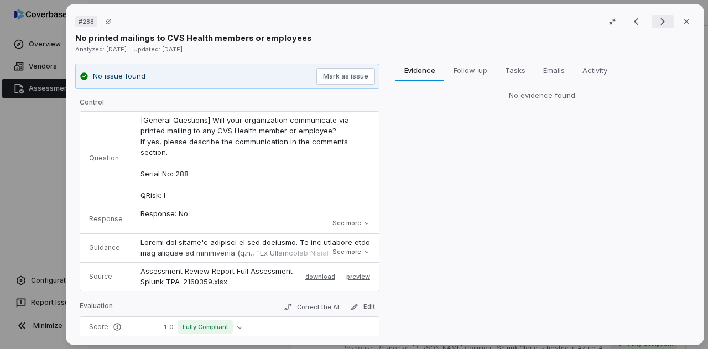
click at [658, 22] on icon "Next result" at bounding box center [662, 21] width 13 height 13
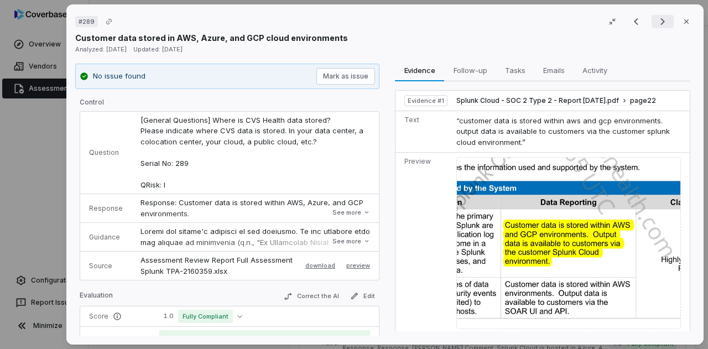
click at [658, 22] on icon "Next result" at bounding box center [662, 21] width 13 height 13
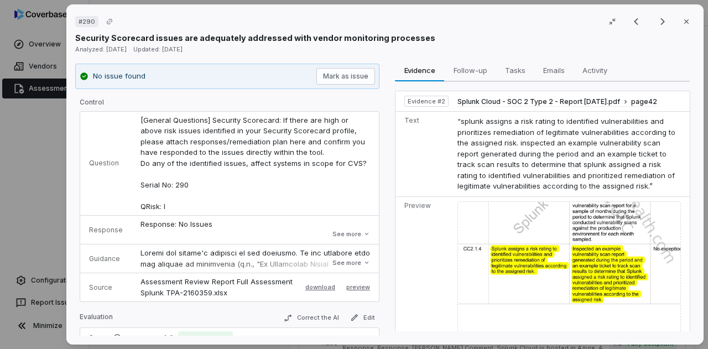
scroll to position [230, 0]
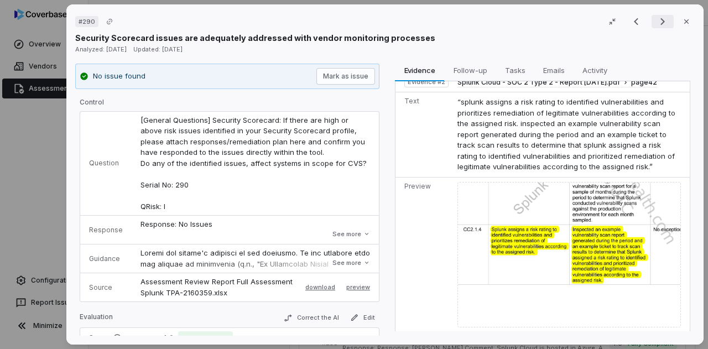
click at [656, 23] on icon "Next result" at bounding box center [662, 21] width 13 height 13
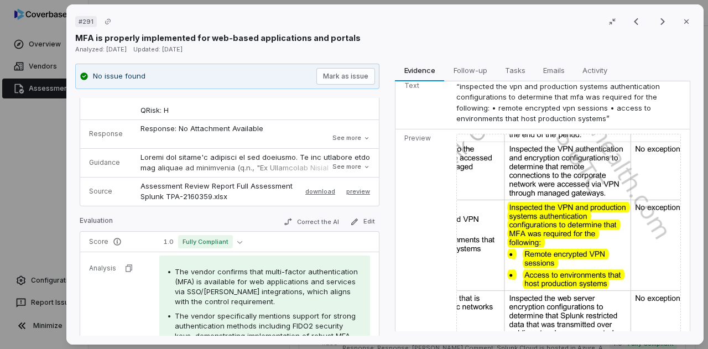
scroll to position [64, 0]
click at [656, 25] on icon "Next result" at bounding box center [662, 21] width 13 height 13
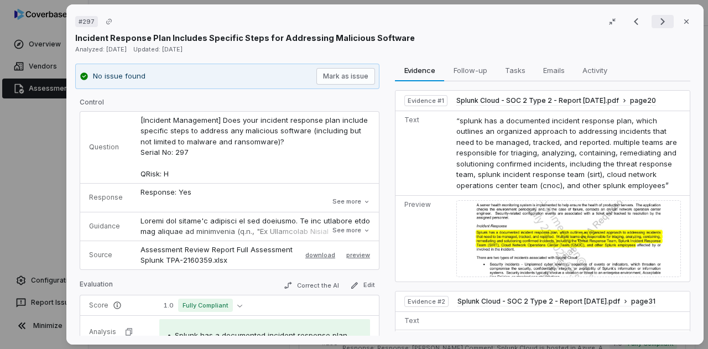
click at [660, 24] on icon "Next result" at bounding box center [662, 21] width 4 height 7
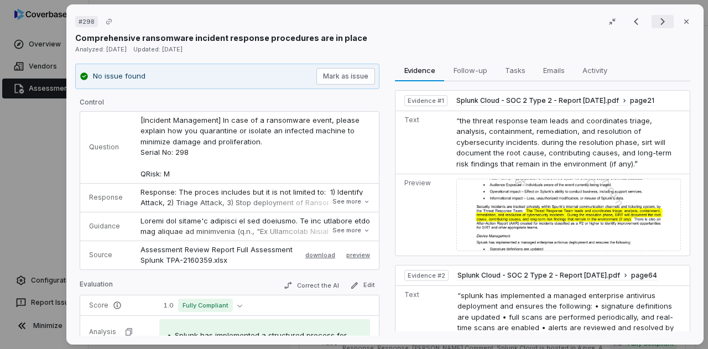
click at [660, 24] on icon "Next result" at bounding box center [662, 21] width 4 height 7
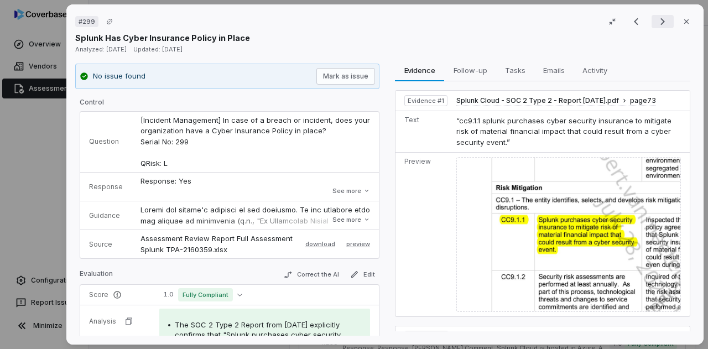
click at [660, 24] on icon "Next result" at bounding box center [662, 21] width 4 height 7
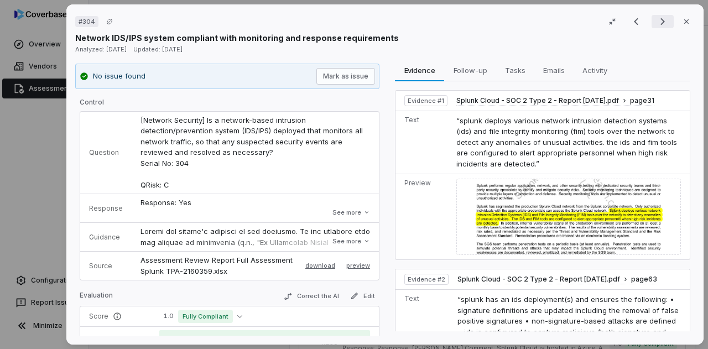
click at [660, 24] on icon "Next result" at bounding box center [662, 21] width 4 height 7
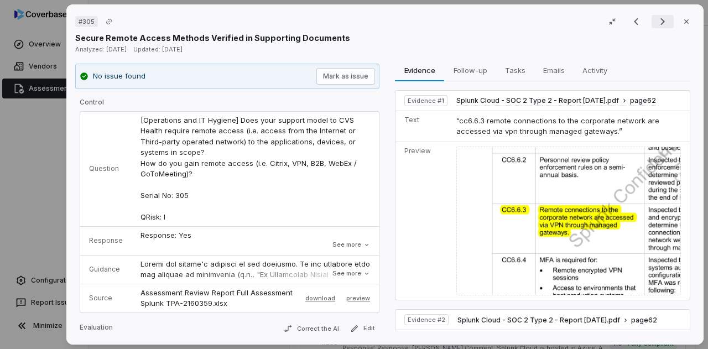
click at [660, 24] on icon "Next result" at bounding box center [662, 21] width 4 height 7
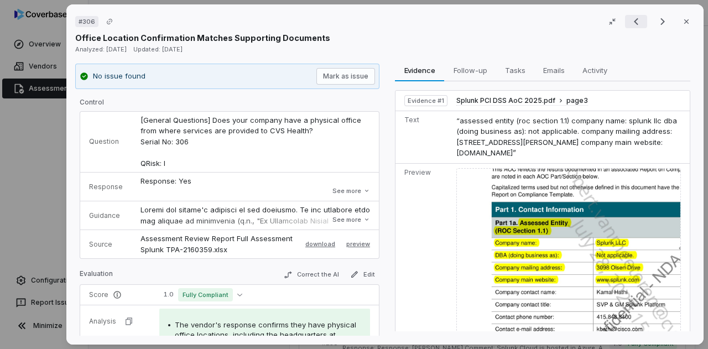
click at [635, 25] on icon "Previous result" at bounding box center [635, 21] width 13 height 13
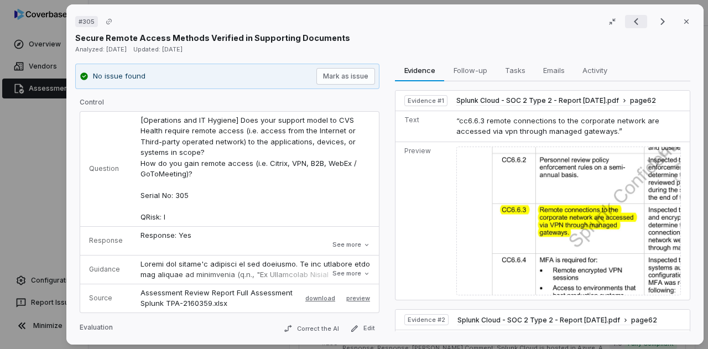
click at [635, 25] on icon "Previous result" at bounding box center [635, 21] width 13 height 13
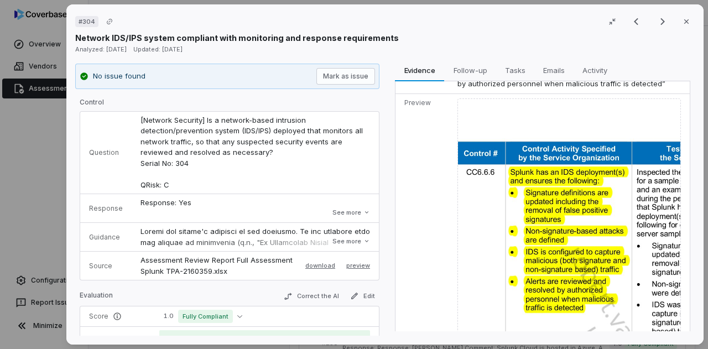
scroll to position [273, 0]
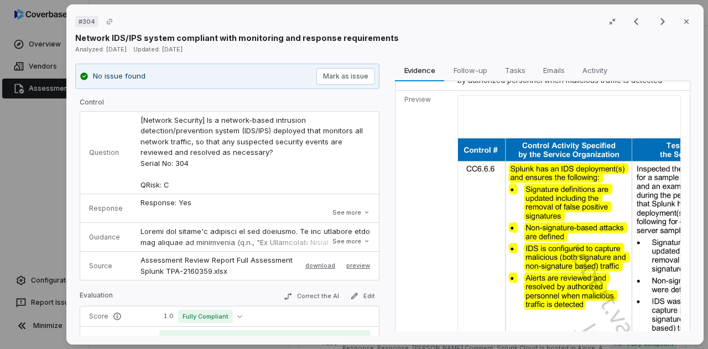
click at [644, 15] on div "Result 190 of 262 Close" at bounding box center [660, 21] width 70 height 17
click at [656, 19] on icon "Next result" at bounding box center [662, 21] width 13 height 13
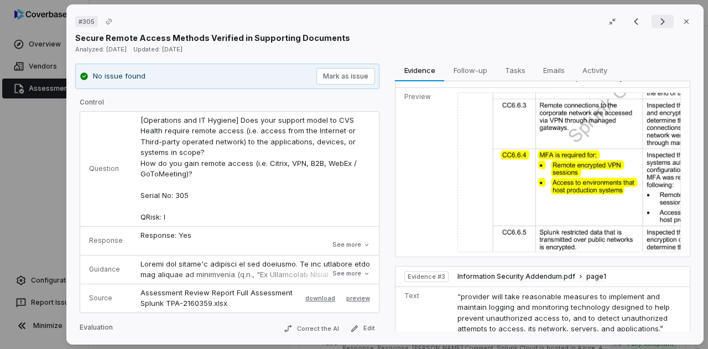
click at [656, 19] on icon "Next result" at bounding box center [662, 21] width 13 height 13
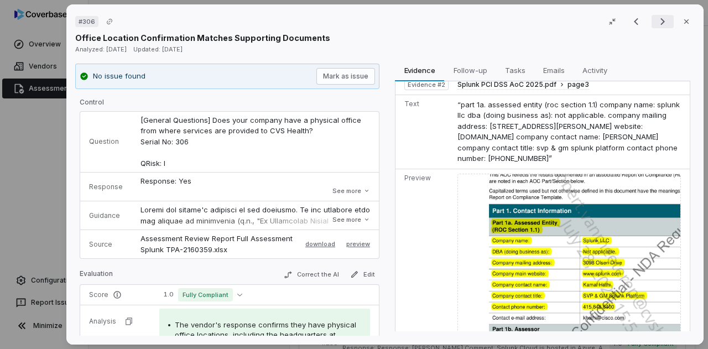
click at [656, 19] on icon "Next result" at bounding box center [662, 21] width 13 height 13
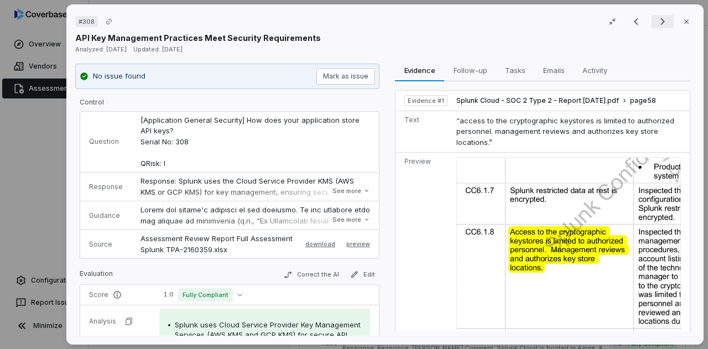
click at [656, 19] on icon "Next result" at bounding box center [662, 21] width 13 height 13
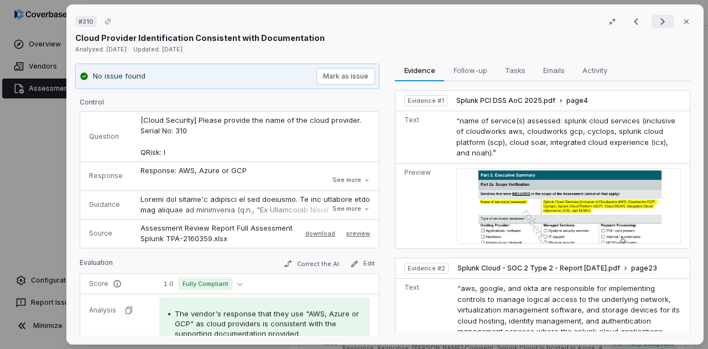
click at [656, 19] on icon "Next result" at bounding box center [662, 21] width 13 height 13
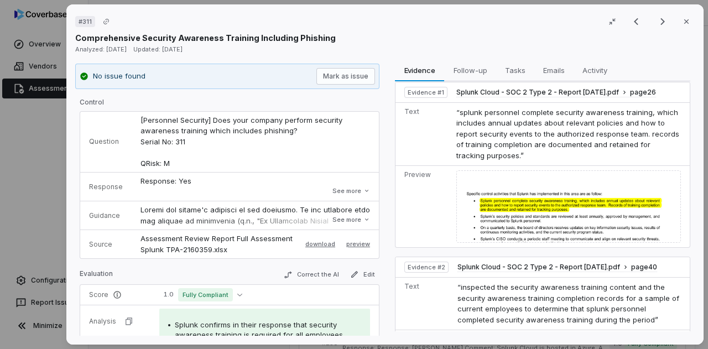
scroll to position [9, 0]
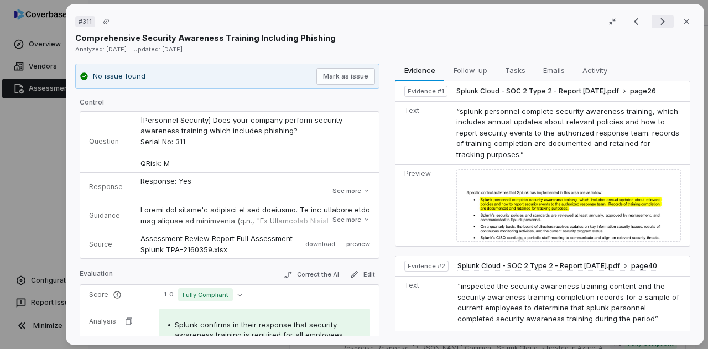
click at [656, 24] on icon "Next result" at bounding box center [662, 21] width 13 height 13
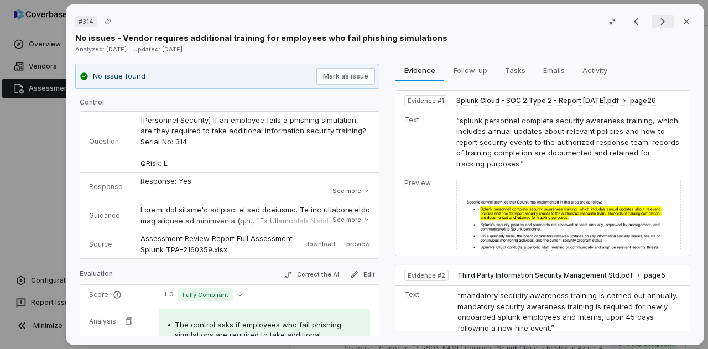
click at [656, 24] on icon "Next result" at bounding box center [662, 21] width 13 height 13
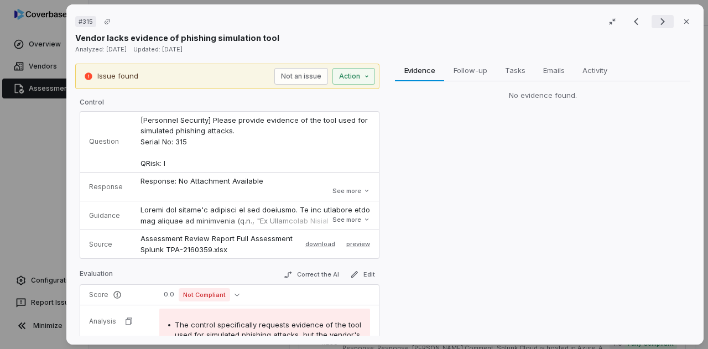
click at [656, 24] on icon "Next result" at bounding box center [662, 21] width 13 height 13
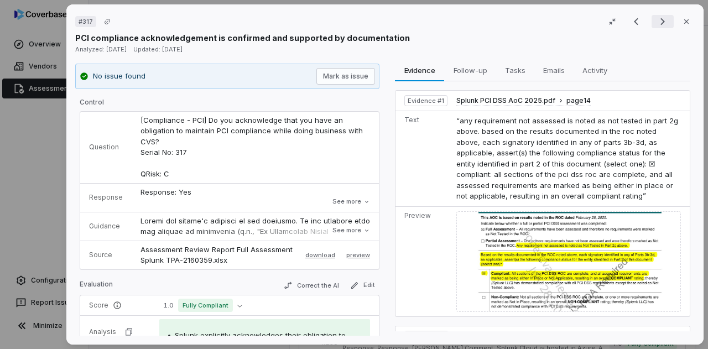
click at [656, 24] on icon "Next result" at bounding box center [662, 21] width 13 height 13
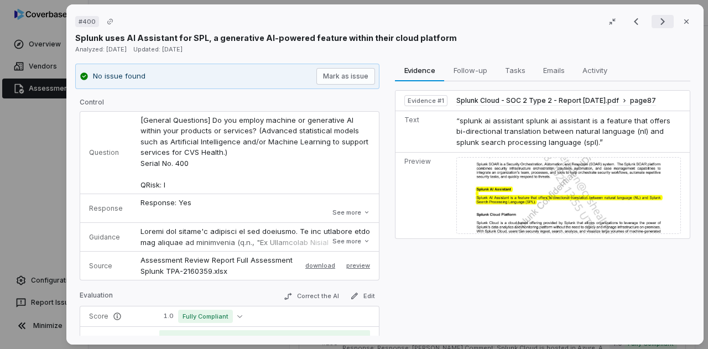
click at [656, 24] on icon "Next result" at bounding box center [662, 21] width 13 height 13
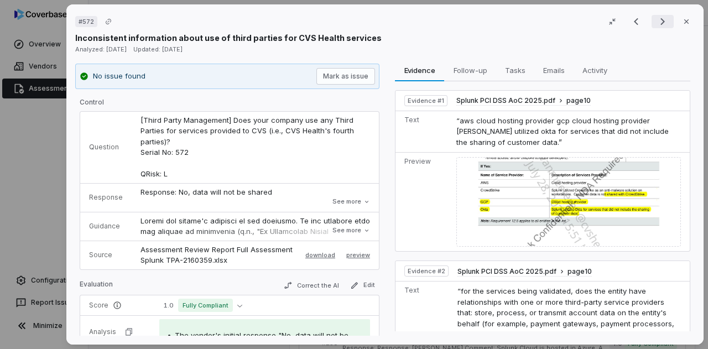
click at [656, 24] on icon "Next result" at bounding box center [662, 21] width 13 height 13
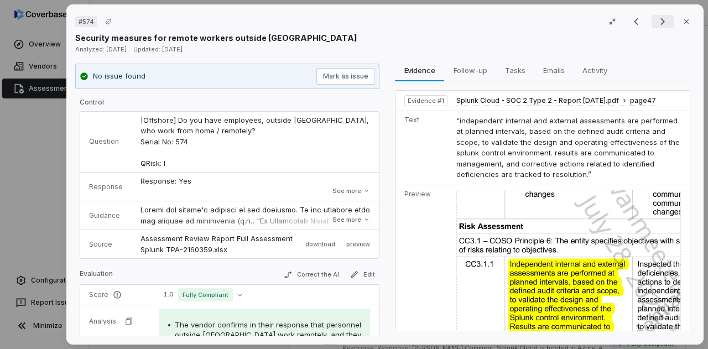
click at [656, 24] on icon "Next result" at bounding box center [662, 21] width 13 height 13
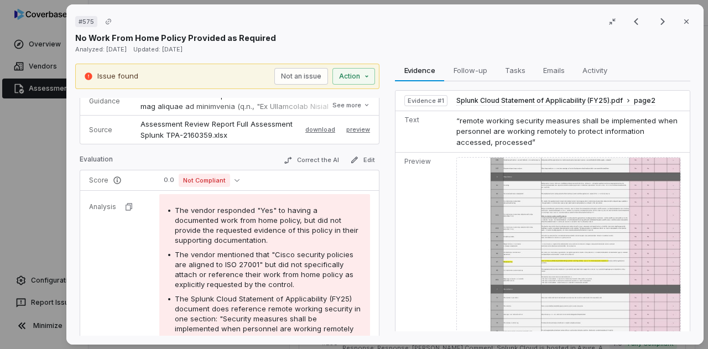
scroll to position [142, 0]
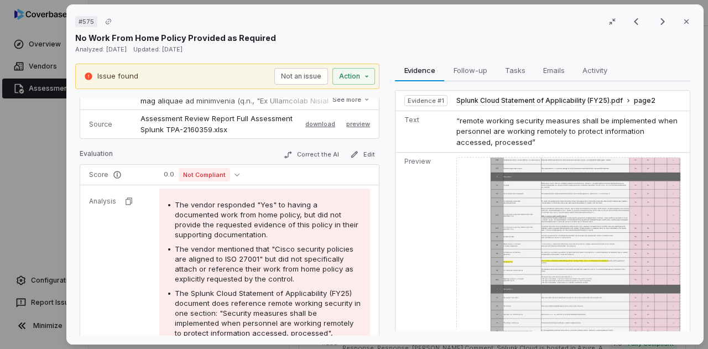
click at [603, 273] on img at bounding box center [568, 261] width 225 height 208
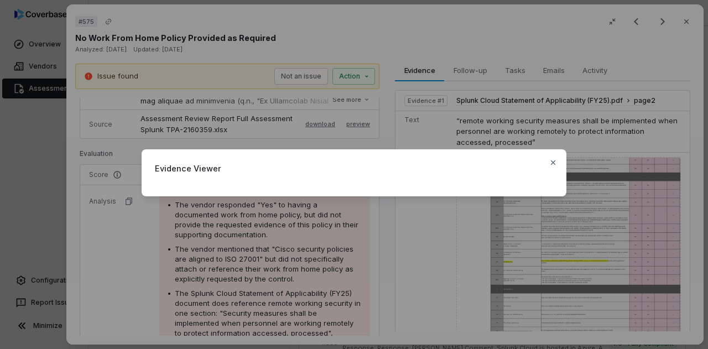
click at [603, 273] on div "Evidence Viewer Close" at bounding box center [354, 174] width 708 height 349
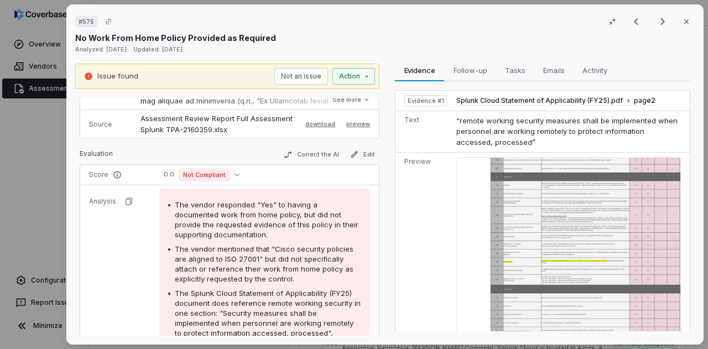
click at [518, 233] on img at bounding box center [568, 261] width 225 height 208
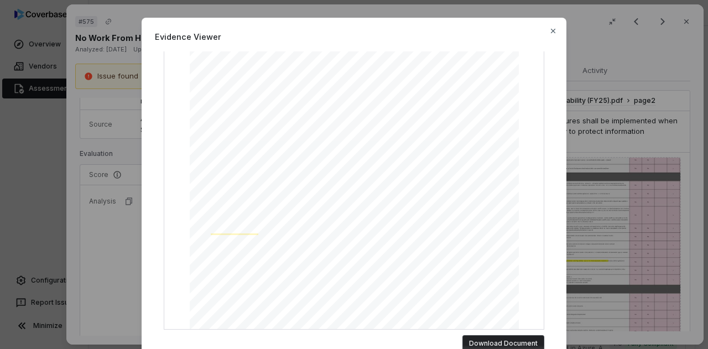
scroll to position [249, 0]
click at [543, 29] on div "Evidence Viewer "remote working security measures shall be implemented when per…" at bounding box center [354, 194] width 425 height 352
click at [544, 29] on div "Evidence Viewer "remote working security measures shall be implemented when per…" at bounding box center [354, 194] width 425 height 352
click at [551, 24] on div "Evidence Viewer "remote working security measures shall be implemented when per…" at bounding box center [354, 194] width 425 height 352
click at [551, 27] on icon "button" at bounding box center [553, 31] width 9 height 9
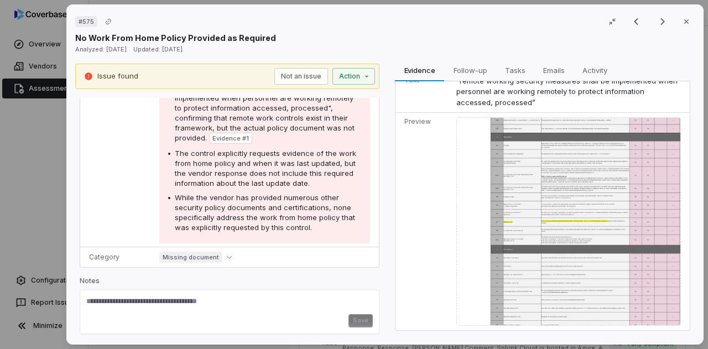
scroll to position [0, 0]
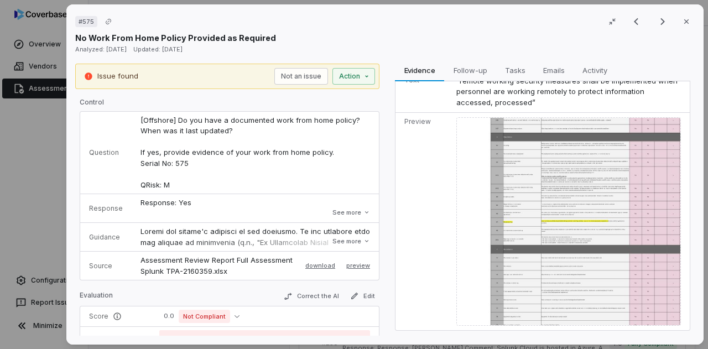
click at [655, 29] on div "Result 202 of 262 Close" at bounding box center [660, 21] width 70 height 17
click at [656, 27] on icon "Next result" at bounding box center [662, 21] width 13 height 13
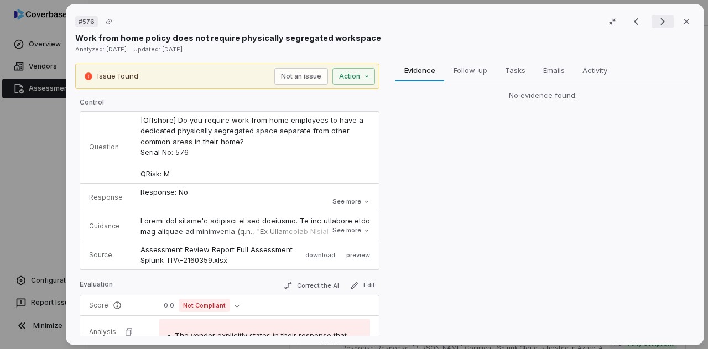
click at [656, 27] on icon "Next result" at bounding box center [662, 21] width 13 height 13
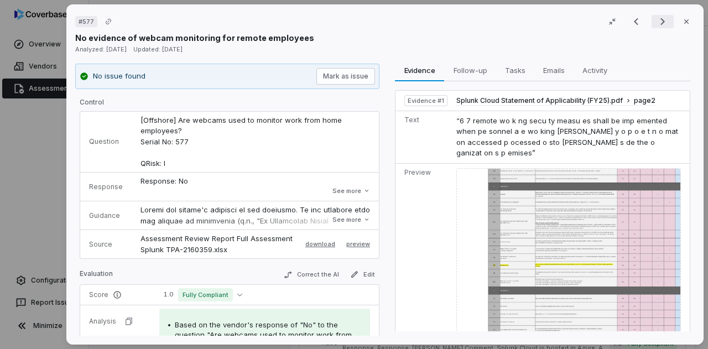
click at [656, 27] on icon "Next result" at bounding box center [662, 21] width 13 height 13
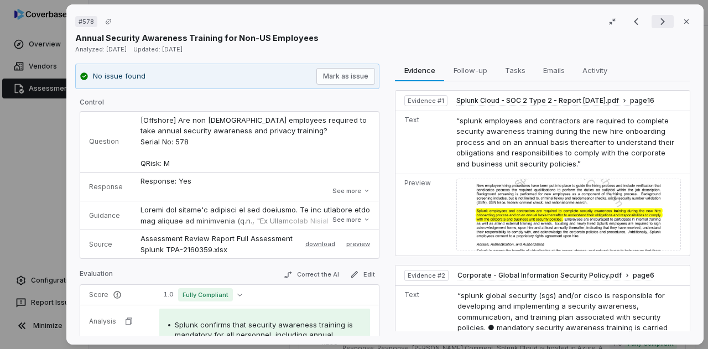
click at [656, 27] on icon "Next result" at bounding box center [662, 21] width 13 height 13
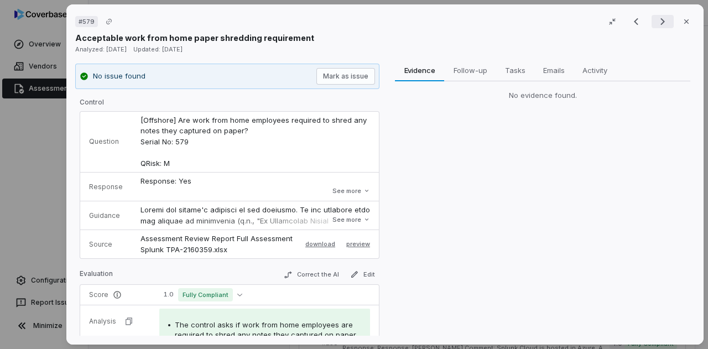
click at [656, 27] on icon "Next result" at bounding box center [662, 21] width 13 height 13
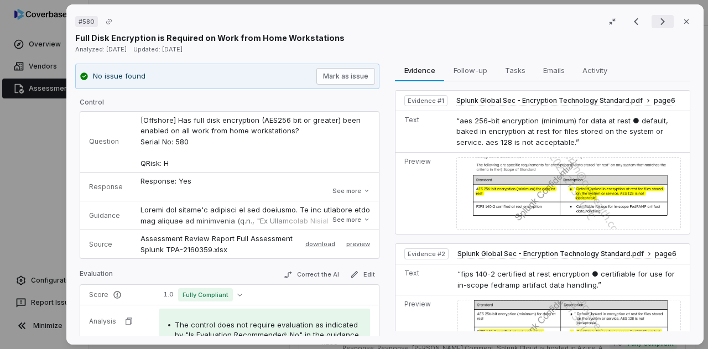
click at [656, 15] on icon "Next result" at bounding box center [662, 21] width 13 height 13
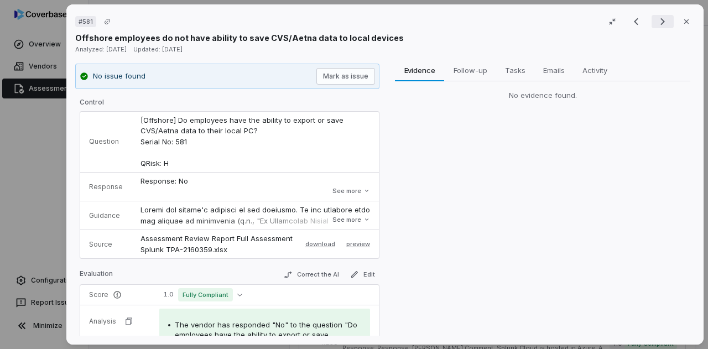
click at [656, 15] on icon "Next result" at bounding box center [662, 21] width 13 height 13
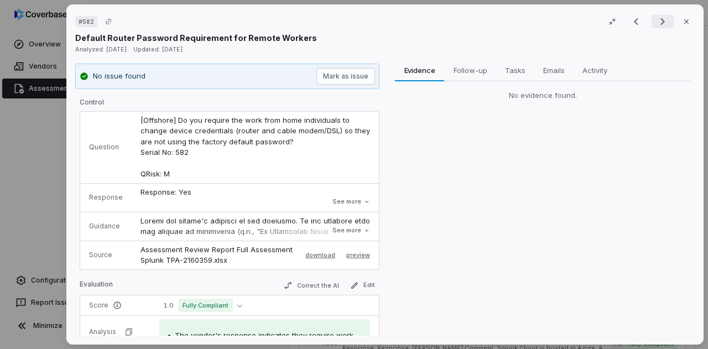
click at [659, 20] on icon "Next result" at bounding box center [662, 21] width 13 height 13
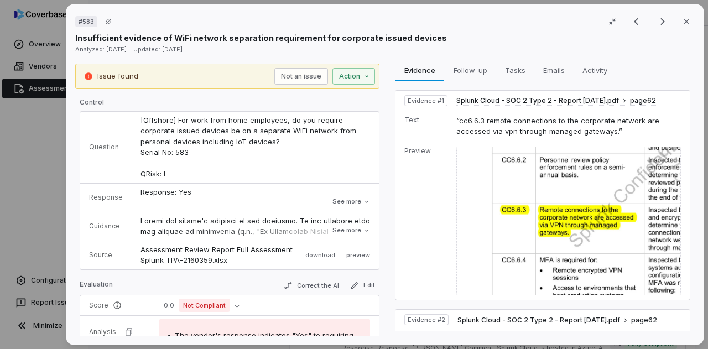
click at [640, 51] on div "Analyzed: [DATE] Updated: [DATE]" at bounding box center [384, 49] width 619 height 11
click at [557, 46] on div "Analyzed: [DATE] Updated: [DATE]" at bounding box center [384, 49] width 619 height 11
click at [656, 22] on icon "Next result" at bounding box center [662, 21] width 13 height 13
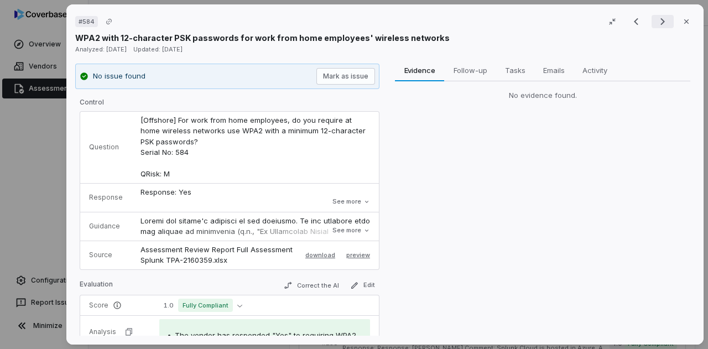
click at [656, 22] on icon "Next result" at bounding box center [662, 21] width 13 height 13
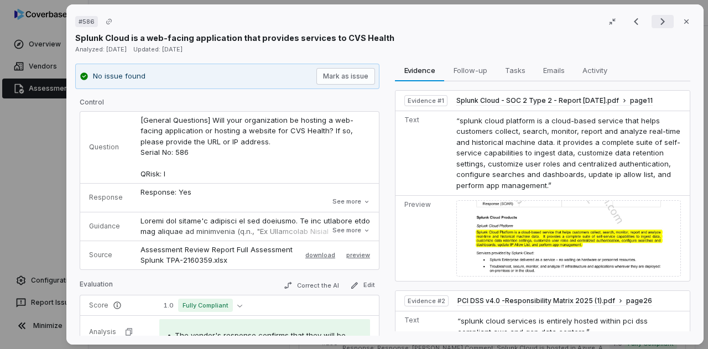
click at [656, 22] on icon "Next result" at bounding box center [662, 21] width 13 height 13
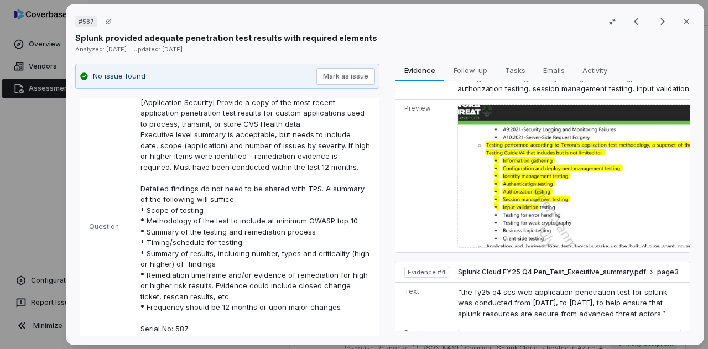
scroll to position [543, 0]
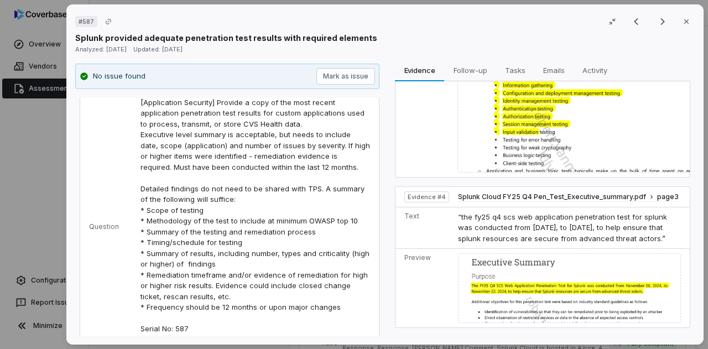
click at [510, 283] on img at bounding box center [569, 288] width 223 height 70
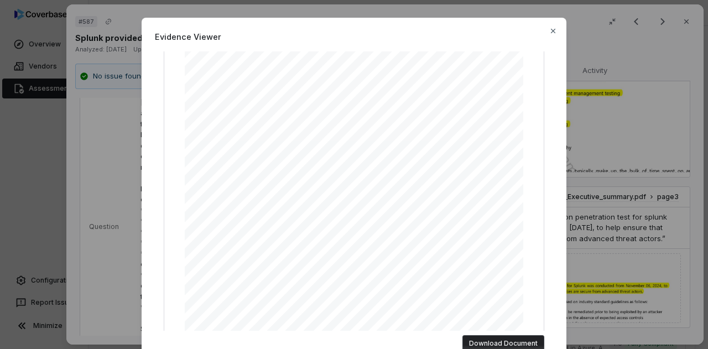
scroll to position [0, 0]
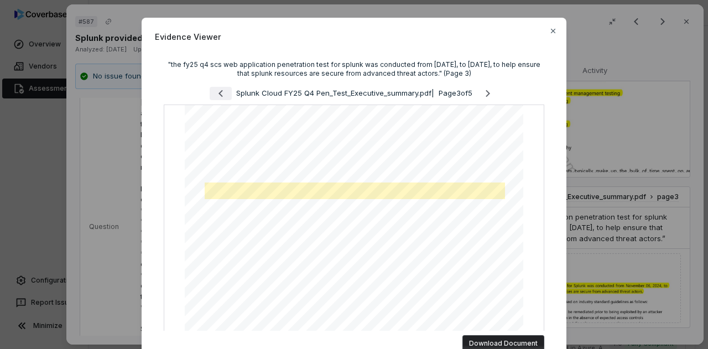
click at [214, 91] on icon "Previous page" at bounding box center [220, 93] width 13 height 13
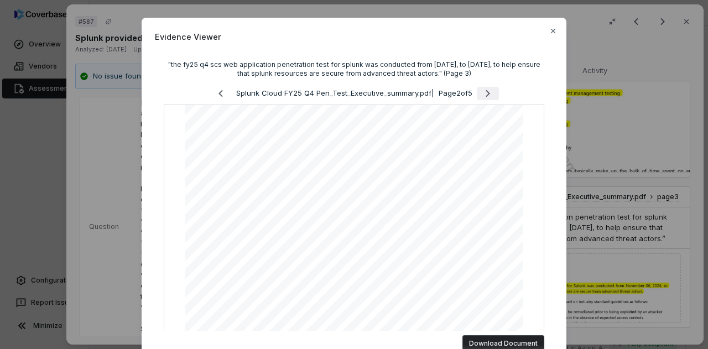
click at [481, 95] on icon "Next page" at bounding box center [487, 93] width 13 height 13
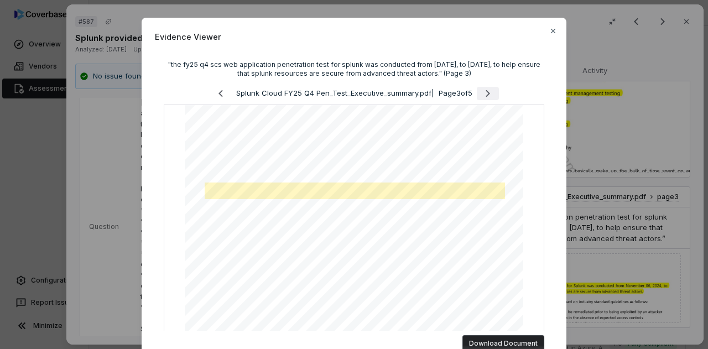
click at [481, 95] on icon "Next page" at bounding box center [487, 93] width 13 height 13
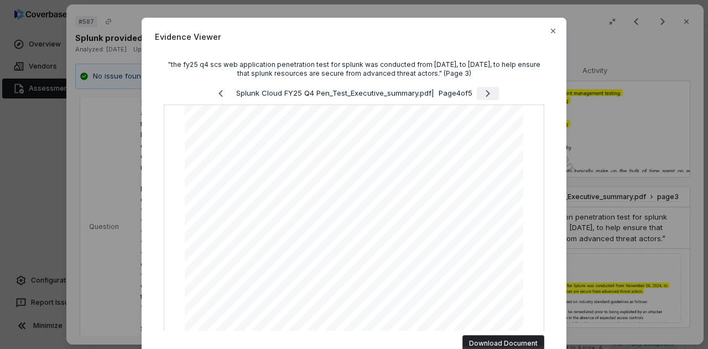
click at [481, 95] on icon "Next page" at bounding box center [487, 93] width 13 height 13
click at [551, 27] on icon "button" at bounding box center [553, 31] width 9 height 9
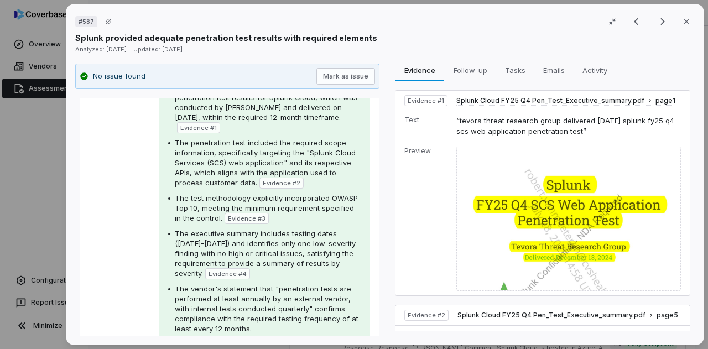
scroll to position [442, 0]
click at [564, 197] on img at bounding box center [568, 219] width 225 height 145
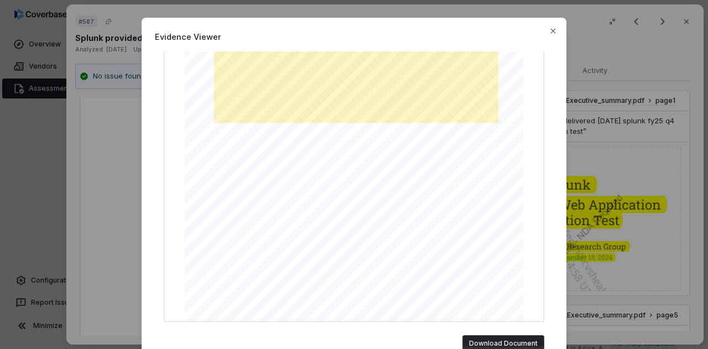
scroll to position [0, 0]
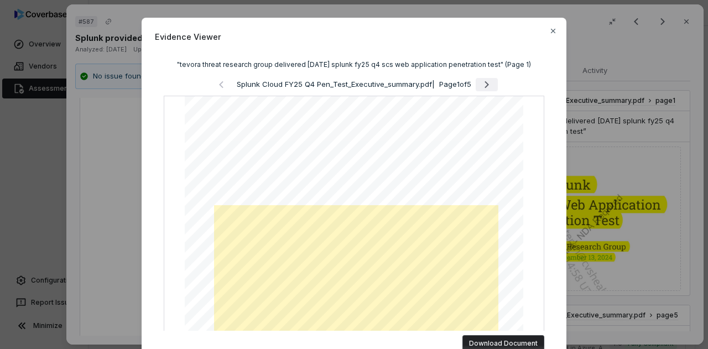
click at [488, 91] on icon "Next page" at bounding box center [486, 84] width 13 height 13
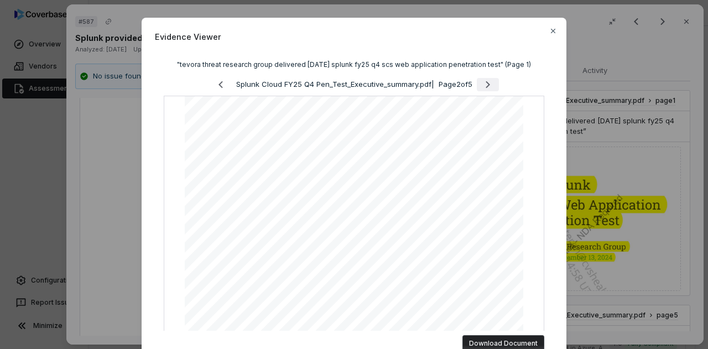
click at [488, 91] on icon "Next page" at bounding box center [487, 84] width 13 height 13
click at [486, 91] on icon "Next page" at bounding box center [487, 84] width 13 height 13
click at [551, 33] on icon "button" at bounding box center [553, 31] width 4 height 4
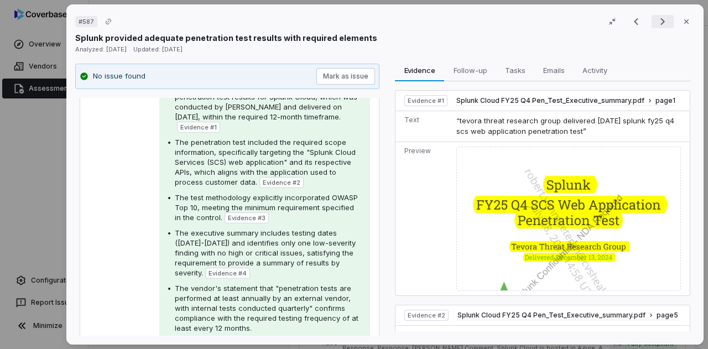
click at [656, 22] on icon "Next result" at bounding box center [662, 21] width 13 height 13
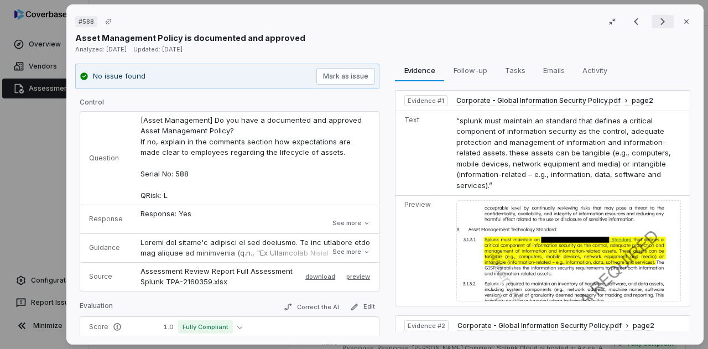
click at [658, 17] on icon "Next result" at bounding box center [662, 21] width 13 height 13
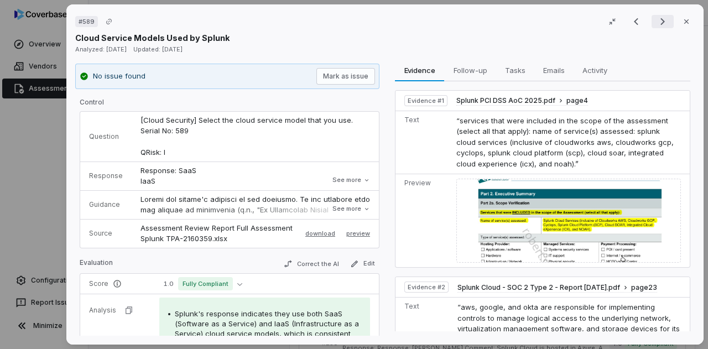
click at [658, 17] on icon "Next result" at bounding box center [662, 21] width 13 height 13
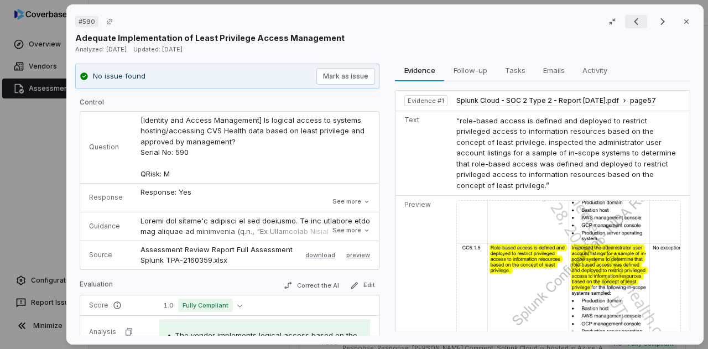
click at [637, 19] on button "Previous result" at bounding box center [636, 21] width 22 height 13
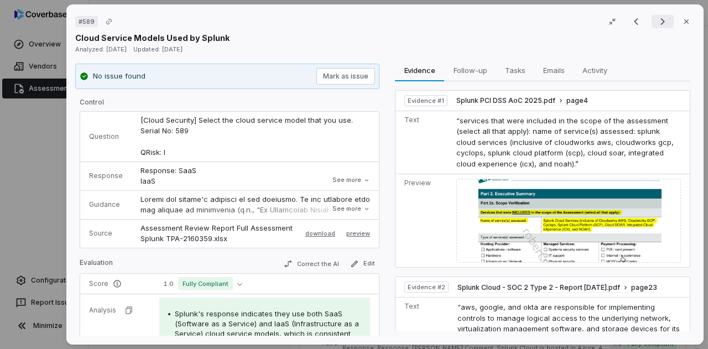
click at [656, 22] on icon "Next result" at bounding box center [662, 21] width 13 height 13
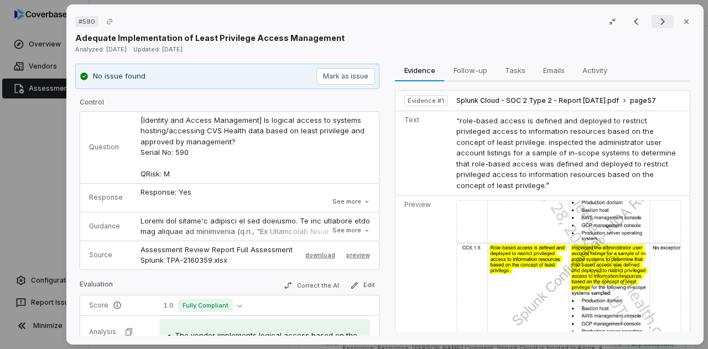
click at [656, 22] on icon "Next result" at bounding box center [662, 21] width 13 height 13
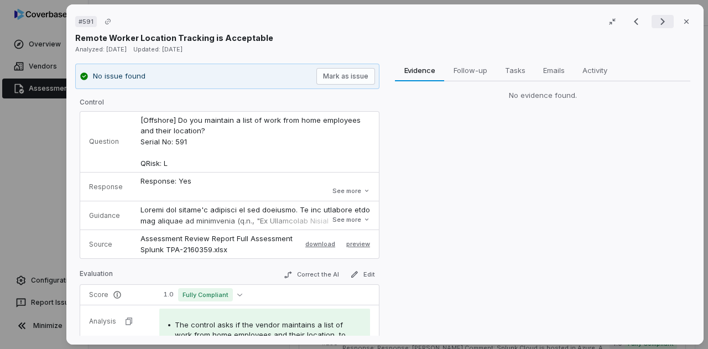
click at [656, 22] on icon "Next result" at bounding box center [662, 21] width 13 height 13
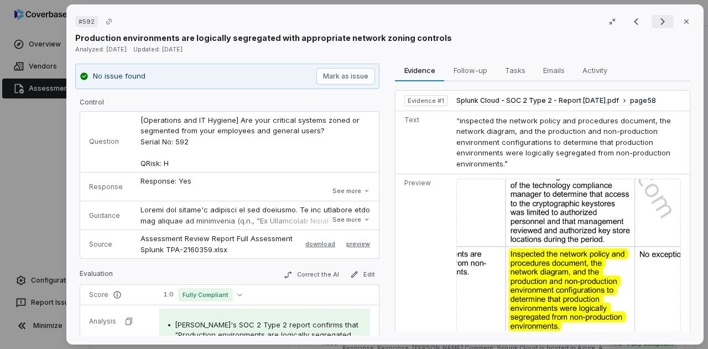
click at [656, 22] on icon "Next result" at bounding box center [662, 21] width 13 height 13
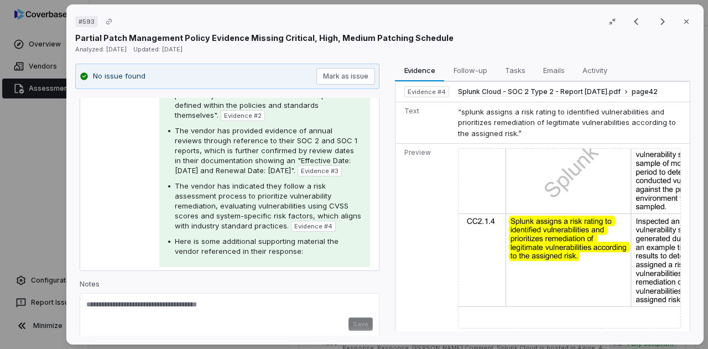
scroll to position [507, 0]
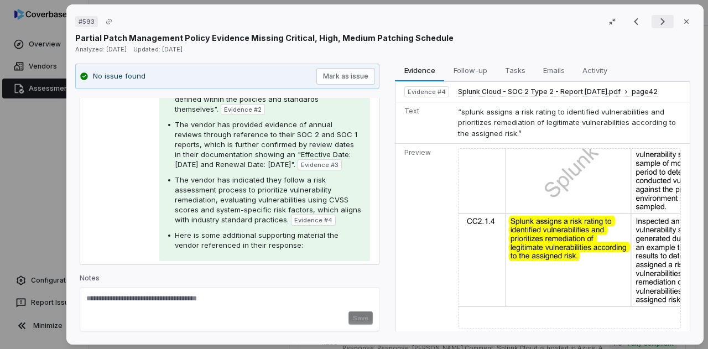
click at [656, 22] on icon "Next result" at bounding box center [662, 21] width 13 height 13
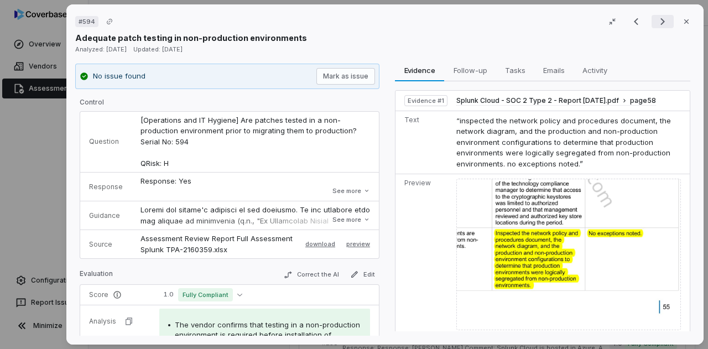
click at [656, 18] on icon "Next result" at bounding box center [662, 21] width 13 height 13
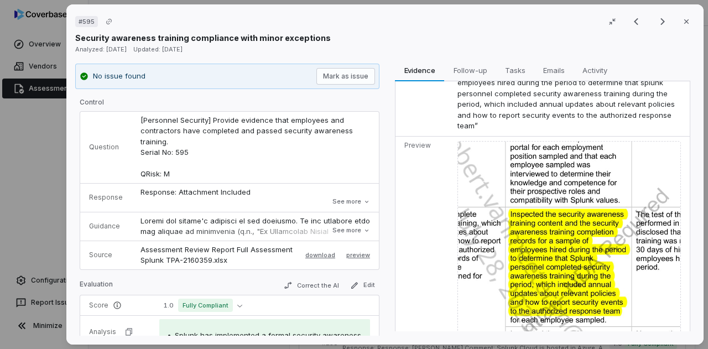
scroll to position [243, 0]
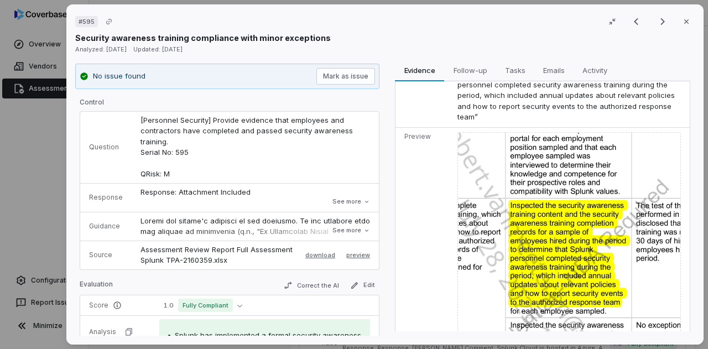
click at [559, 235] on img at bounding box center [568, 253] width 223 height 243
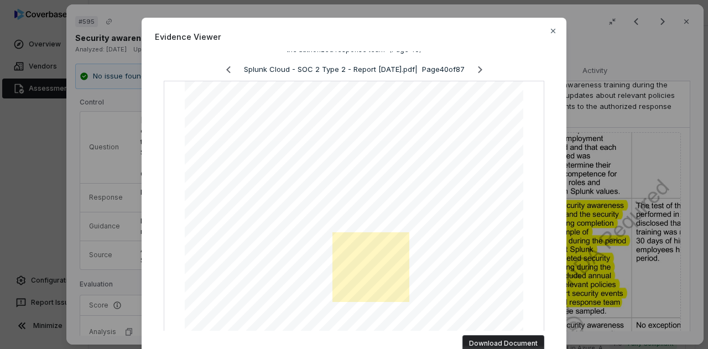
scroll to position [58, 0]
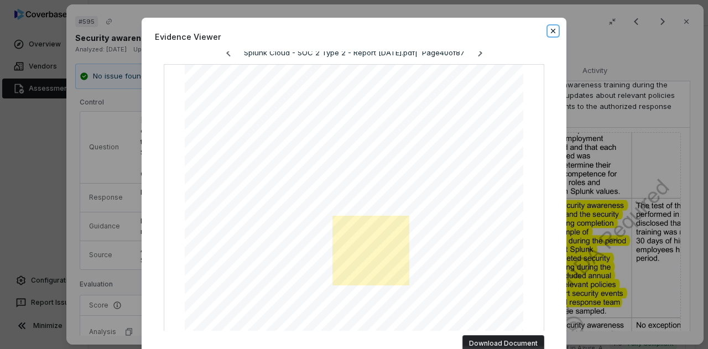
click at [551, 33] on icon "button" at bounding box center [553, 31] width 4 height 4
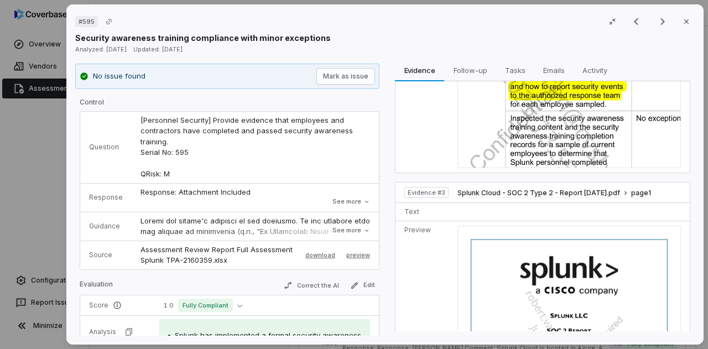
scroll to position [457, 0]
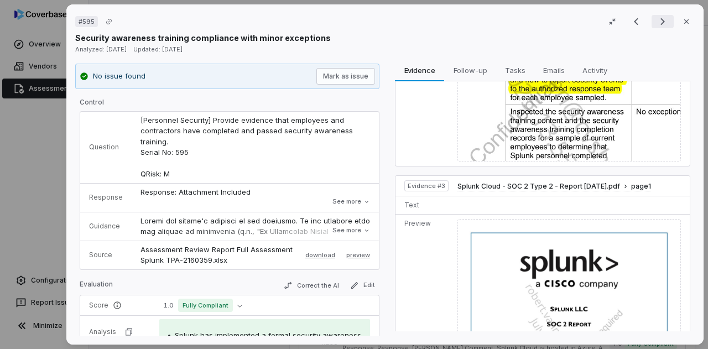
click at [656, 16] on icon "Next result" at bounding box center [662, 21] width 13 height 13
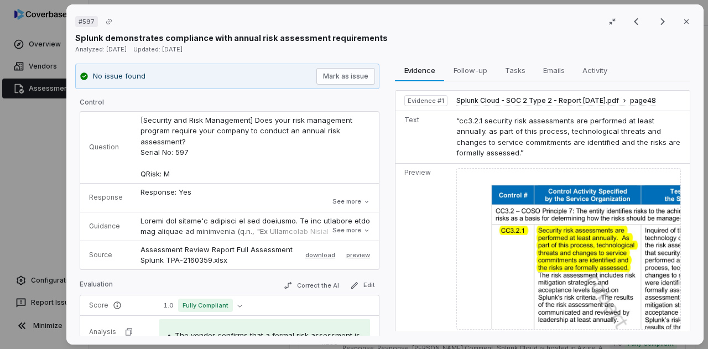
click at [661, 14] on div "Result 222 of 262 Close" at bounding box center [660, 21] width 70 height 17
click at [656, 23] on icon "Next result" at bounding box center [662, 21] width 13 height 13
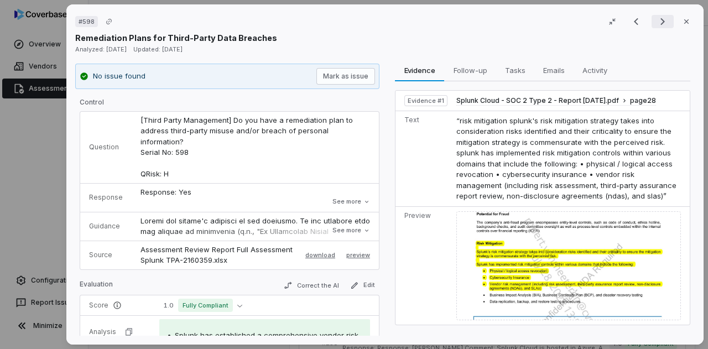
click at [656, 18] on icon "Next result" at bounding box center [662, 21] width 13 height 13
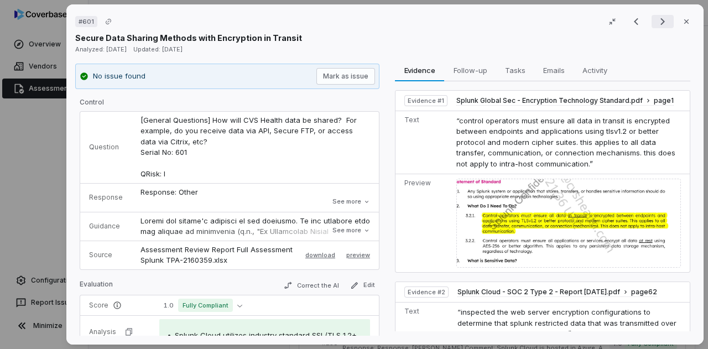
click at [656, 18] on icon "Next result" at bounding box center [662, 21] width 13 height 13
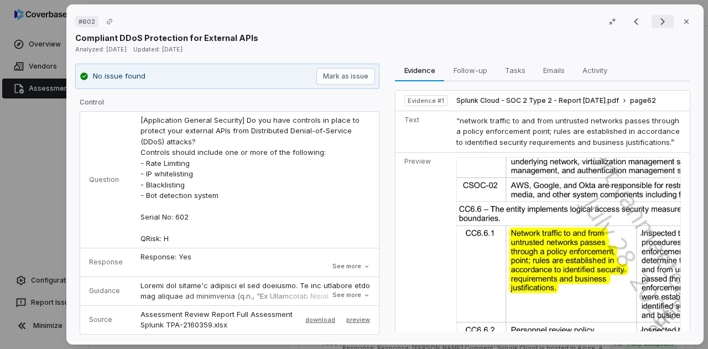
click at [656, 18] on icon "Next result" at bounding box center [662, 21] width 13 height 13
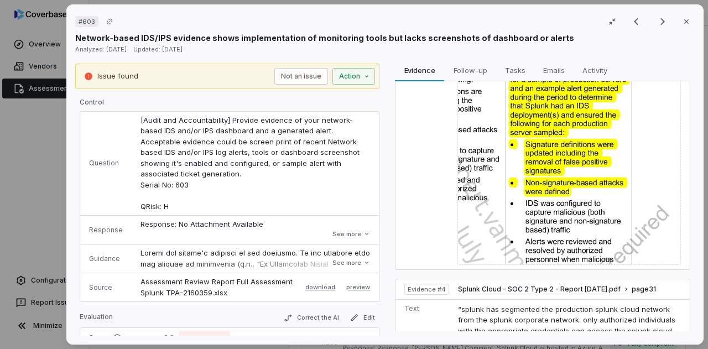
scroll to position [478, 0]
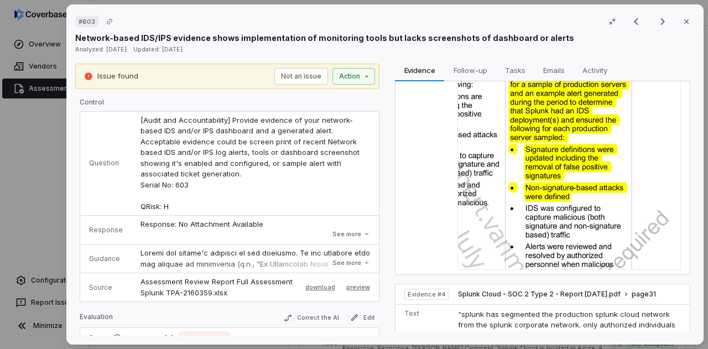
click at [541, 184] on img at bounding box center [568, 135] width 223 height 267
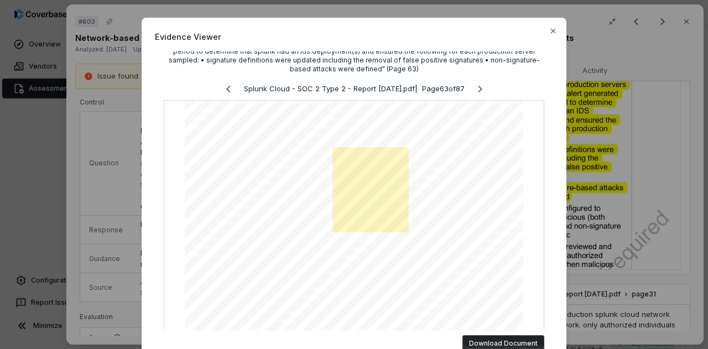
scroll to position [24, 0]
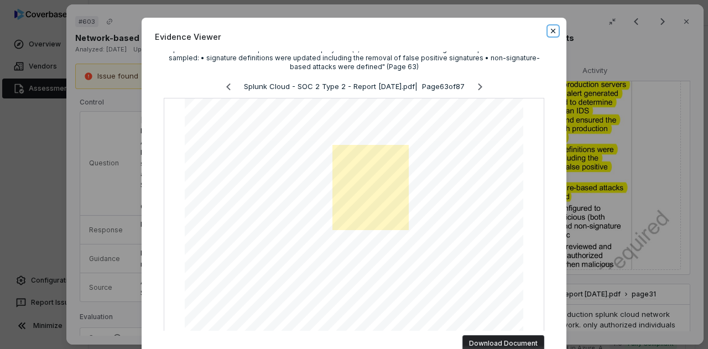
click at [551, 31] on icon "button" at bounding box center [553, 31] width 4 height 4
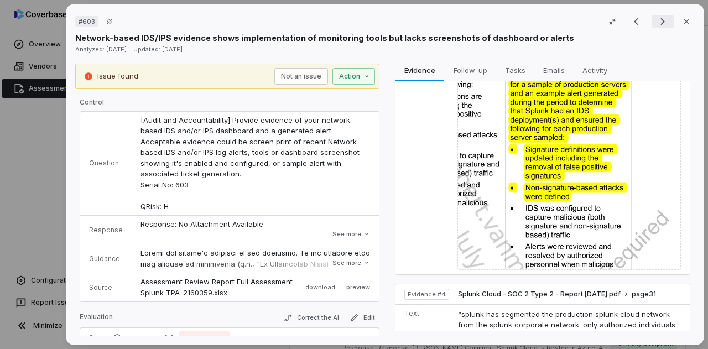
click at [656, 21] on icon "Next result" at bounding box center [662, 21] width 13 height 13
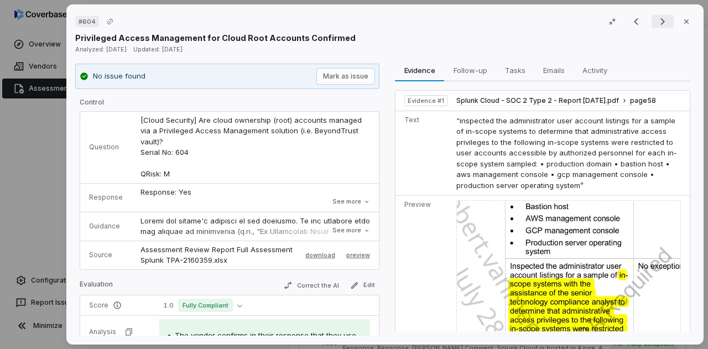
click at [656, 21] on icon "Next result" at bounding box center [662, 21] width 13 height 13
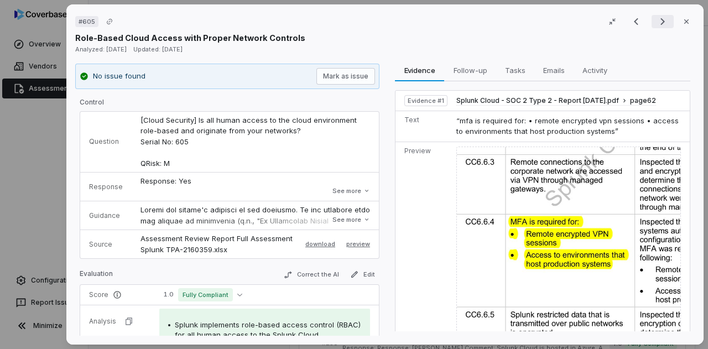
click at [656, 21] on icon "Next result" at bounding box center [662, 21] width 13 height 13
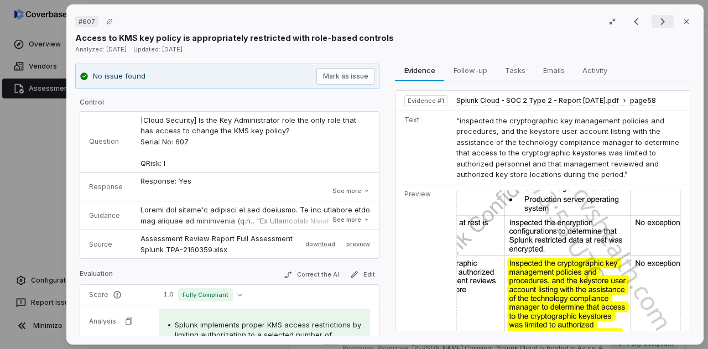
click at [656, 21] on icon "Next result" at bounding box center [662, 21] width 13 height 13
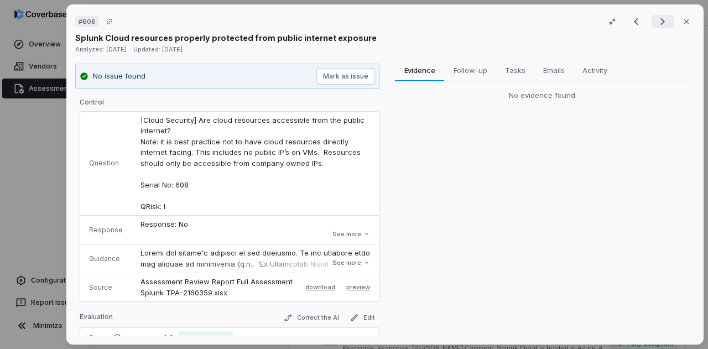
click at [656, 21] on icon "Next result" at bounding box center [662, 21] width 13 height 13
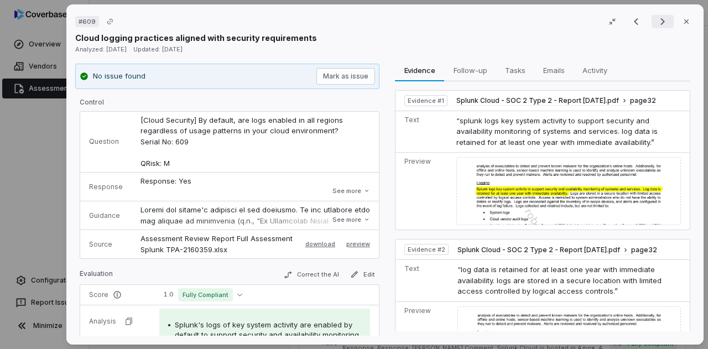
click at [656, 21] on icon "Next result" at bounding box center [662, 21] width 13 height 13
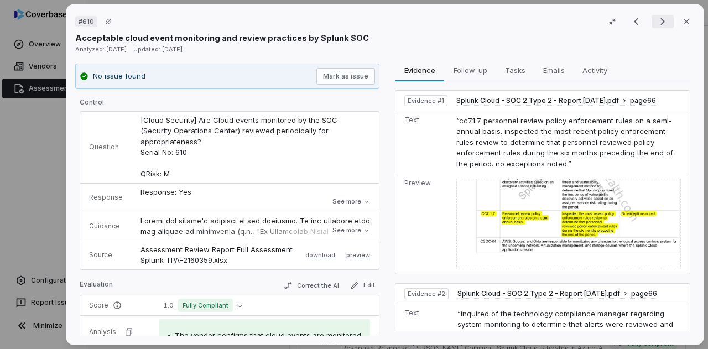
click at [656, 21] on icon "Next result" at bounding box center [662, 21] width 13 height 13
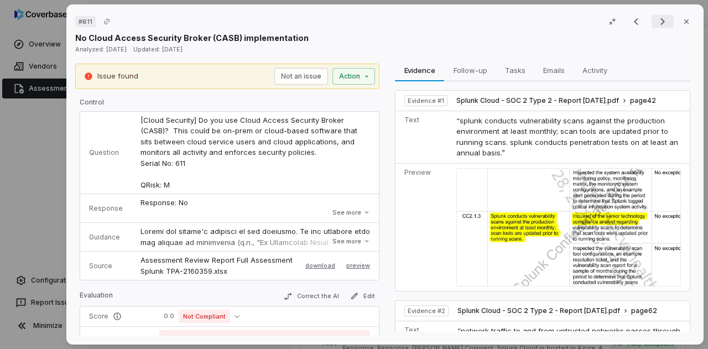
click at [656, 19] on icon "Next result" at bounding box center [662, 21] width 13 height 13
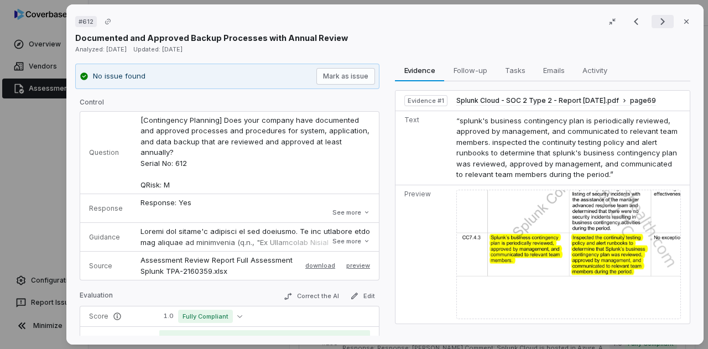
click at [656, 19] on icon "Next result" at bounding box center [662, 21] width 13 height 13
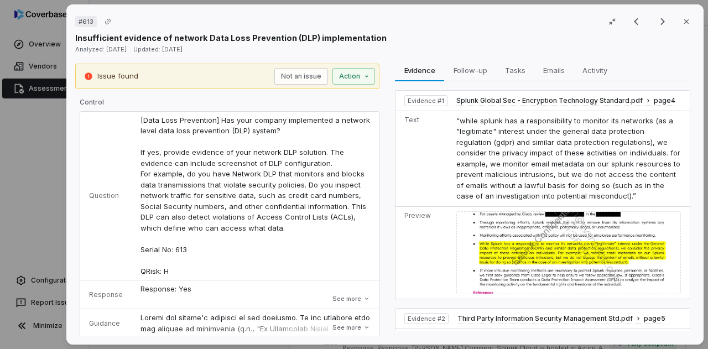
scroll to position [164, 0]
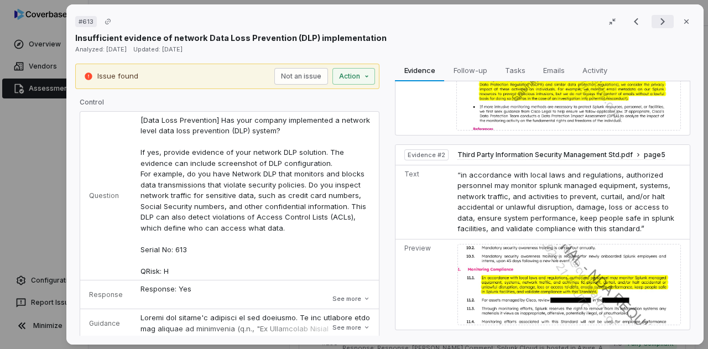
click at [656, 20] on icon "Next result" at bounding box center [662, 21] width 13 height 13
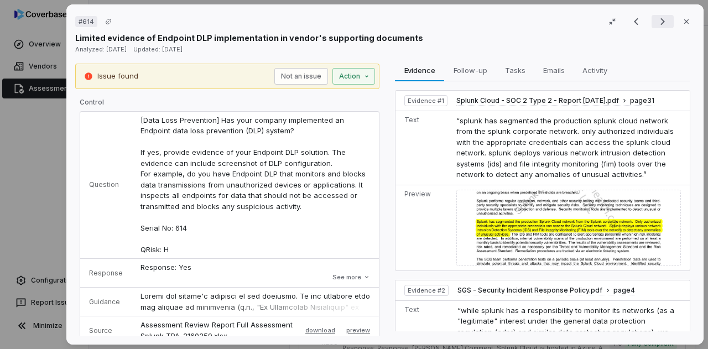
click at [656, 20] on icon "Next result" at bounding box center [662, 21] width 13 height 13
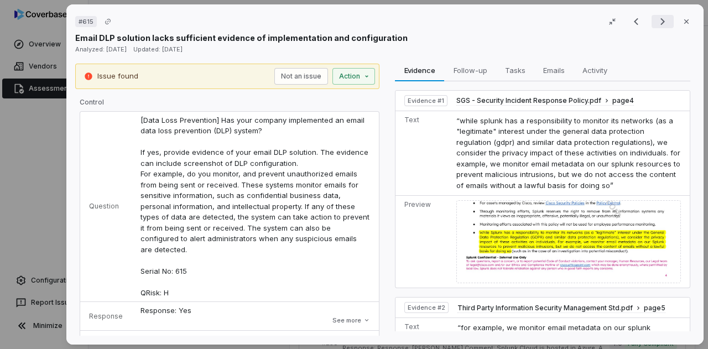
click at [656, 20] on icon "Next result" at bounding box center [662, 21] width 13 height 13
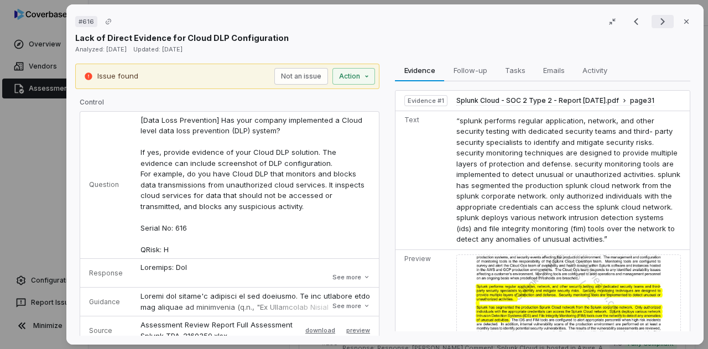
click at [656, 20] on icon "Next result" at bounding box center [662, 21] width 13 height 13
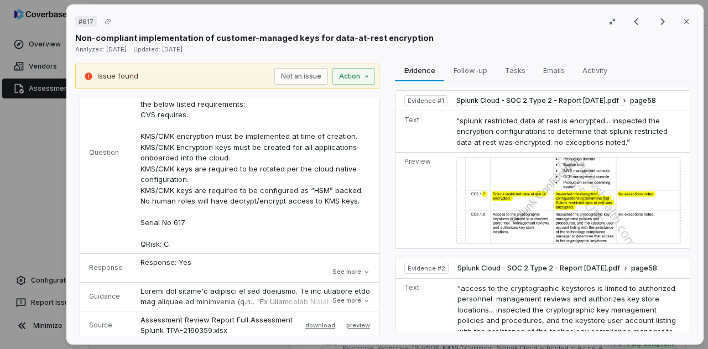
scroll to position [58, 0]
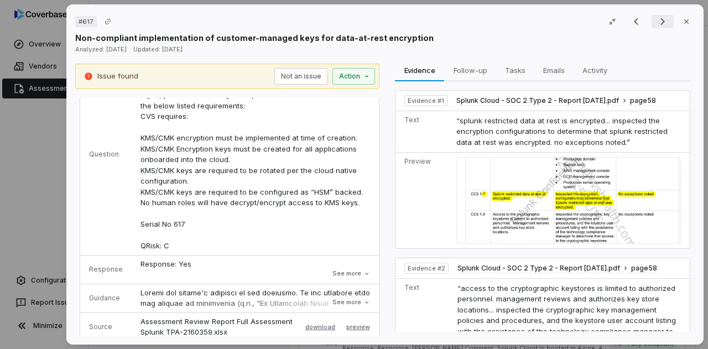
click at [656, 24] on icon "Next result" at bounding box center [662, 21] width 13 height 13
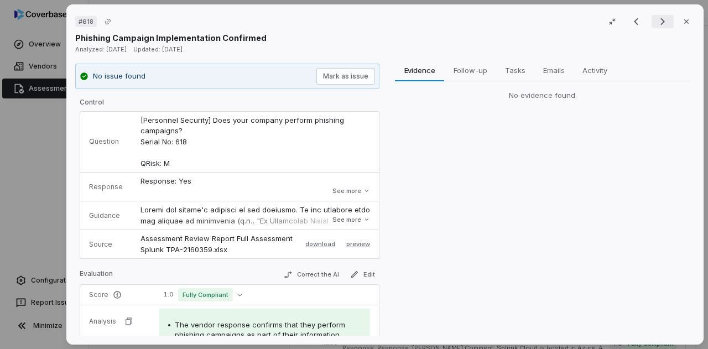
click at [656, 25] on icon "Next result" at bounding box center [662, 21] width 13 height 13
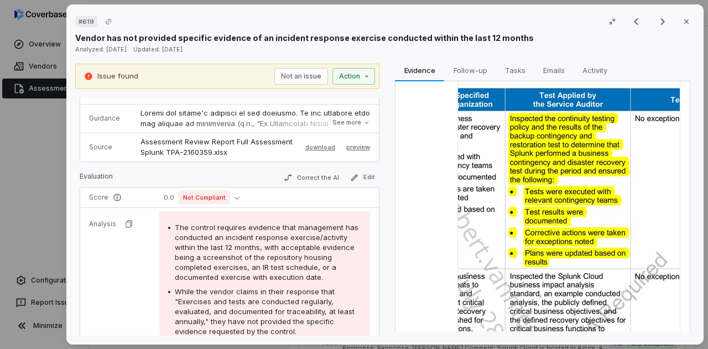
scroll to position [311, 0]
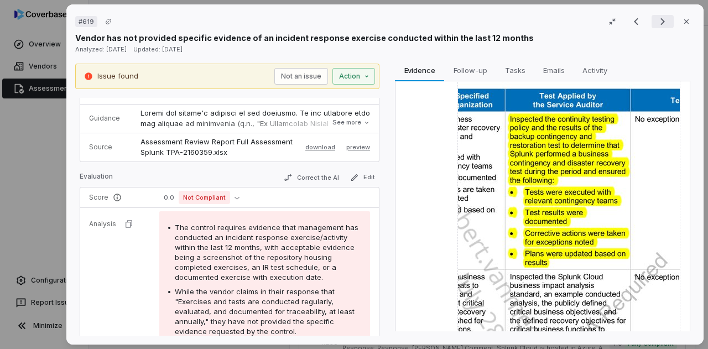
click at [660, 20] on icon "Next result" at bounding box center [662, 21] width 4 height 7
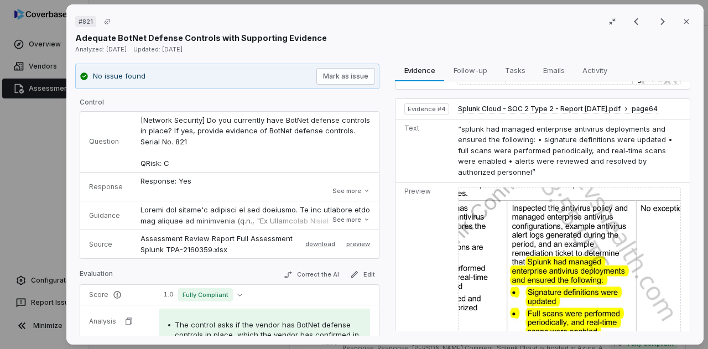
scroll to position [1094, 0]
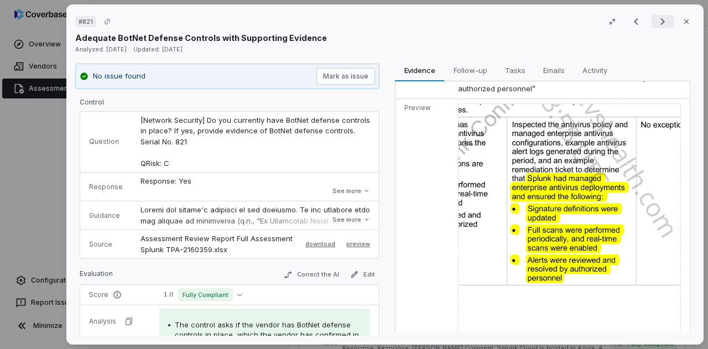
click at [661, 19] on icon "Next result" at bounding box center [662, 21] width 13 height 13
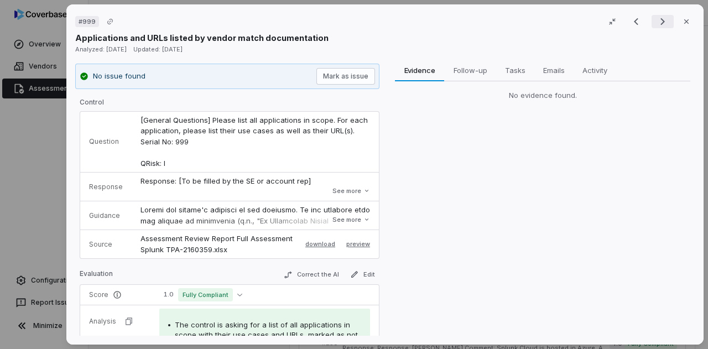
click at [661, 23] on icon "Next result" at bounding box center [662, 21] width 13 height 13
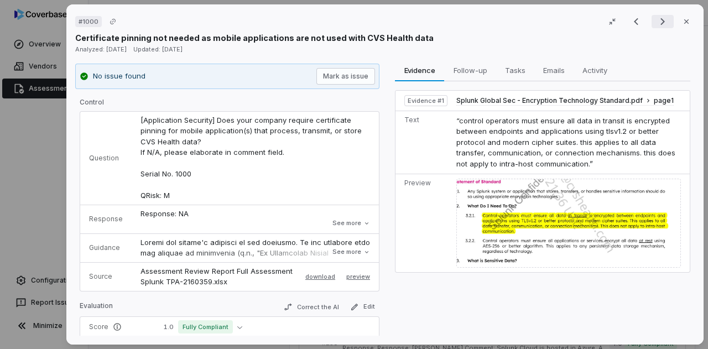
click at [658, 22] on icon "Next result" at bounding box center [662, 21] width 13 height 13
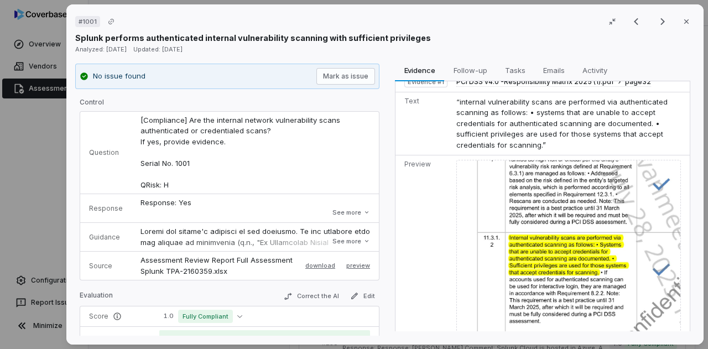
scroll to position [87, 0]
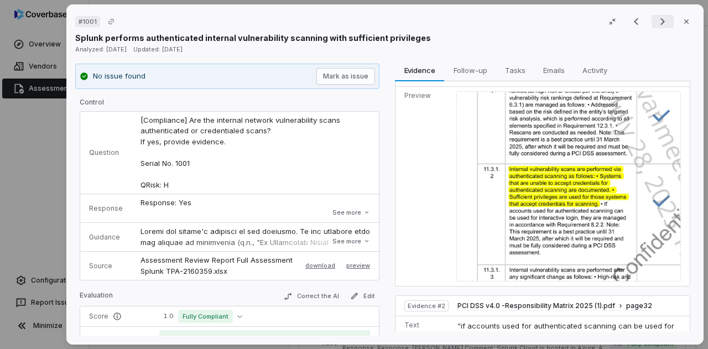
click at [656, 20] on icon "Next result" at bounding box center [662, 21] width 13 height 13
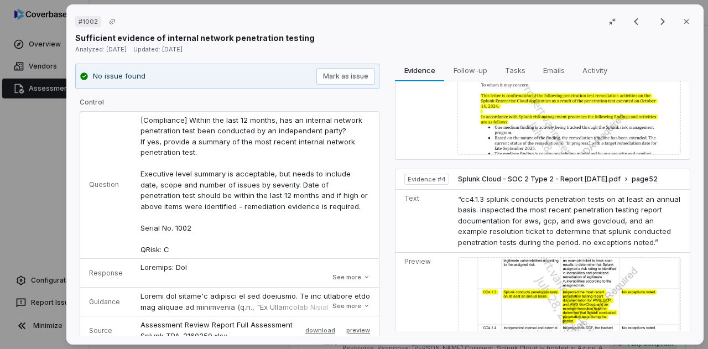
scroll to position [593, 0]
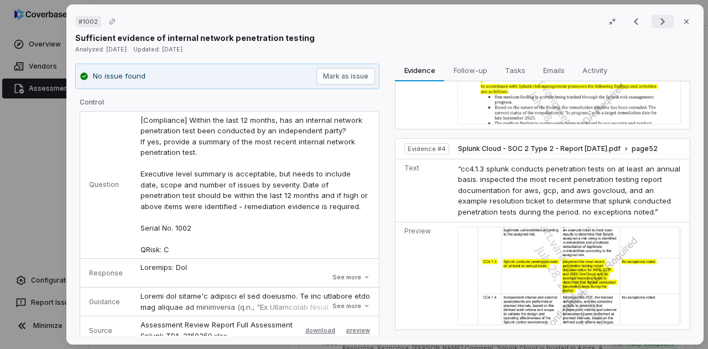
click at [656, 26] on icon "Next result" at bounding box center [662, 21] width 13 height 13
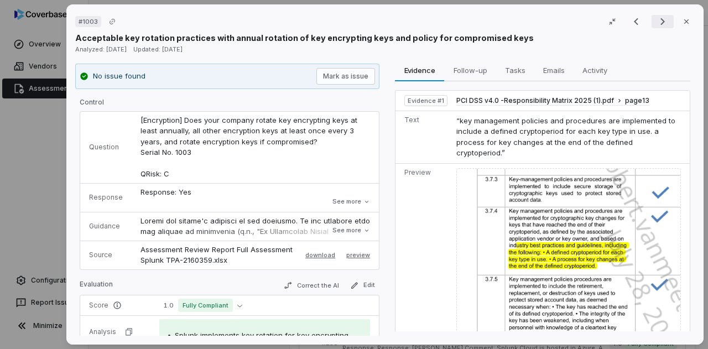
click at [656, 26] on icon "Next result" at bounding box center [662, 21] width 13 height 13
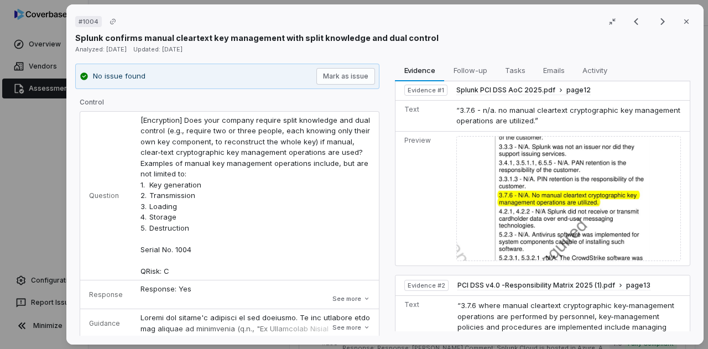
scroll to position [12, 0]
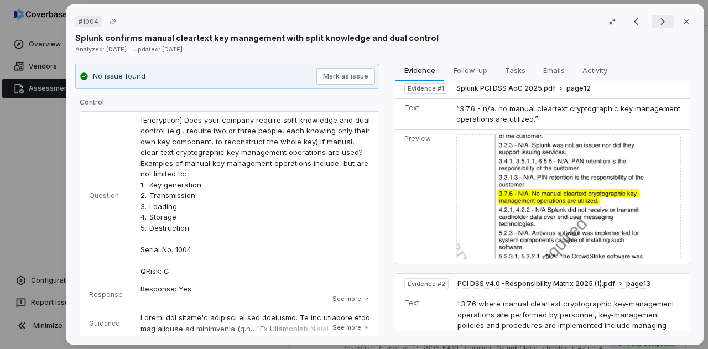
click at [656, 17] on icon "Next result" at bounding box center [662, 21] width 13 height 13
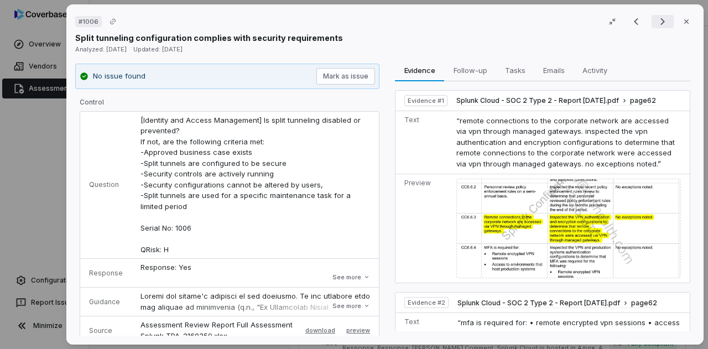
click at [656, 18] on icon "Next result" at bounding box center [662, 21] width 13 height 13
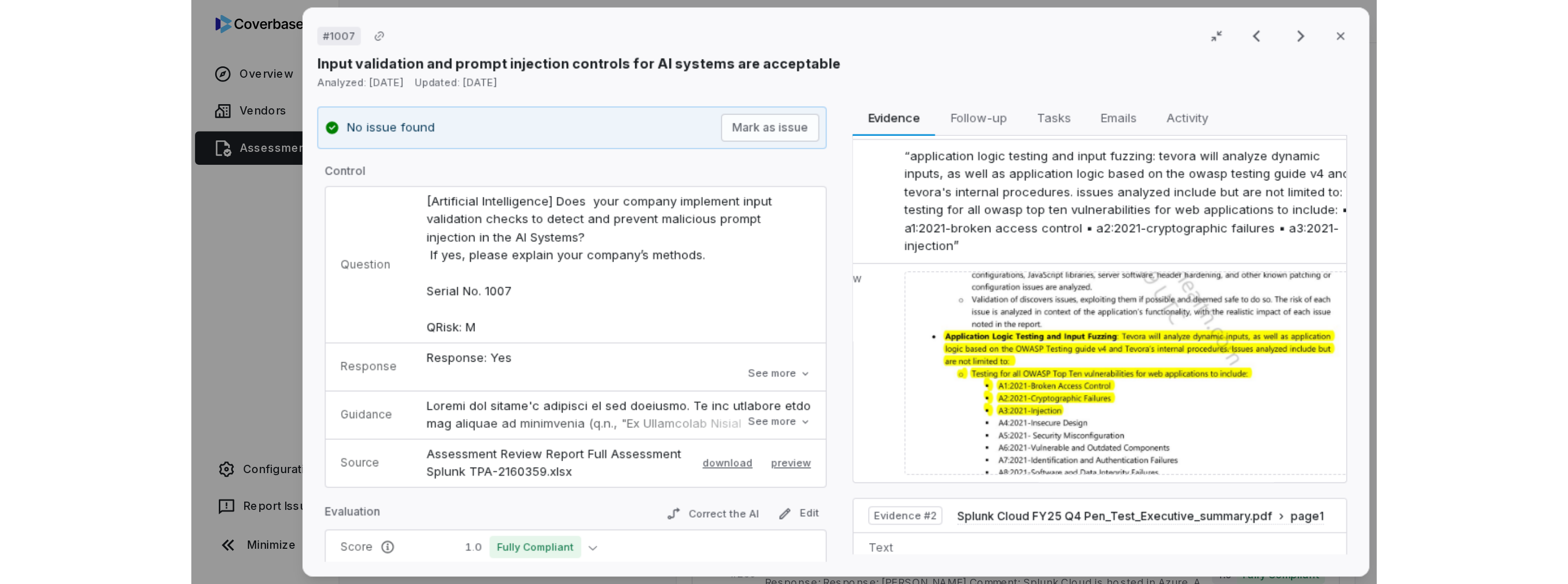
scroll to position [26, 0]
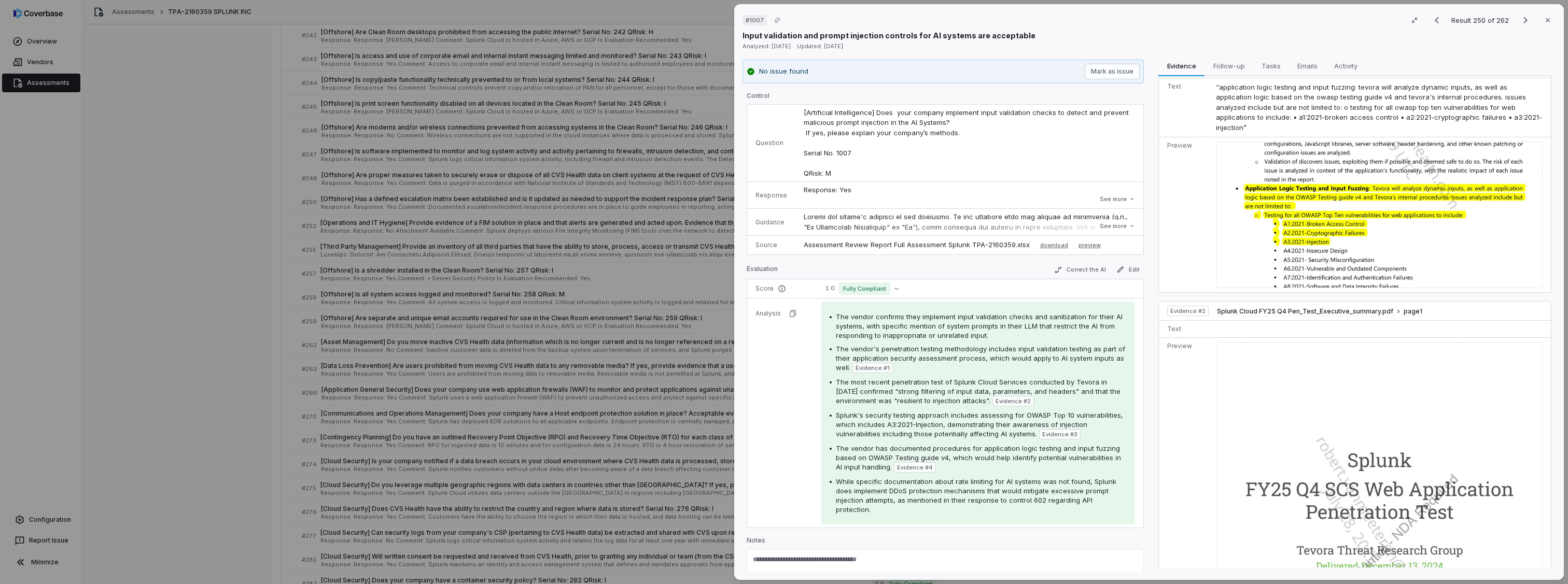
click at [286, 326] on div "# 1007 Result 250 of 262 Close Input validation and prompt injection controls f…" at bounding box center [784, 292] width 1568 height 584
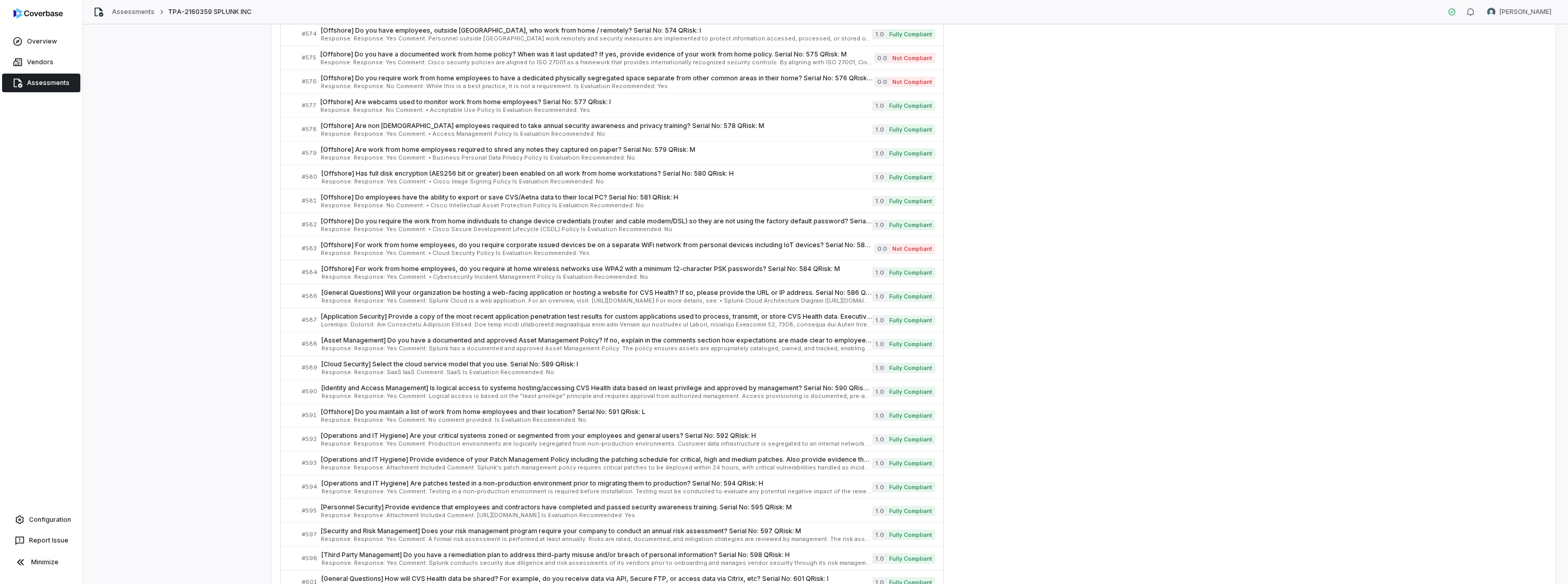
scroll to position [4888, 0]
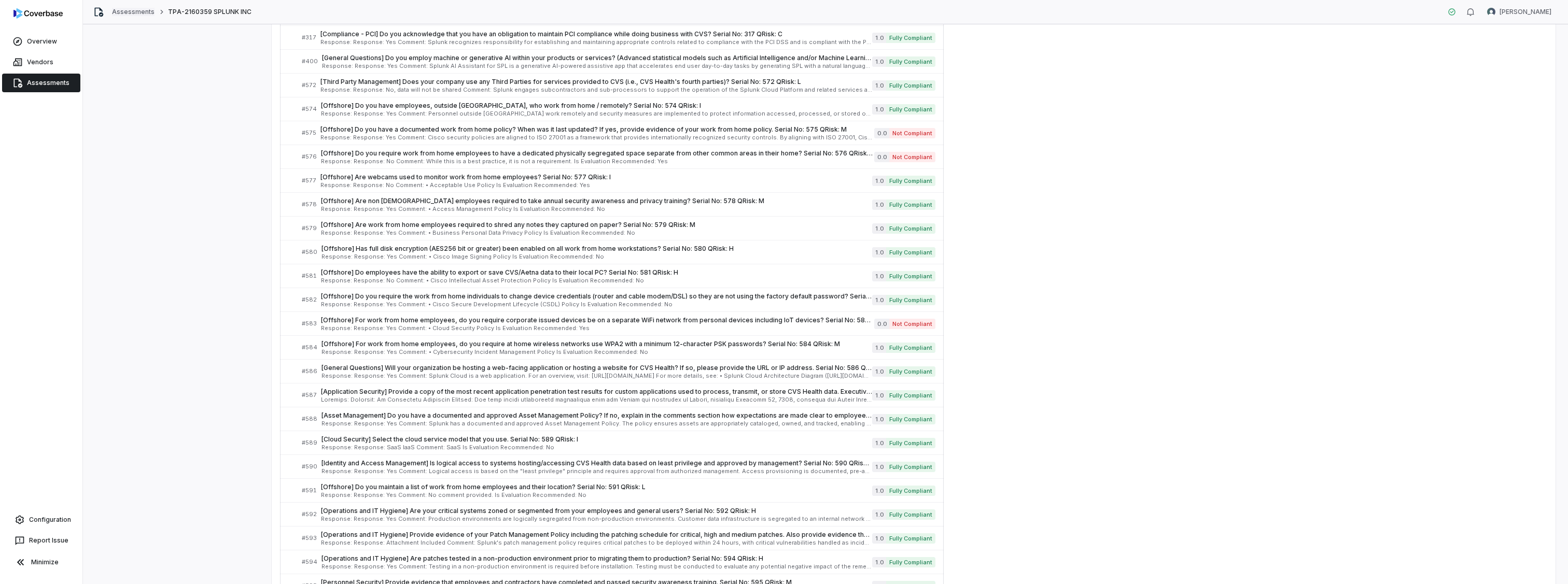
click at [134, 9] on link "Assessments" at bounding box center [132, 11] width 42 height 8
